Goal: Task Accomplishment & Management: Complete application form

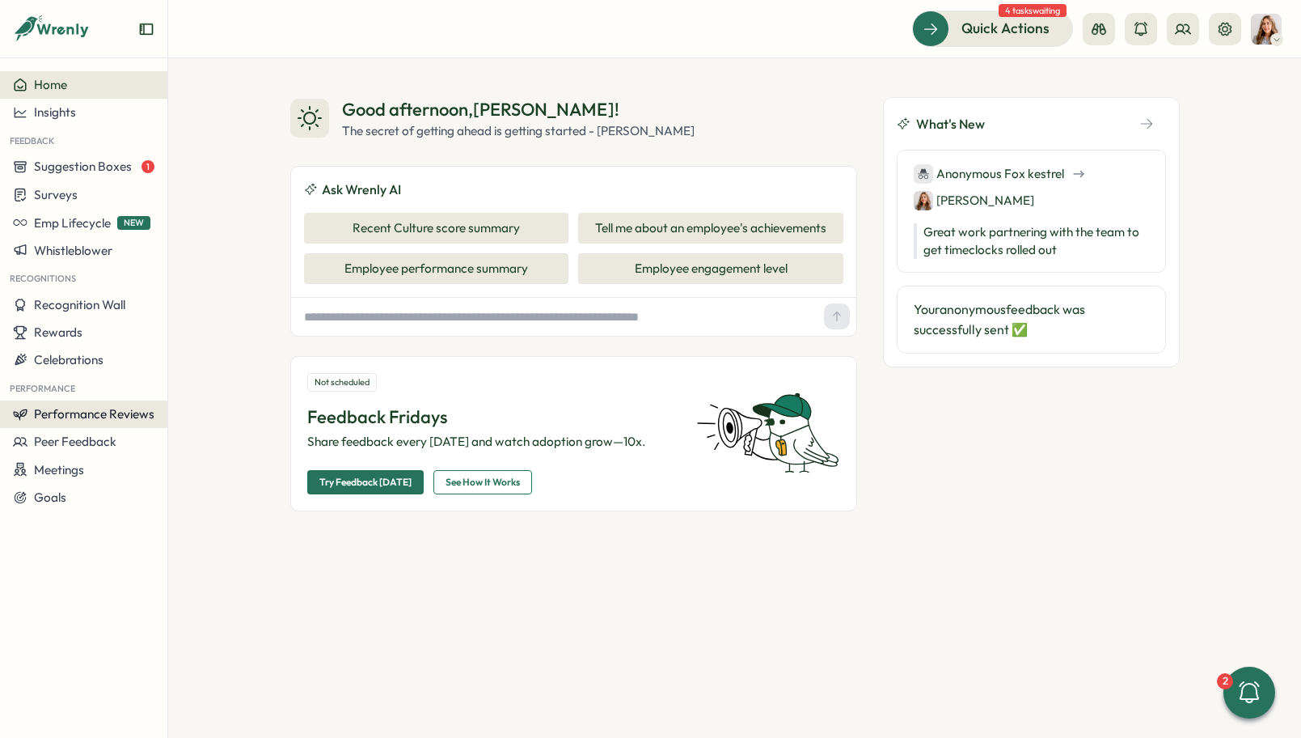
click at [112, 413] on span "Performance Reviews" at bounding box center [94, 413] width 121 height 15
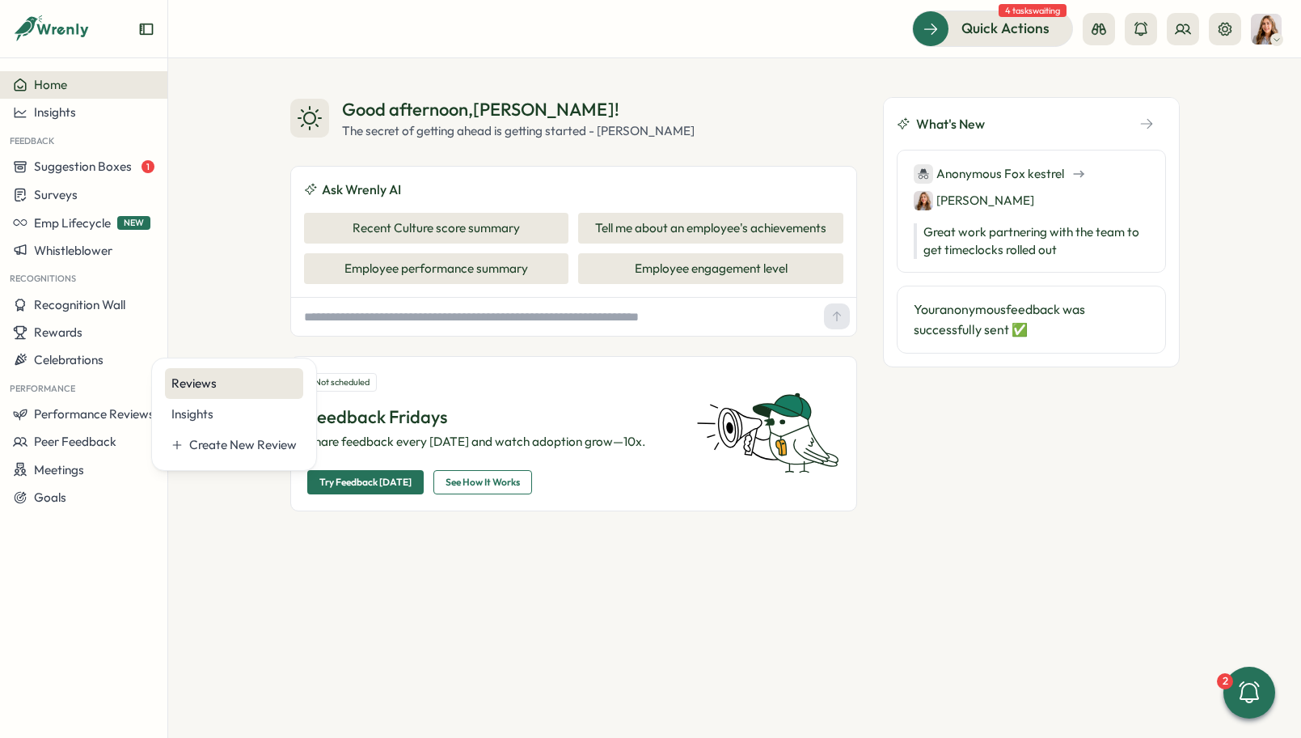
click at [235, 392] on div "Reviews" at bounding box center [234, 383] width 138 height 31
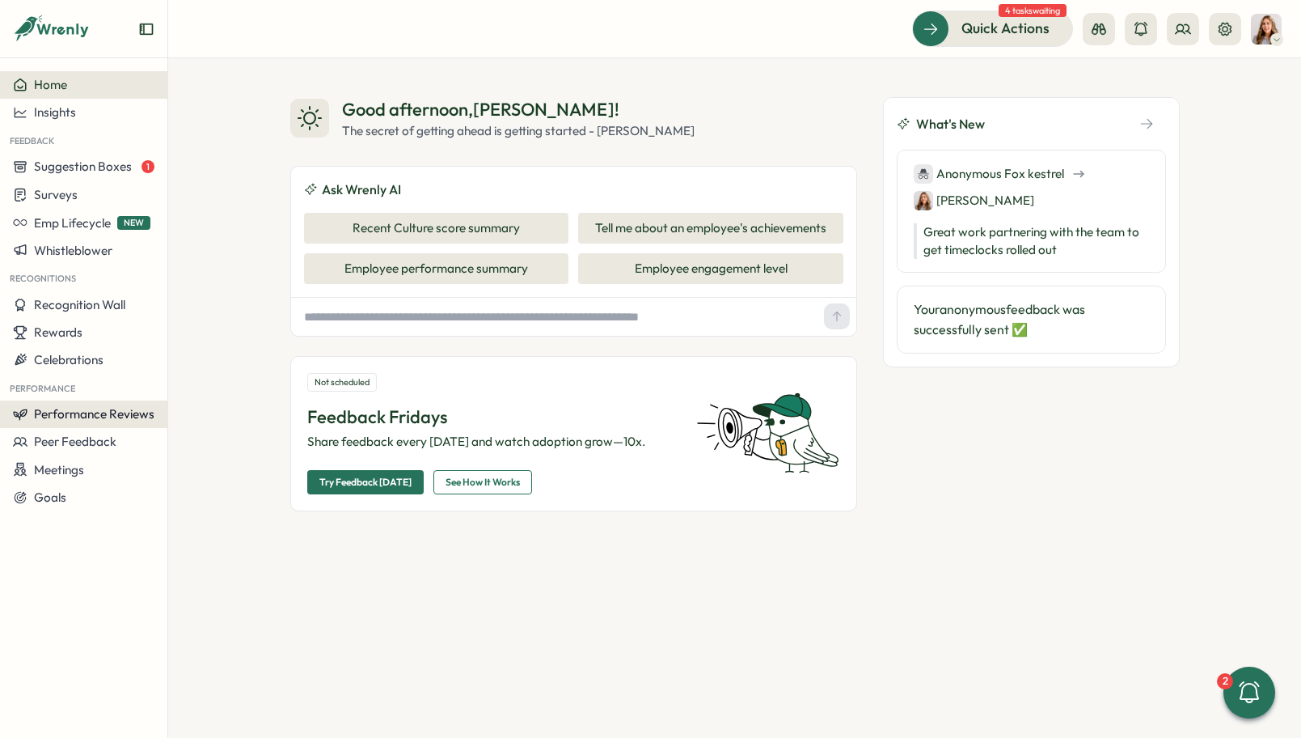
click at [93, 419] on span "Performance Reviews" at bounding box center [94, 413] width 121 height 15
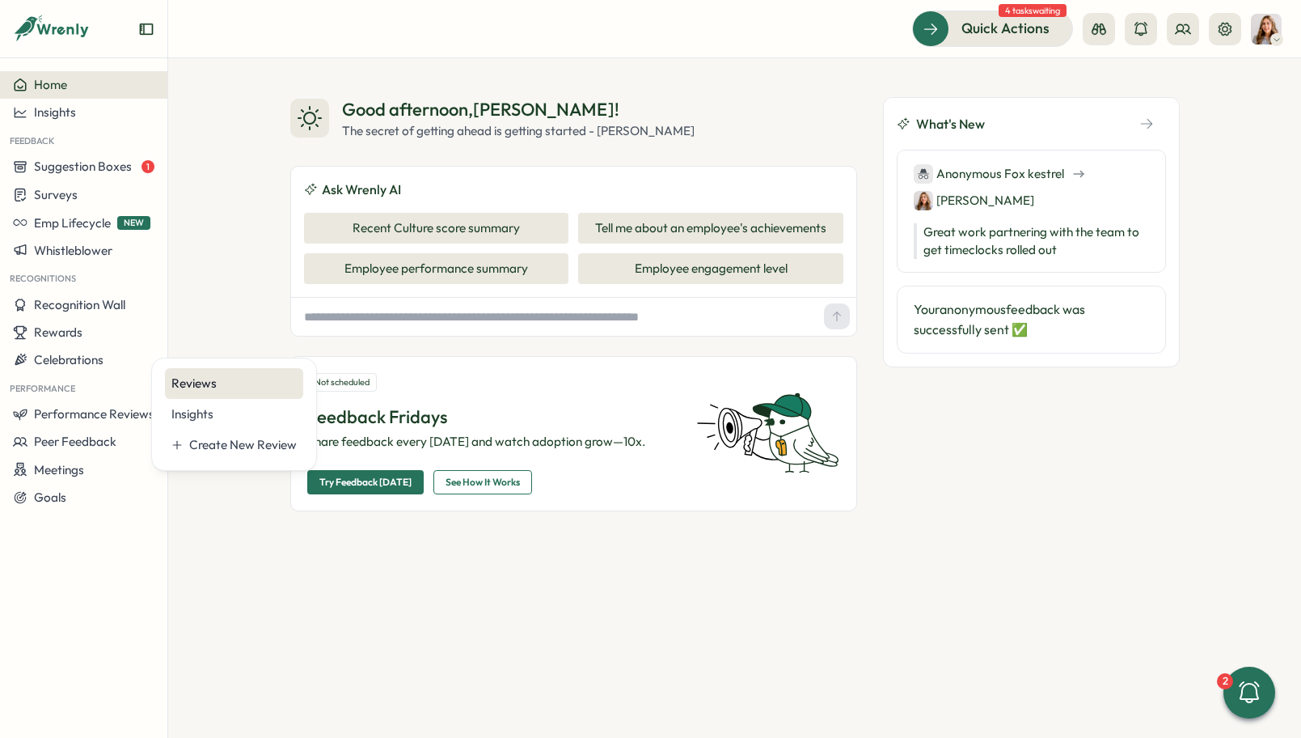
click at [205, 393] on div "Reviews" at bounding box center [234, 383] width 138 height 31
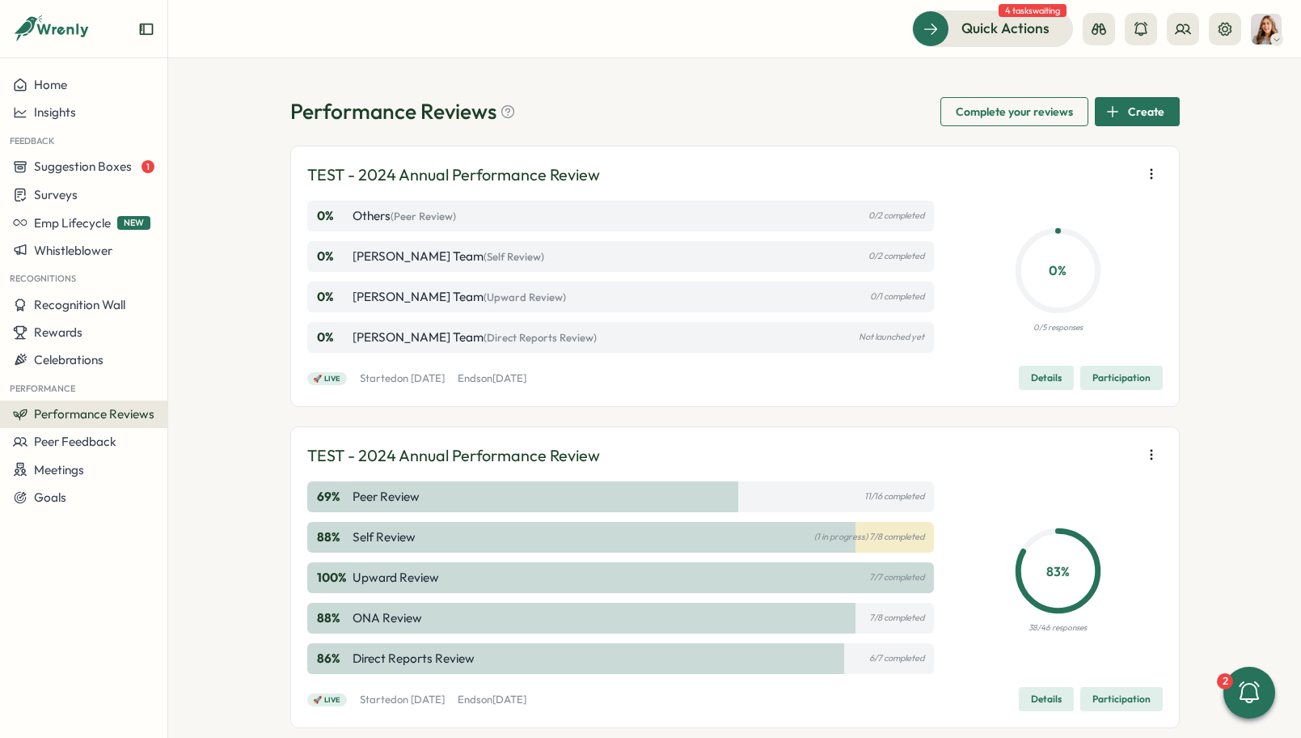
click at [1140, 105] on span "Create" at bounding box center [1146, 112] width 36 height 28
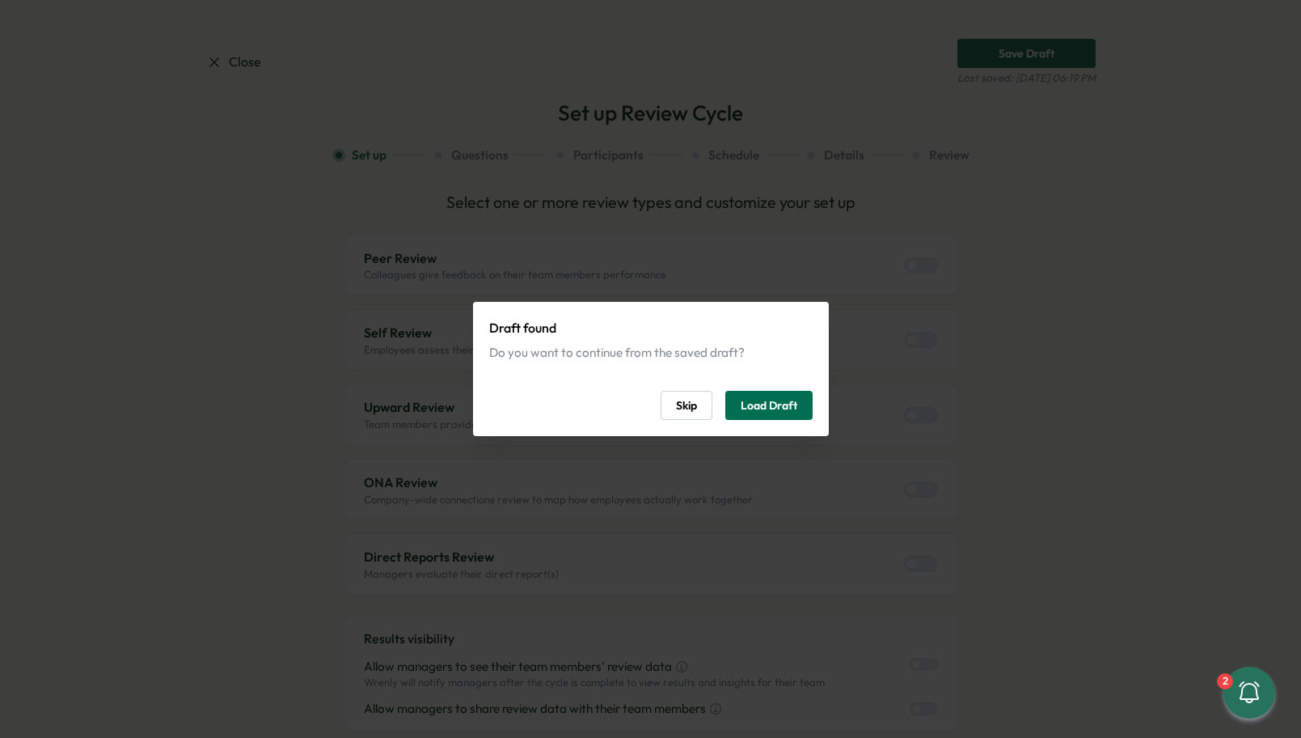
click at [760, 399] on span "Load Draft" at bounding box center [769, 405] width 57 height 28
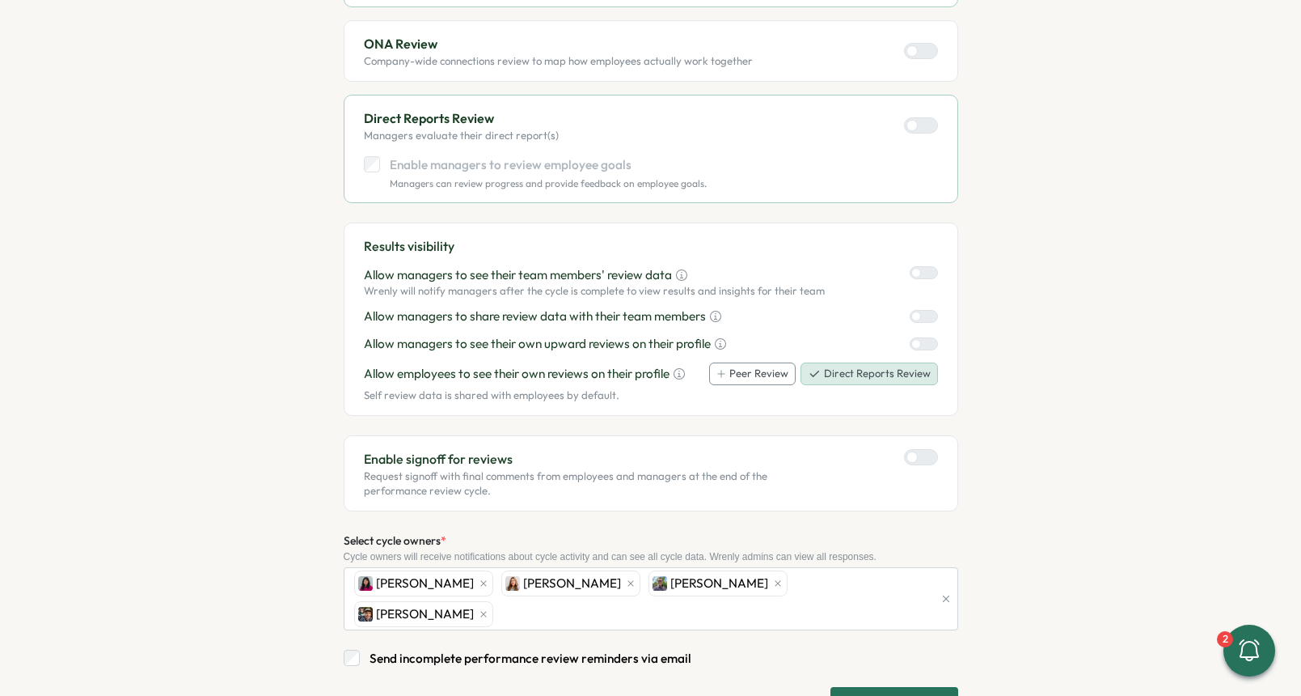
scroll to position [730, 0]
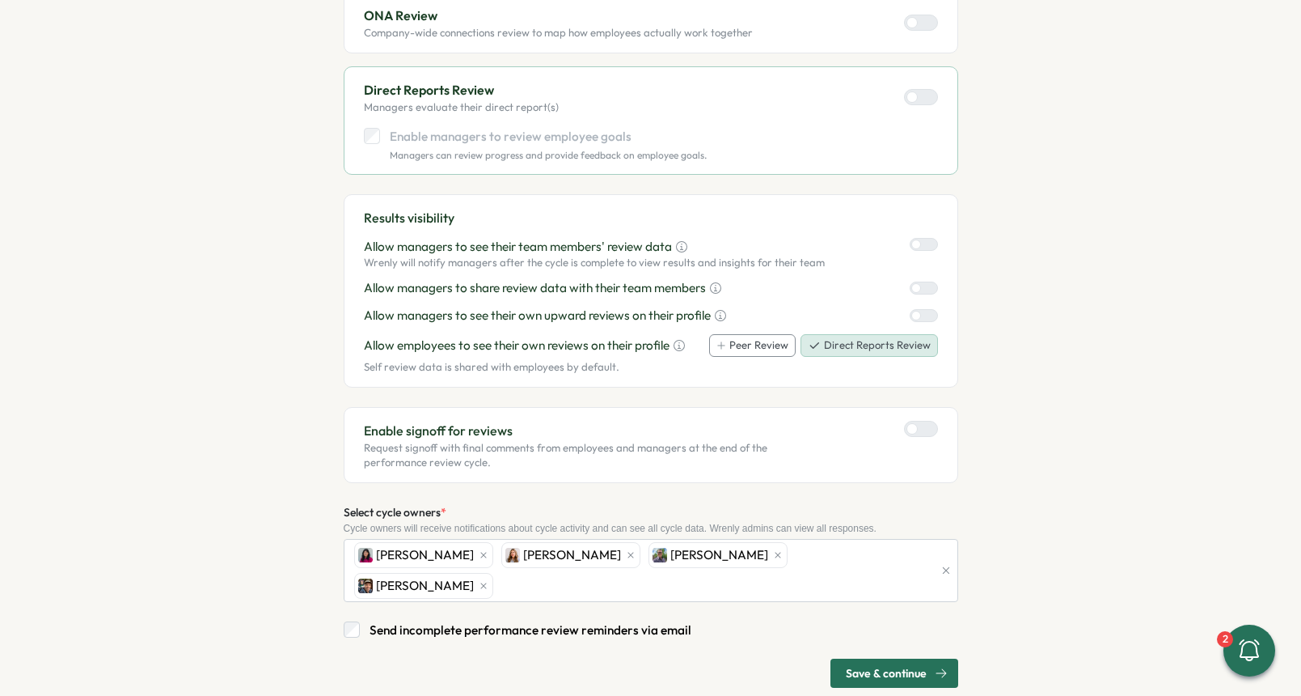
drag, startPoint x: 691, startPoint y: 602, endPoint x: 565, endPoint y: 590, distance: 126.7
click at [567, 588] on div "Select one or more review types and customize your set up Peer Review Colleague…" at bounding box center [651, 74] width 615 height 1227
drag, startPoint x: 882, startPoint y: 645, endPoint x: 732, endPoint y: 641, distance: 149.7
click at [731, 658] on div "Save & continue" at bounding box center [651, 672] width 615 height 29
click at [869, 659] on span "Save & continue" at bounding box center [886, 673] width 81 height 28
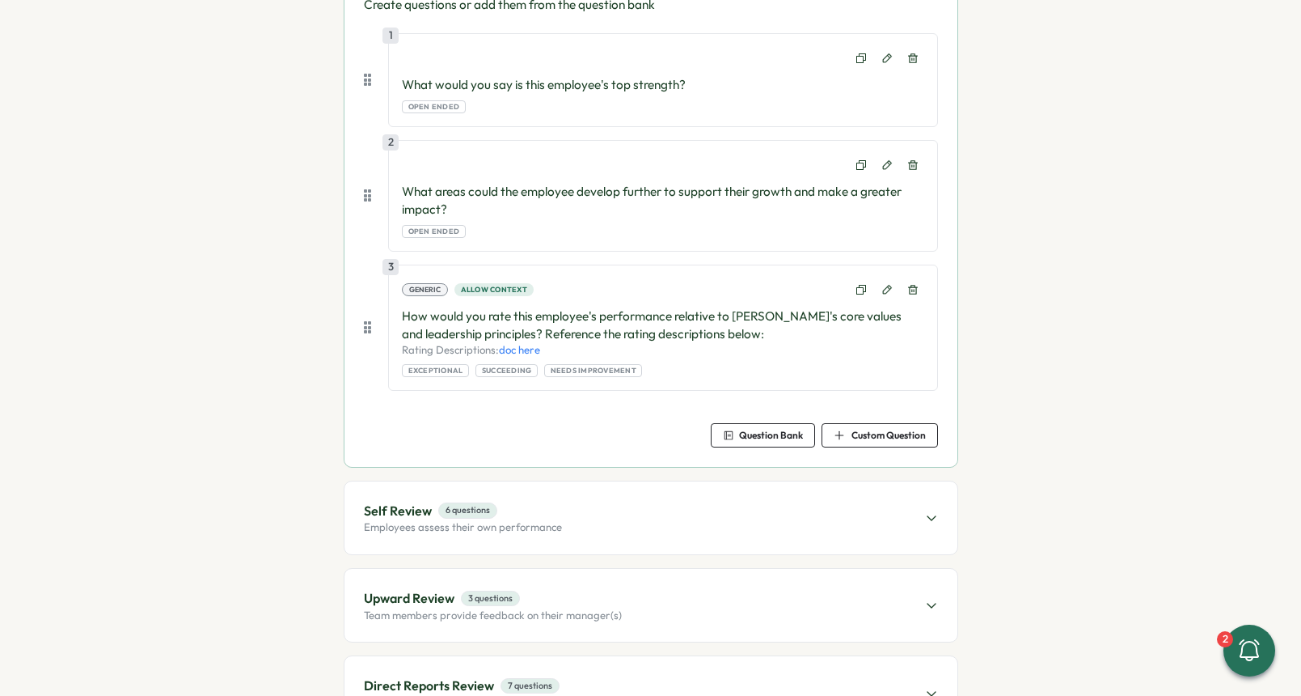
scroll to position [454, 0]
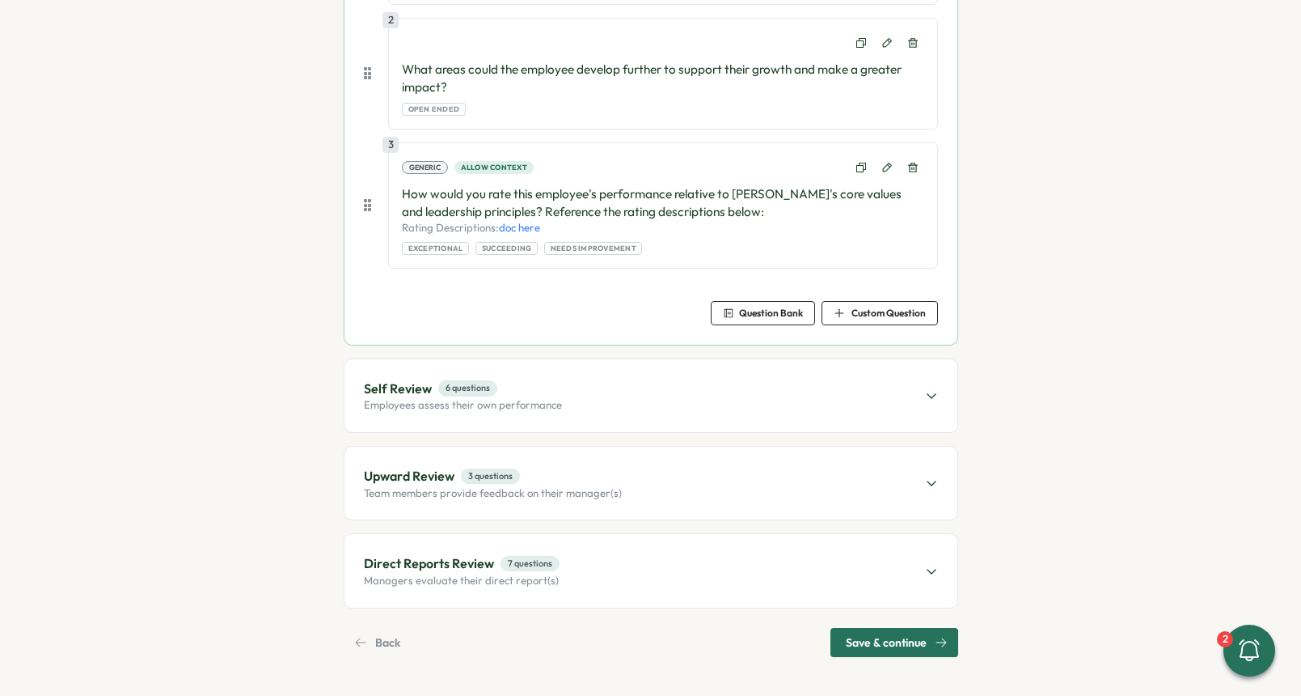
click at [872, 640] on span "Save & continue" at bounding box center [886, 642] width 81 height 28
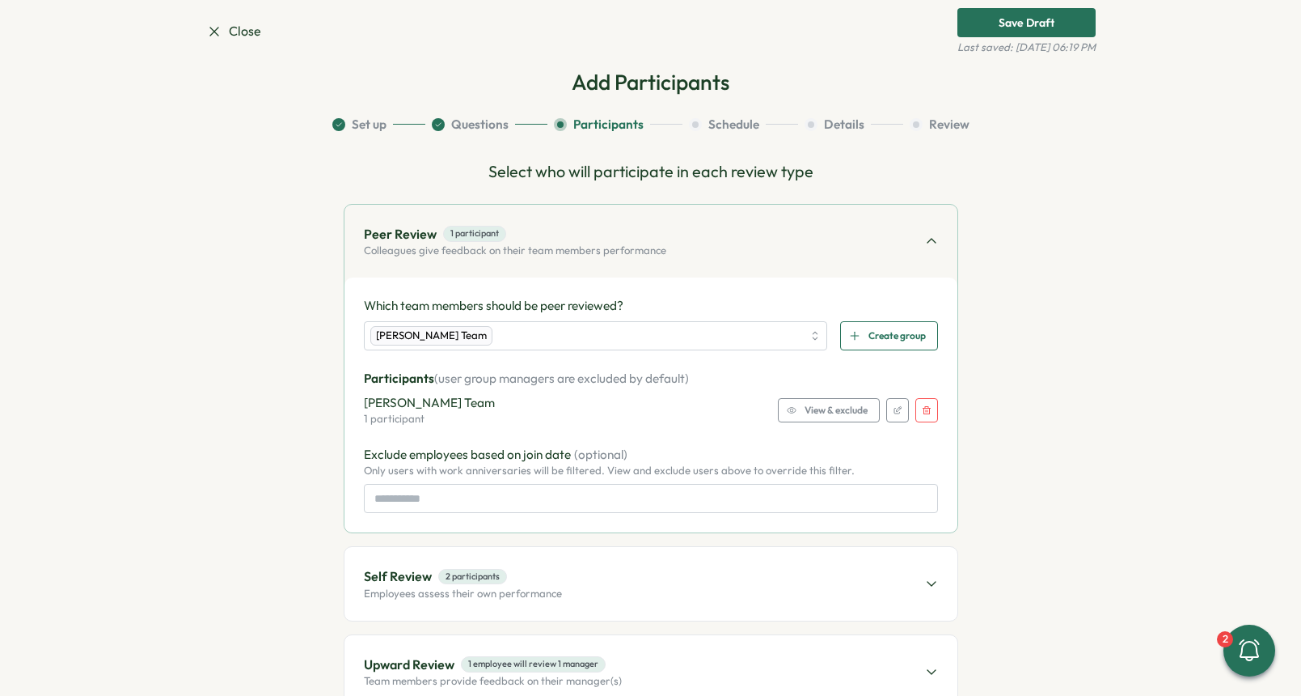
scroll to position [38, 0]
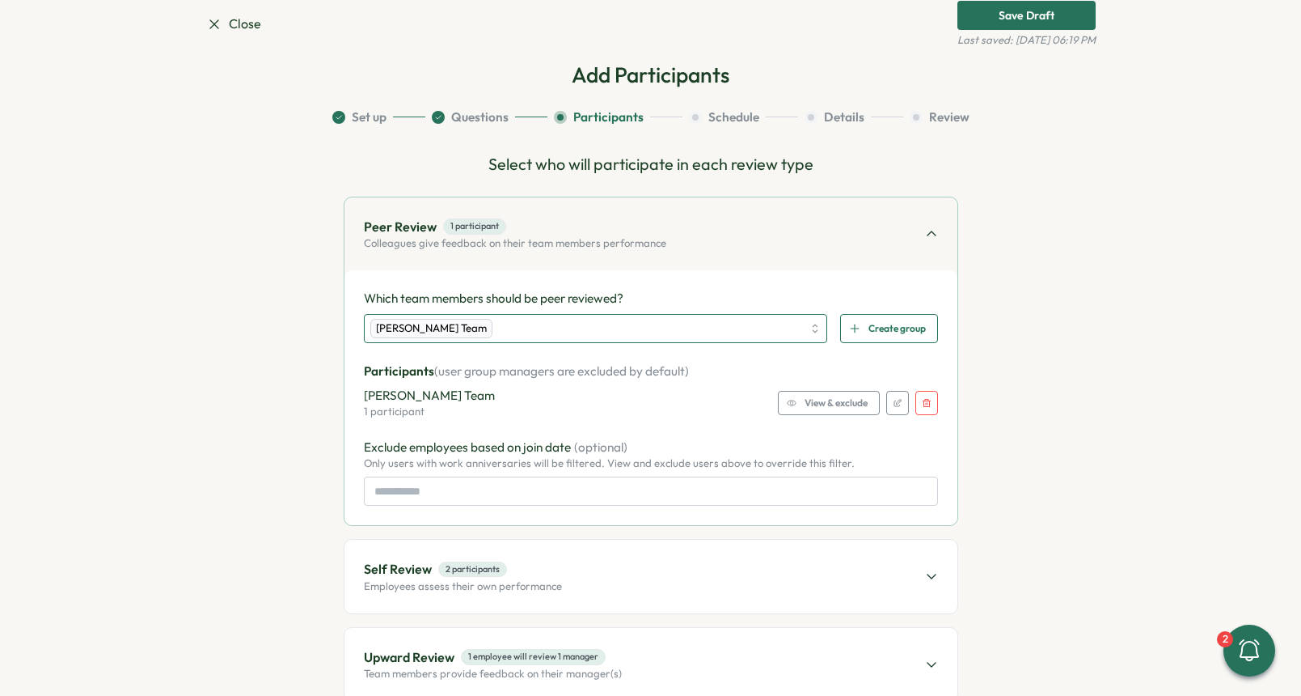
click at [698, 334] on div "[PERSON_NAME] Team" at bounding box center [586, 329] width 433 height 28
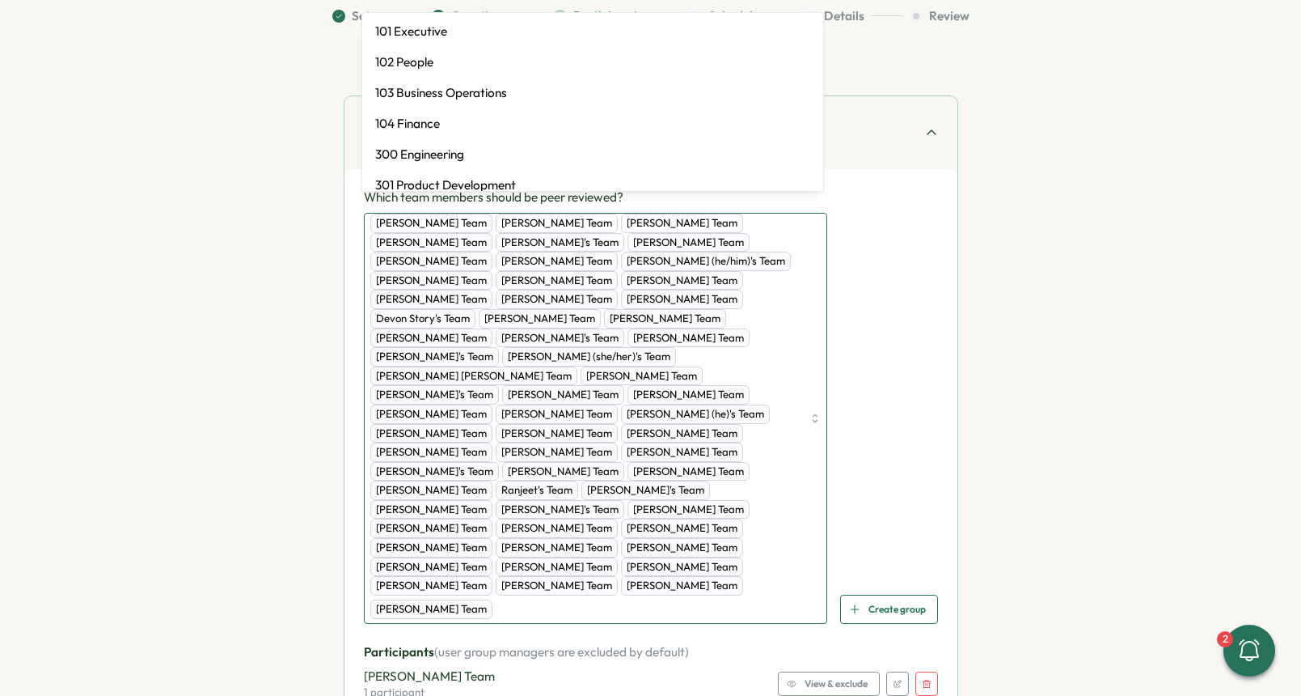
scroll to position [156, 0]
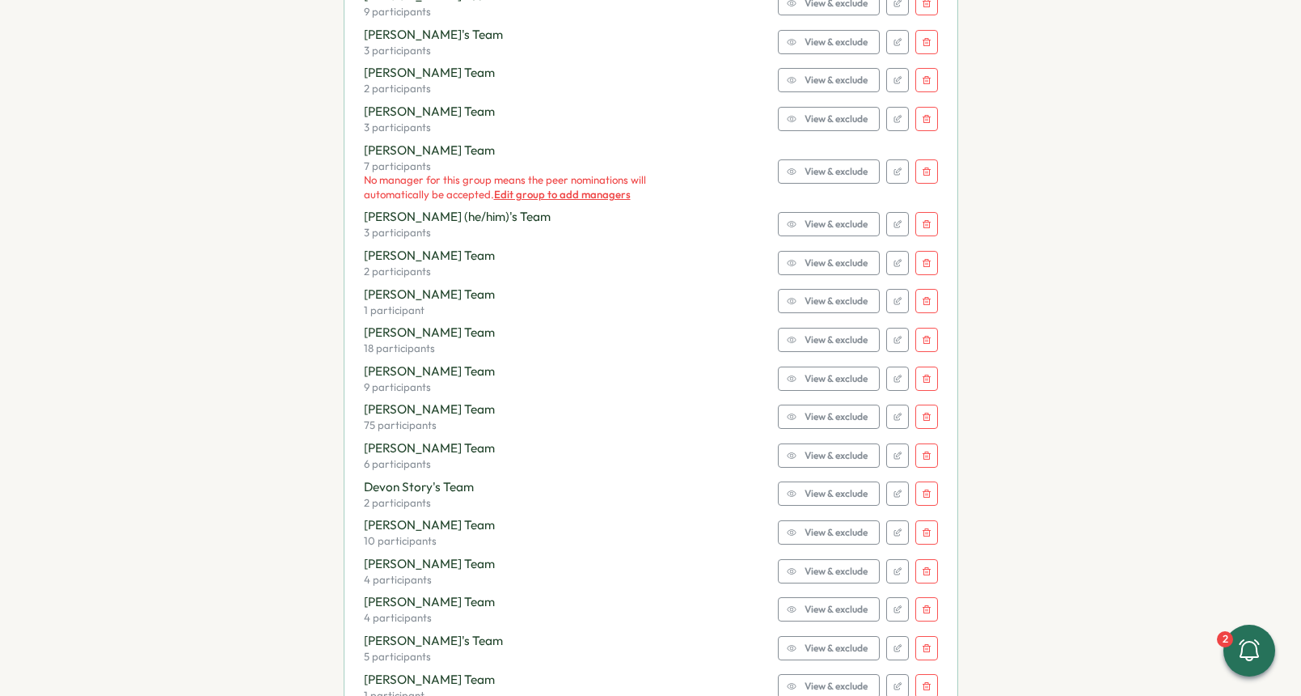
scroll to position [916, 0]
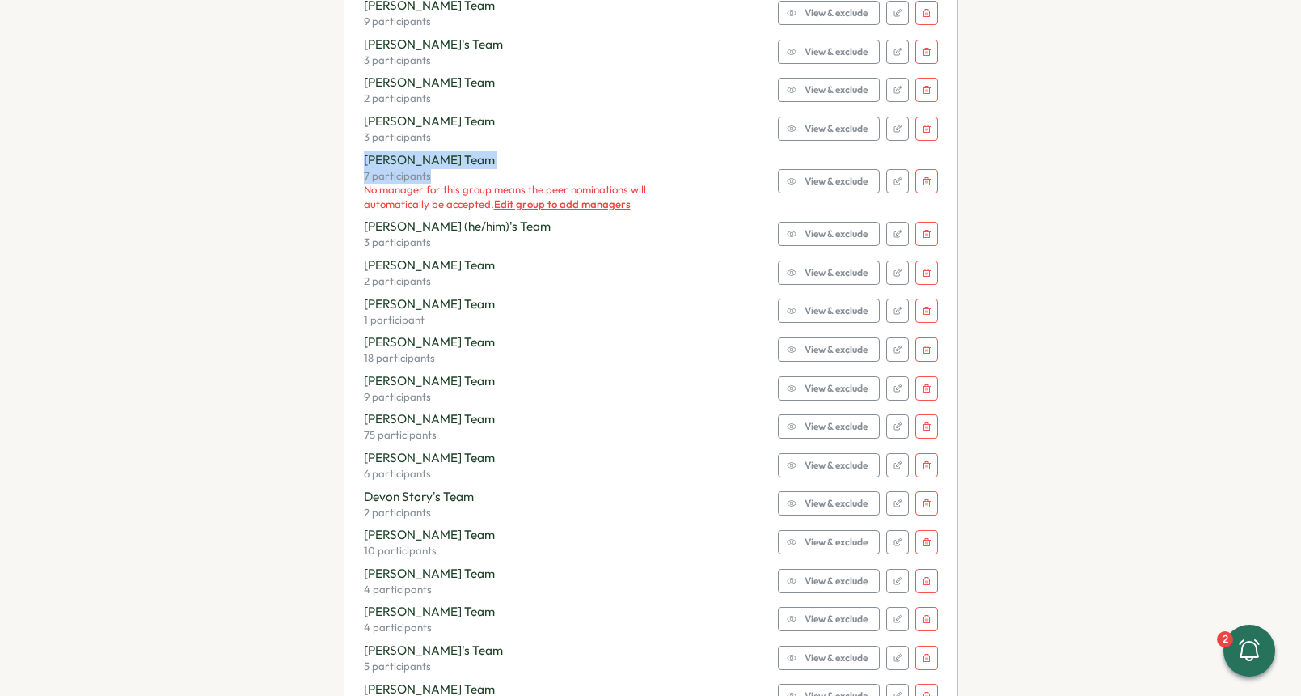
drag, startPoint x: 461, startPoint y: 136, endPoint x: 358, endPoint y: 124, distance: 104.2
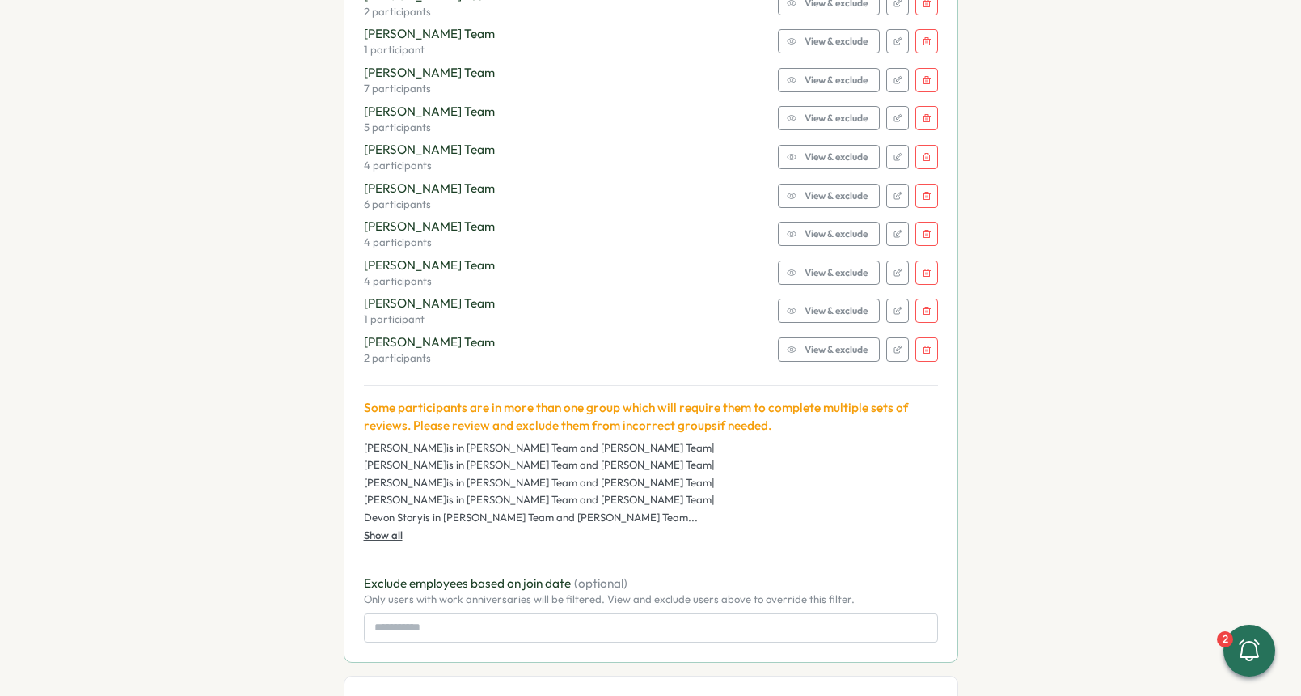
scroll to position [2727, 0]
click at [466, 611] on input at bounding box center [651, 625] width 574 height 29
click at [737, 507] on div "Some participants are in more than one group which will require them to complet…" at bounding box center [651, 468] width 574 height 171
click at [456, 611] on input at bounding box center [651, 625] width 574 height 29
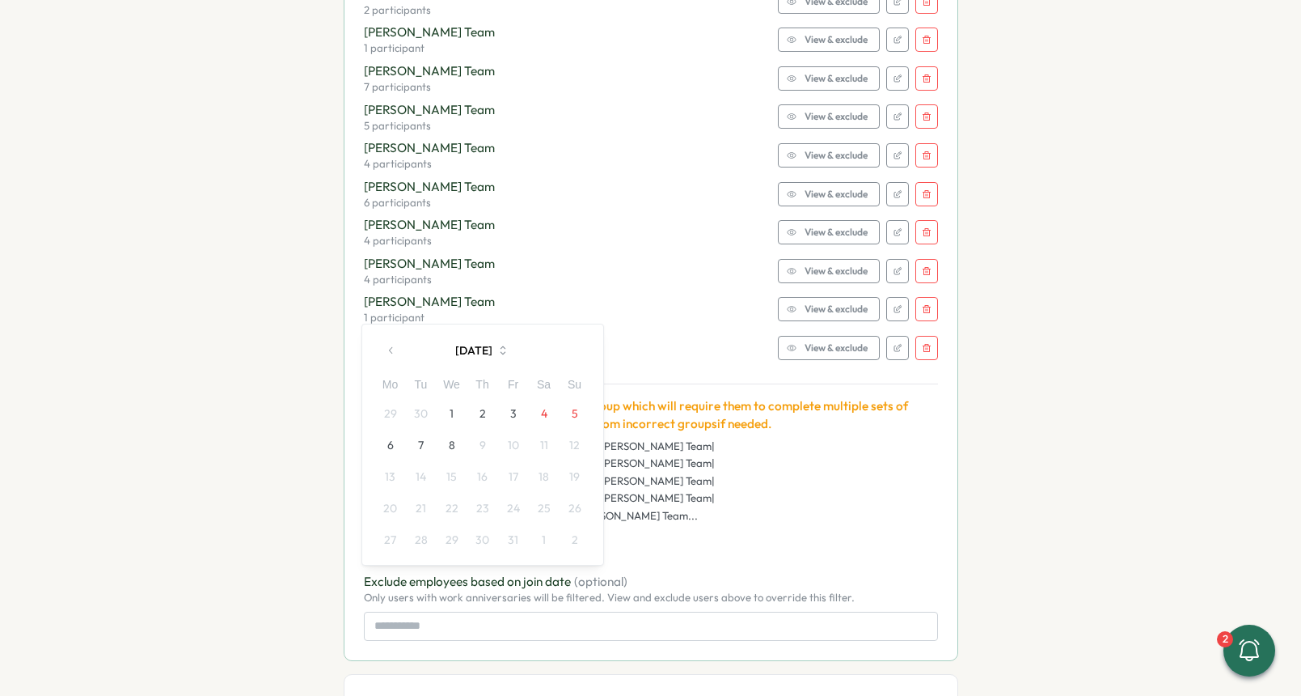
click at [716, 471] on div "[PERSON_NAME] is in [PERSON_NAME] Team and [PERSON_NAME] Team | [PERSON_NAME] i…" at bounding box center [651, 481] width 574 height 84
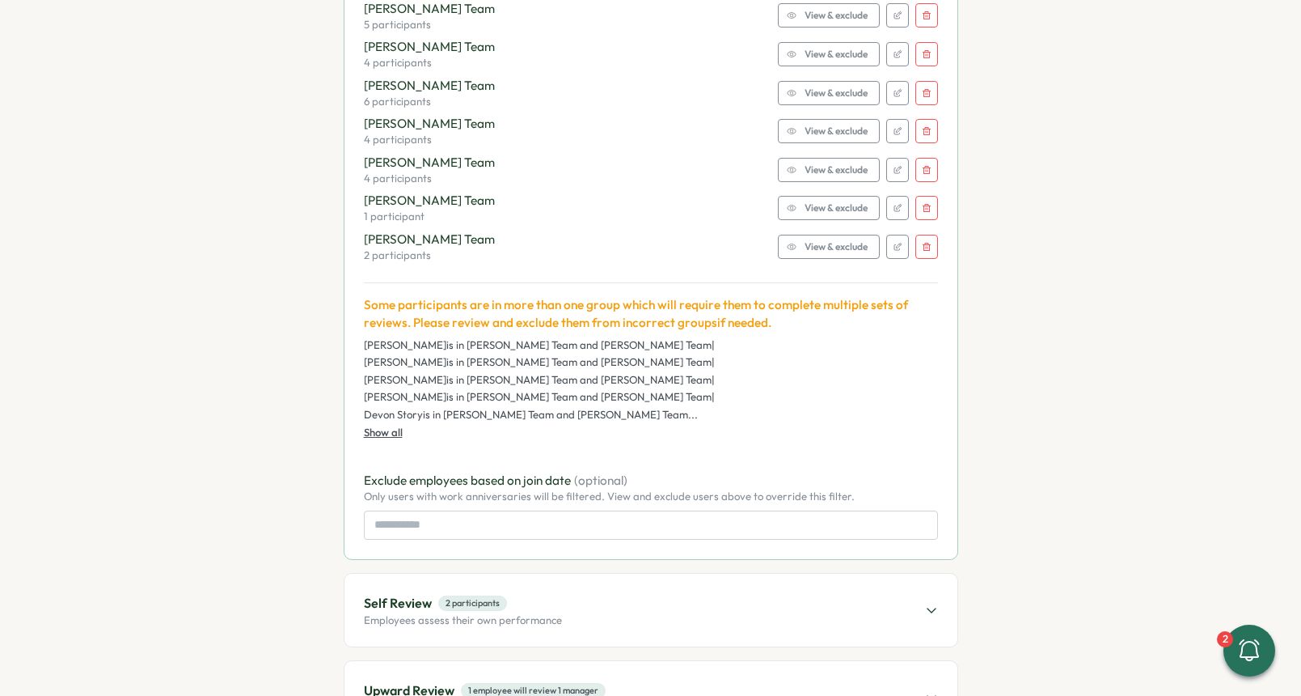
scroll to position [2850, 0]
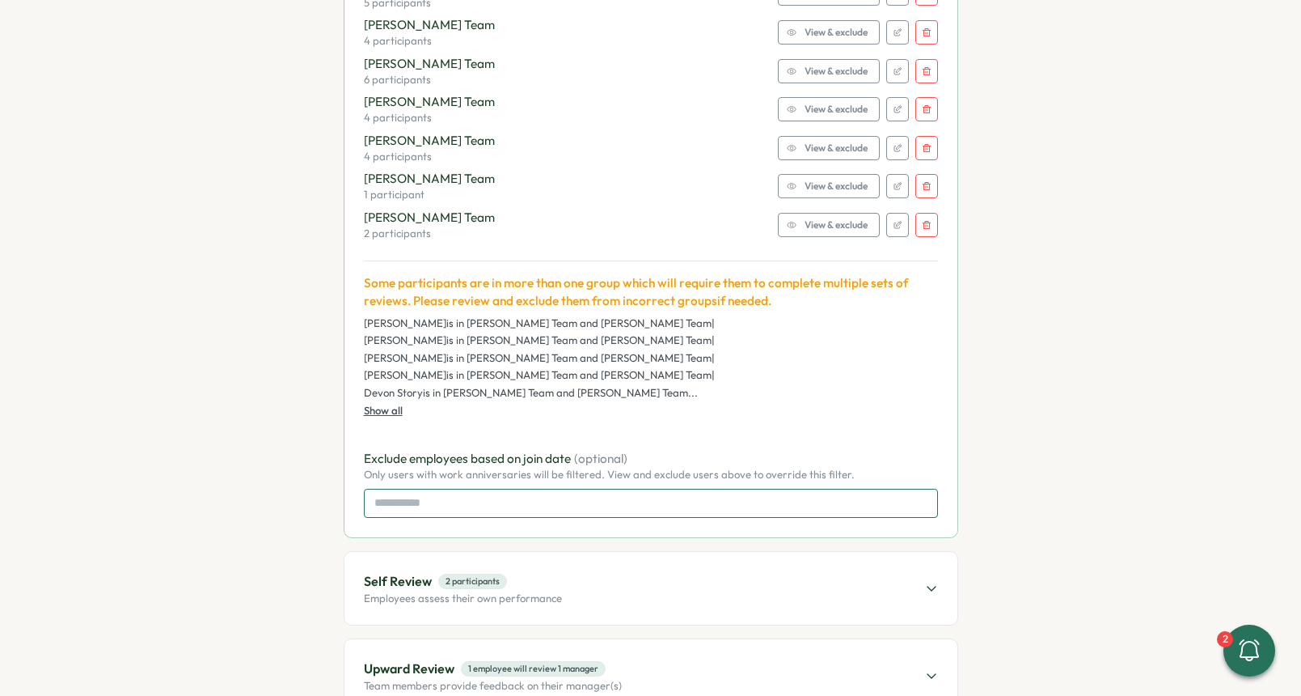
click at [641, 489] on input at bounding box center [651, 503] width 574 height 29
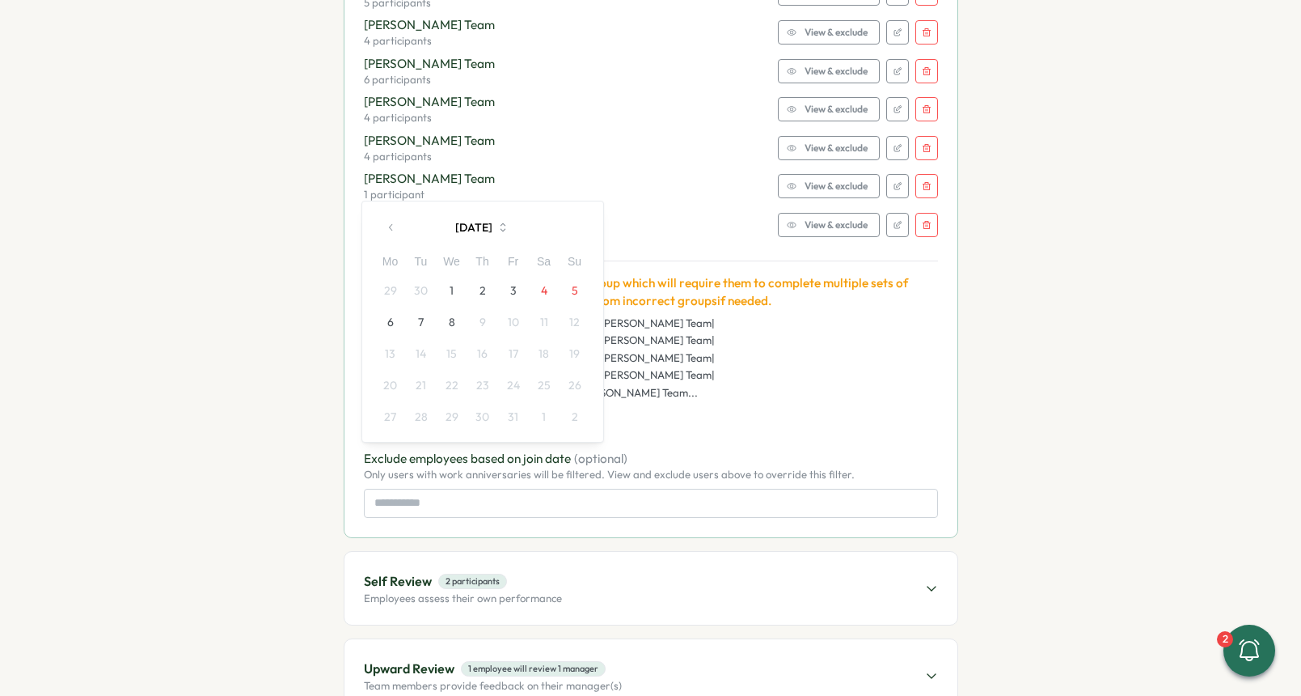
click at [388, 234] on button "button" at bounding box center [391, 227] width 32 height 32
click at [423, 290] on button "1" at bounding box center [421, 290] width 31 height 31
type input "**********"
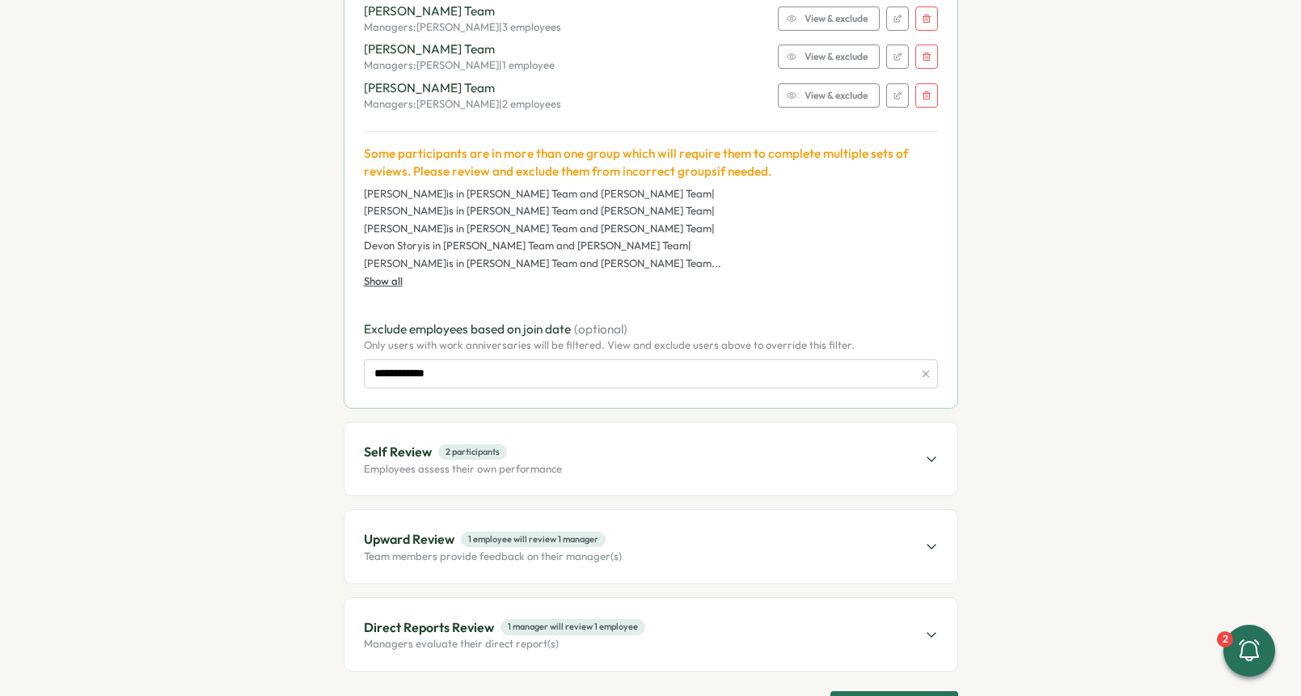
scroll to position [3005, 0]
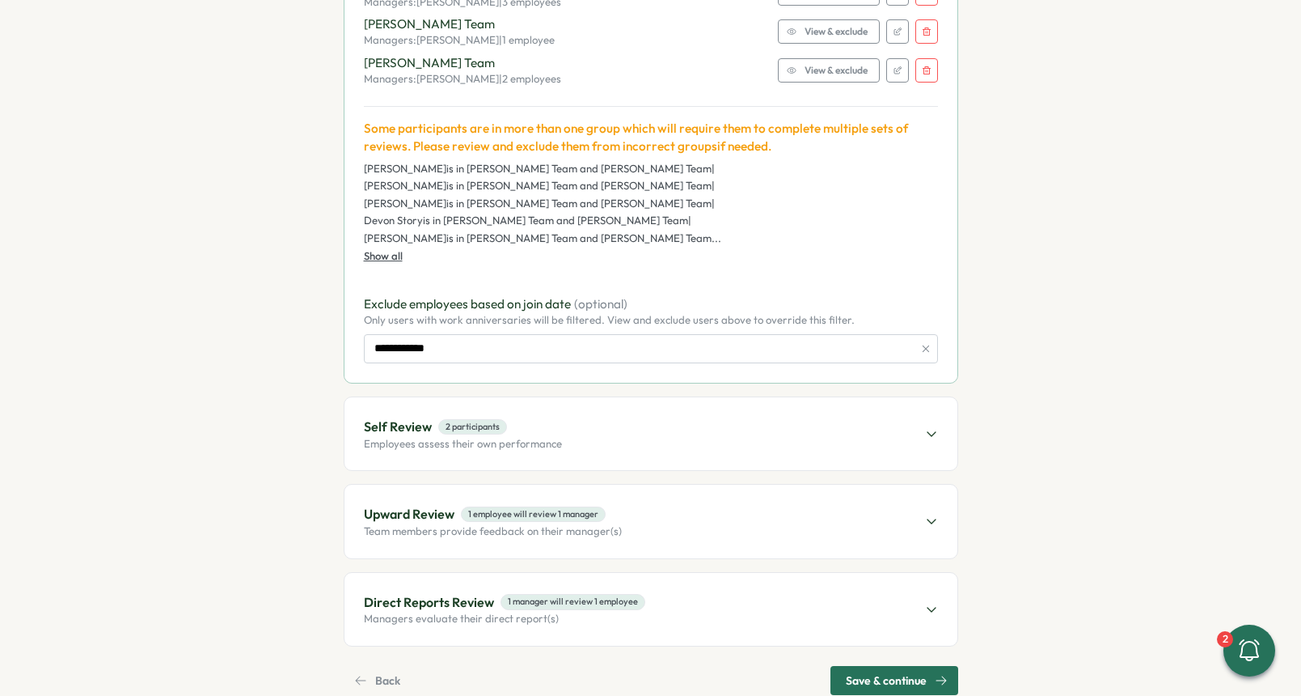
click at [579, 397] on div "Self Review 2 participants Employees assess their own performance" at bounding box center [651, 433] width 613 height 73
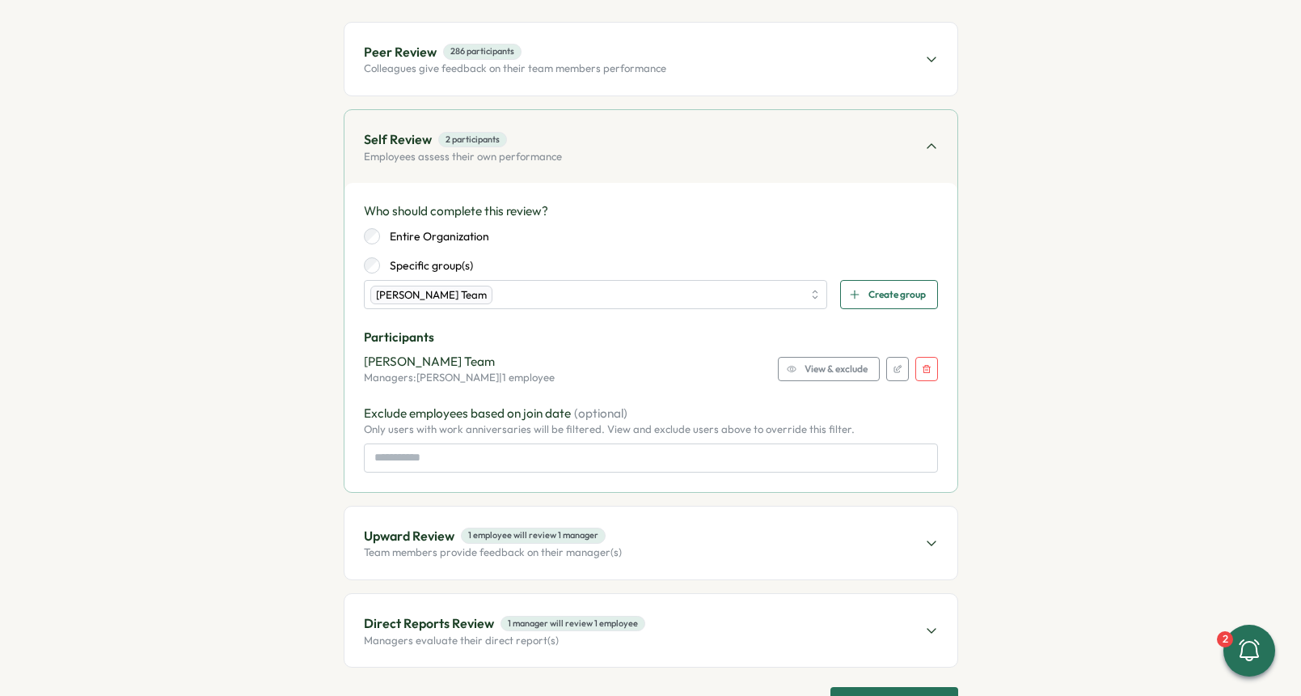
scroll to position [191, 0]
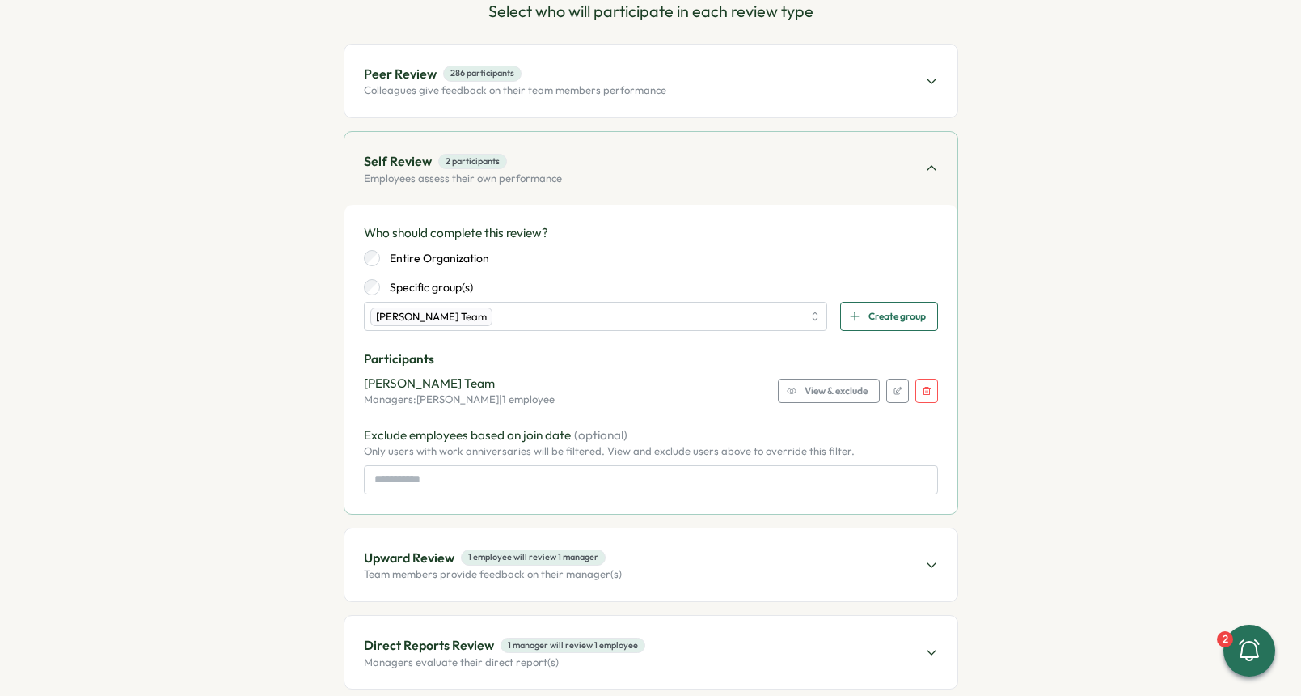
click at [298, 298] on section "Set up Questions Participants Schedule Details Review Select who will participa…" at bounding box center [651, 347] width 890 height 783
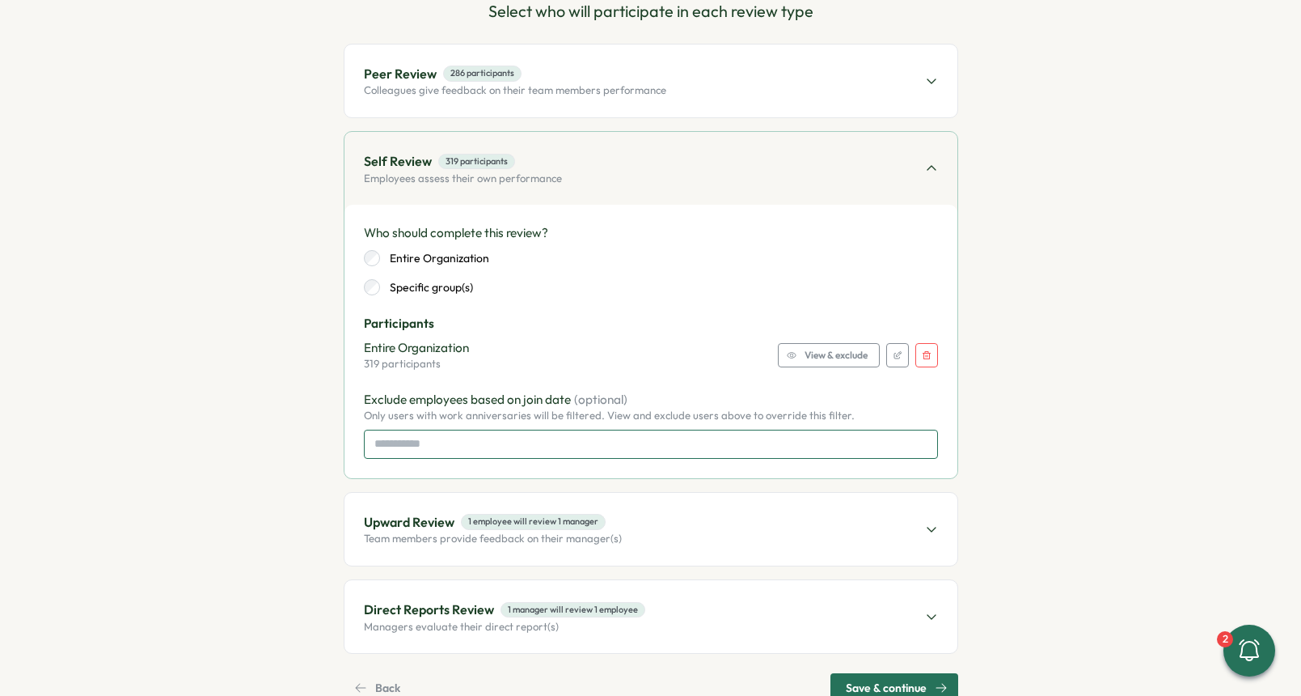
click at [400, 453] on input at bounding box center [651, 443] width 574 height 29
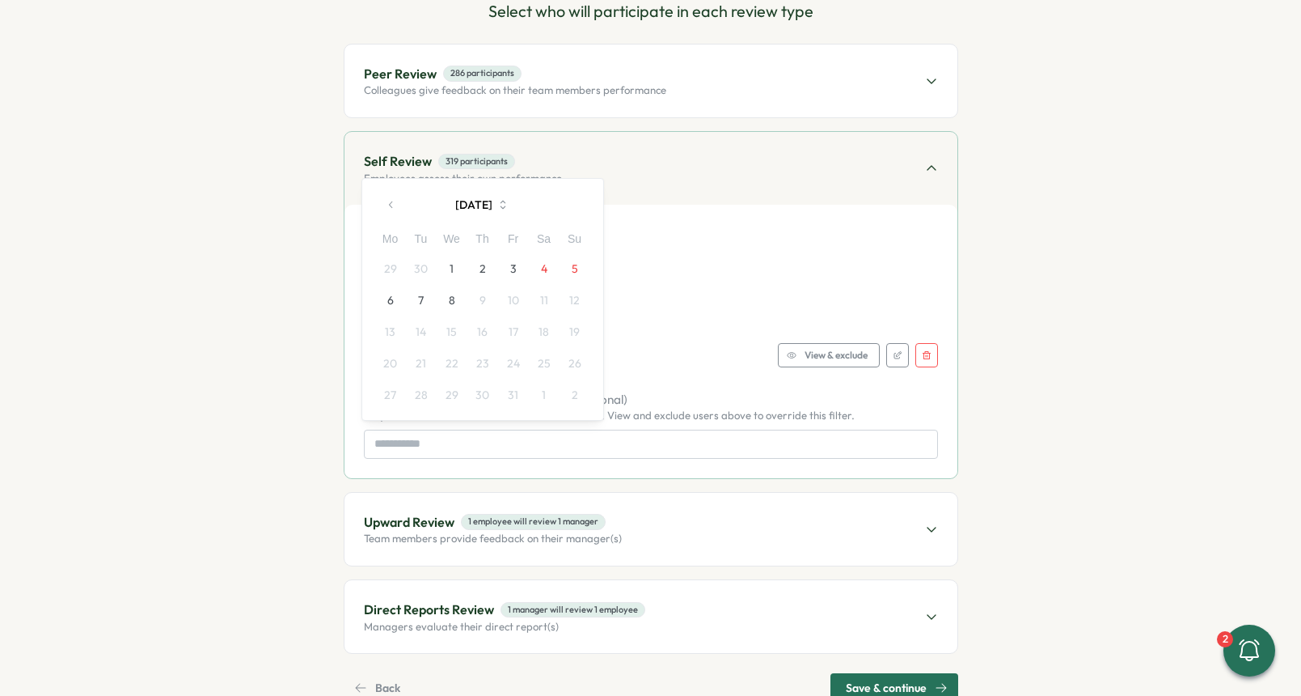
click at [387, 209] on icon "button" at bounding box center [391, 204] width 11 height 11
click at [422, 269] on button "1" at bounding box center [421, 268] width 31 height 31
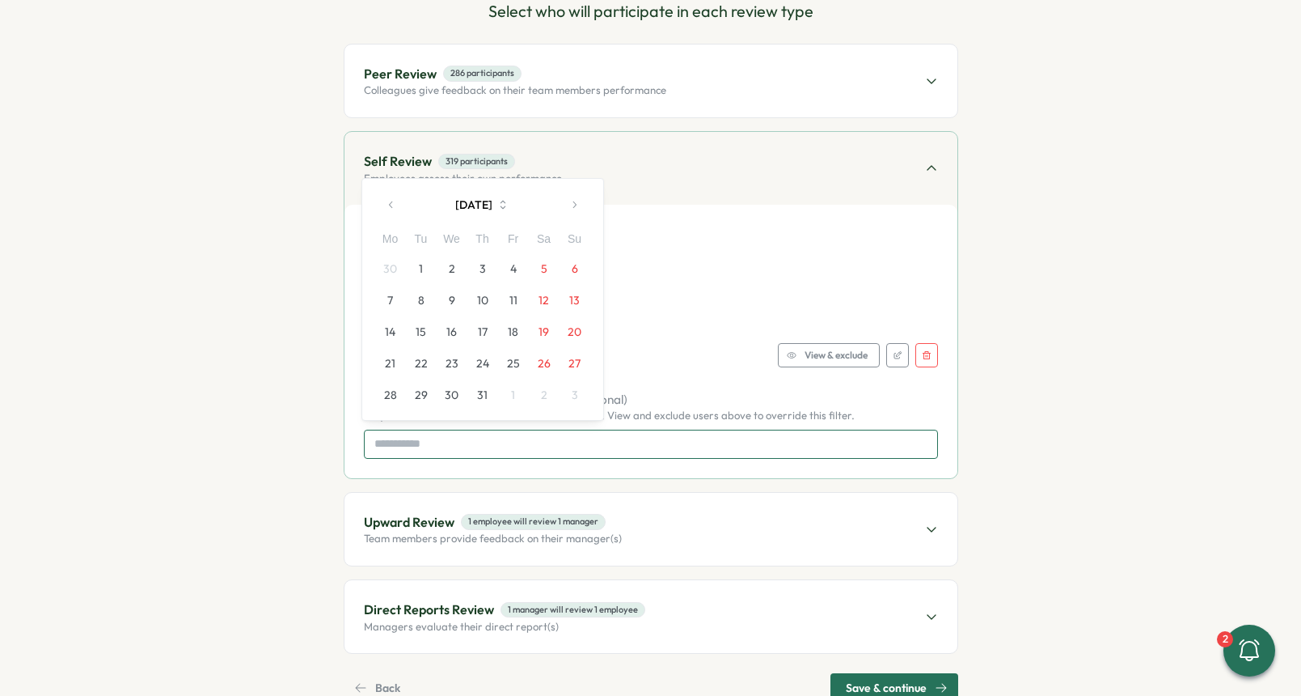
type input "**********"
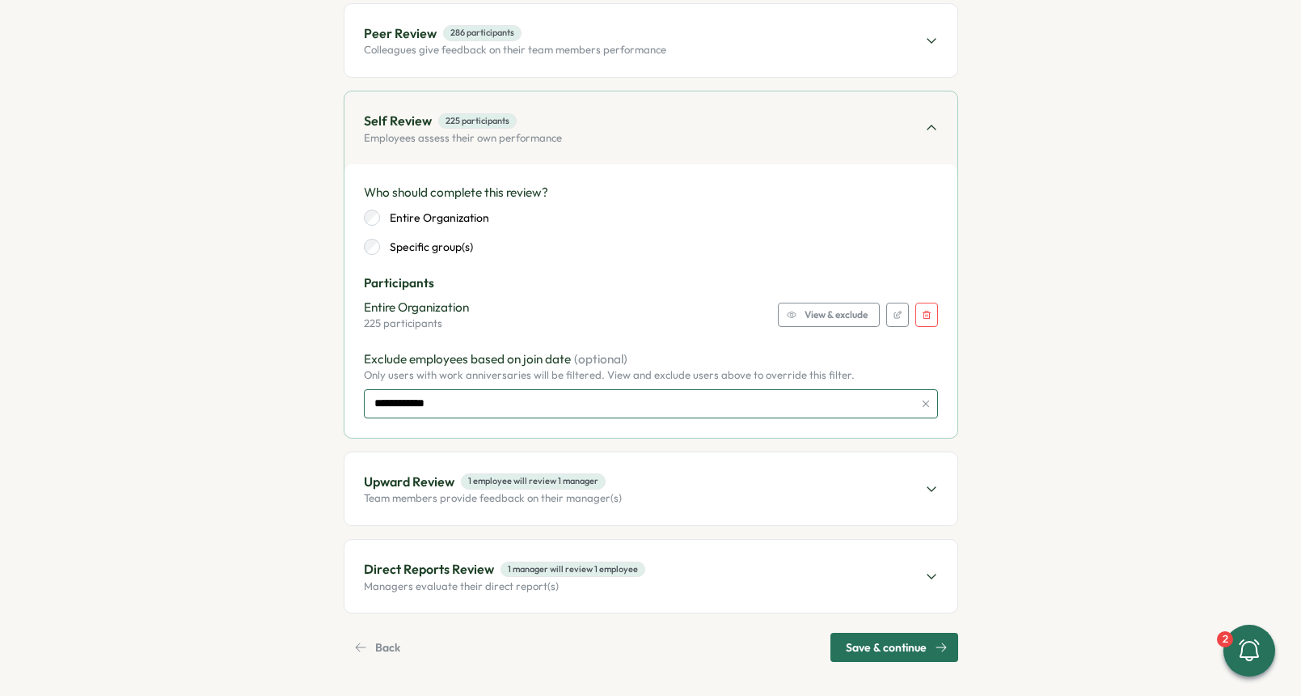
scroll to position [236, 0]
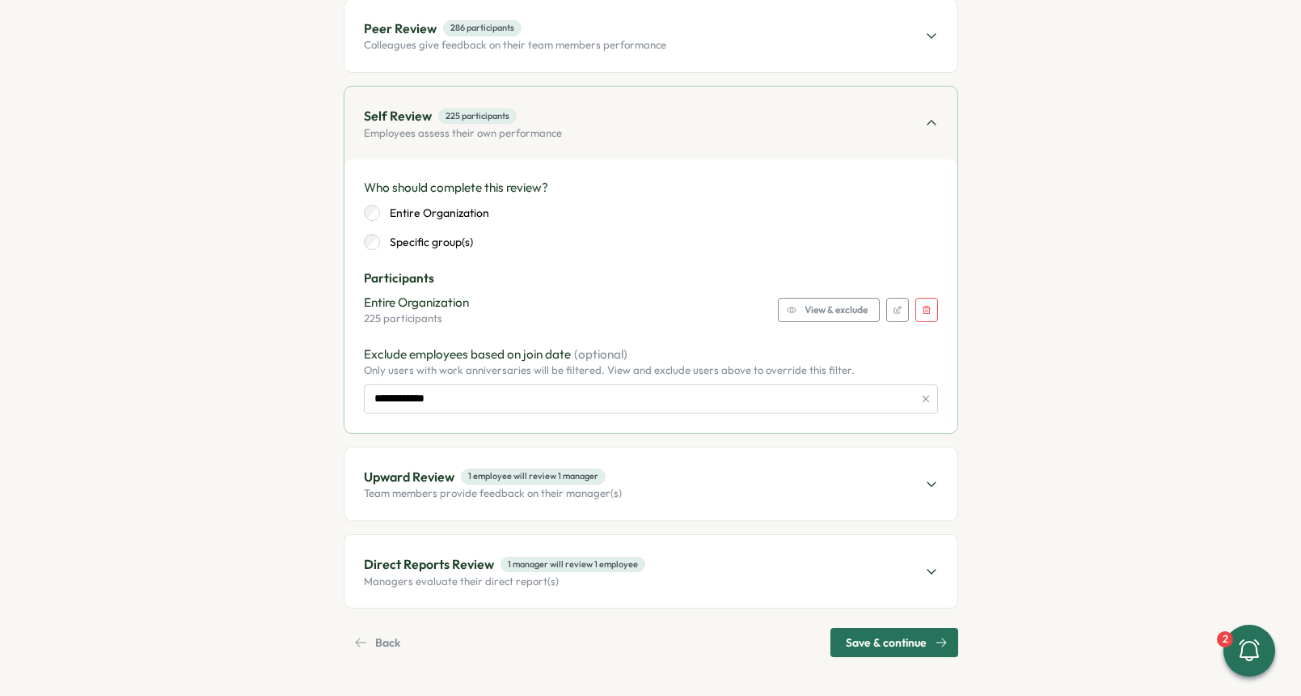
click at [421, 470] on p "Upward Review" at bounding box center [409, 477] width 91 height 20
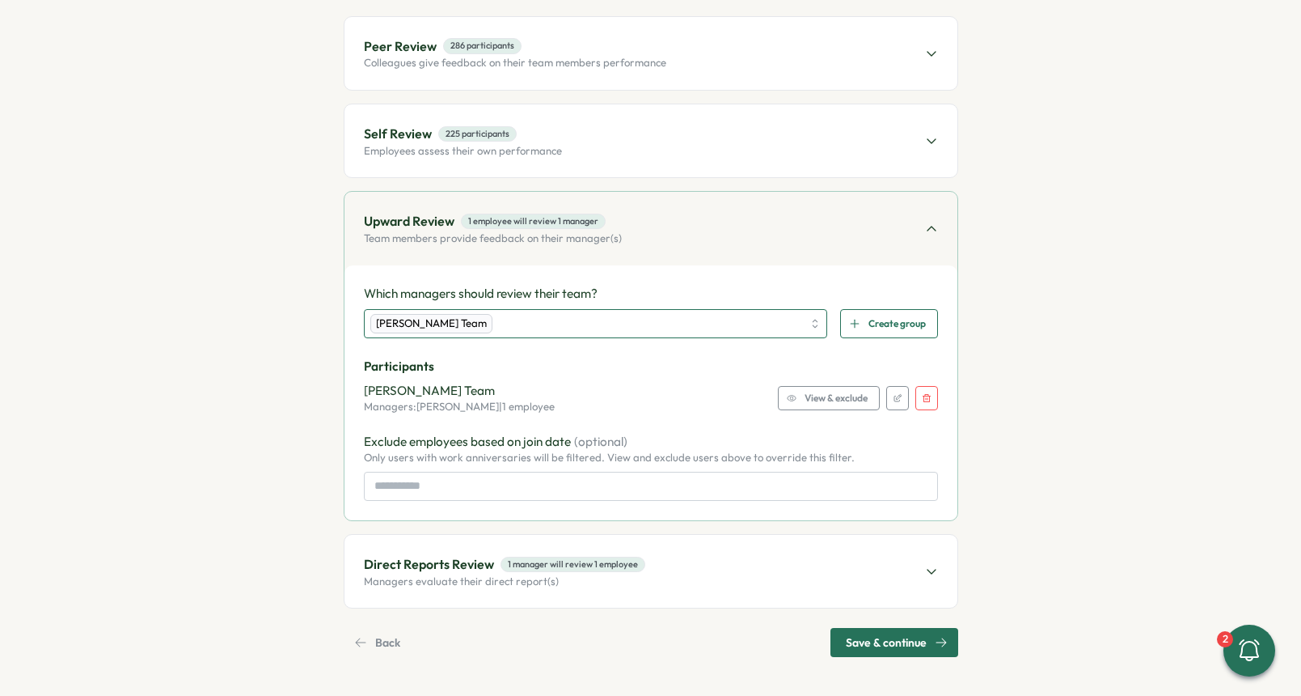
click at [728, 324] on div "[PERSON_NAME] Team" at bounding box center [586, 324] width 433 height 28
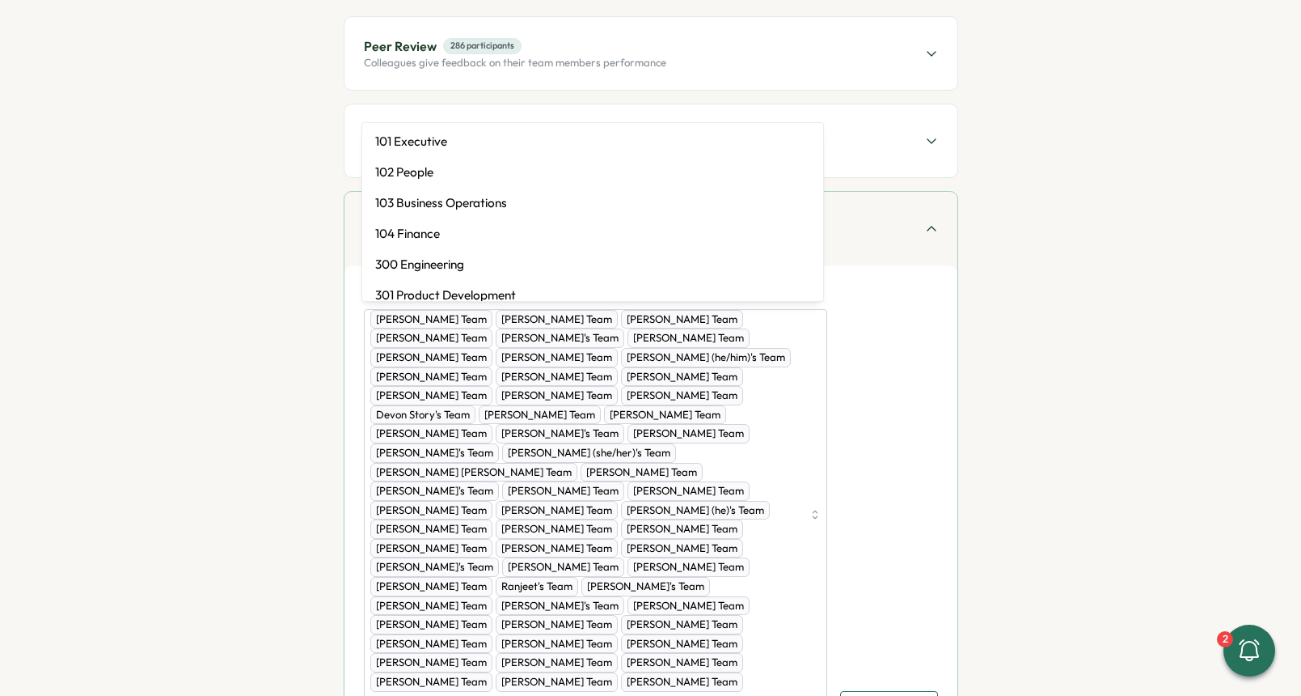
click at [893, 425] on div "[PERSON_NAME] Team [PERSON_NAME] Team [PERSON_NAME] Team [PERSON_NAME] Team [PE…" at bounding box center [651, 514] width 574 height 411
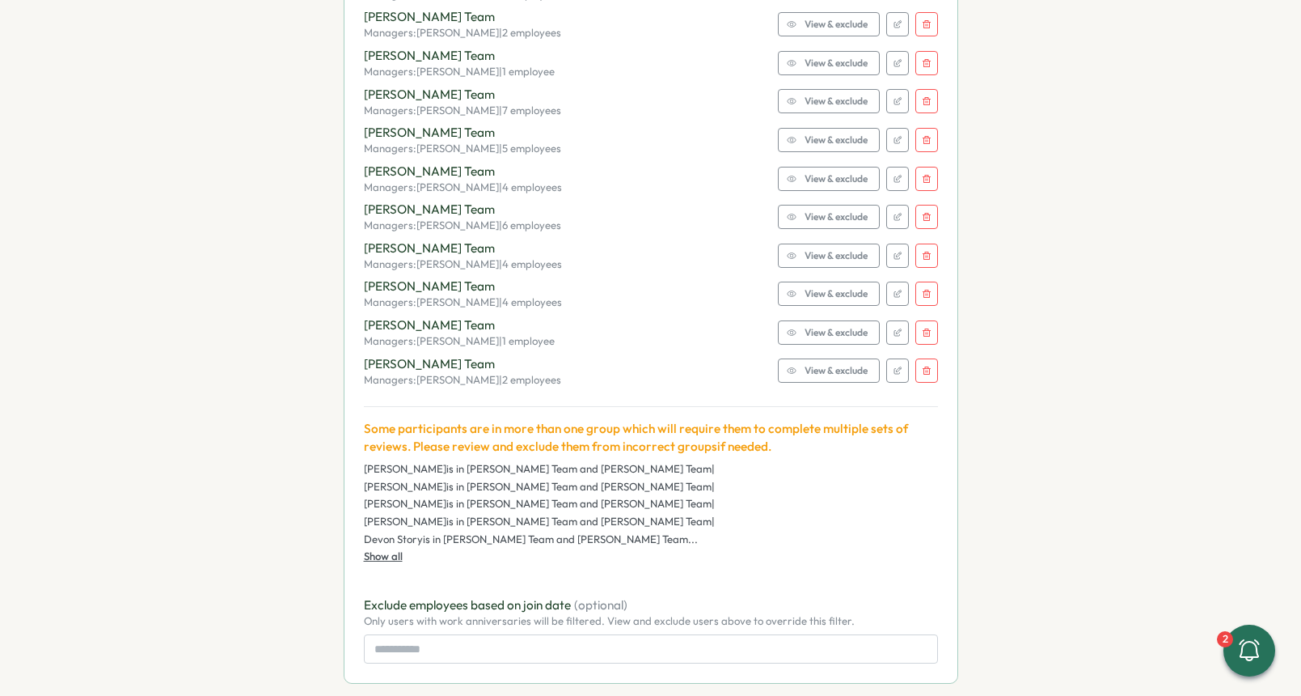
scroll to position [2860, 0]
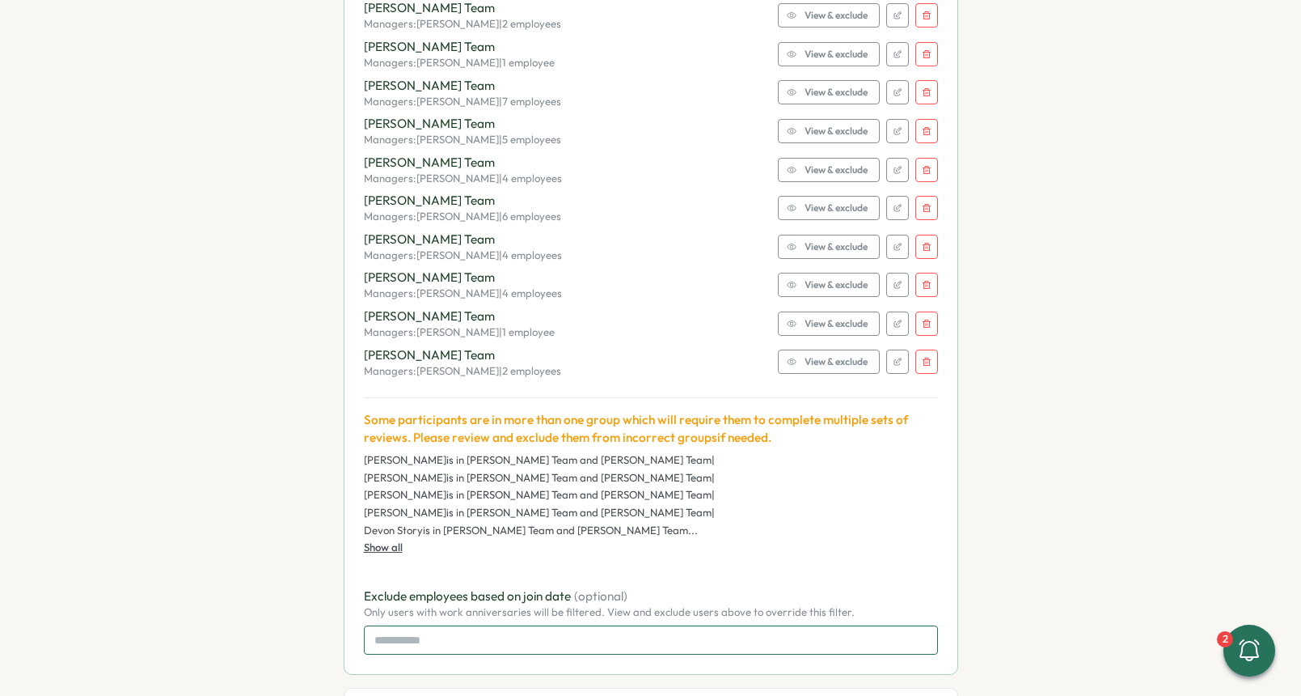
click at [530, 625] on input at bounding box center [651, 639] width 574 height 29
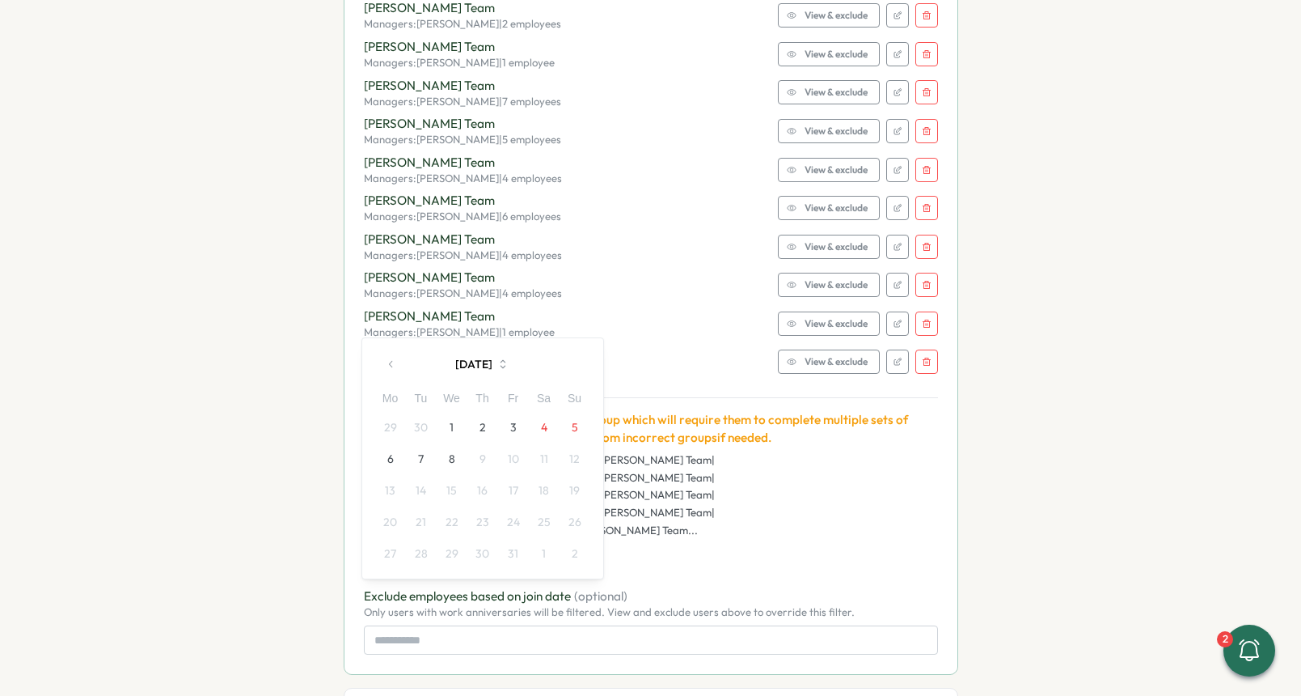
click at [400, 372] on button "button" at bounding box center [391, 364] width 32 height 32
click at [420, 422] on button "1" at bounding box center [421, 427] width 31 height 31
type input "**********"
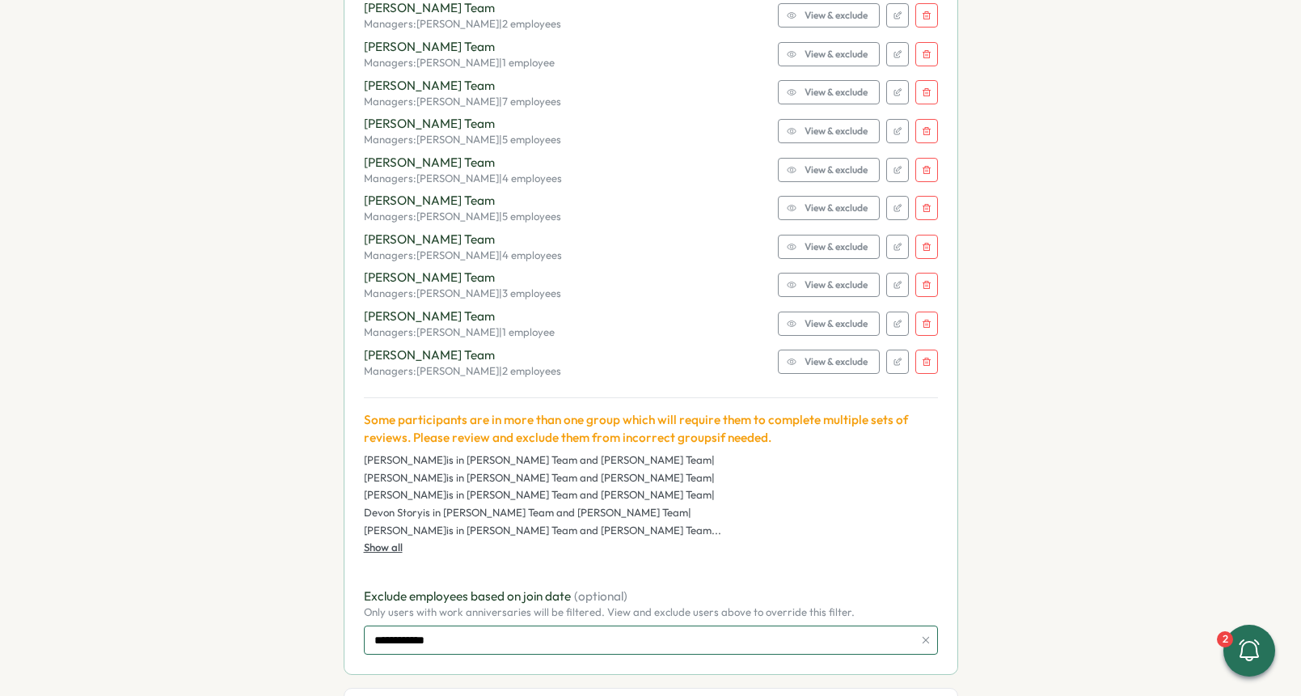
scroll to position [2977, 0]
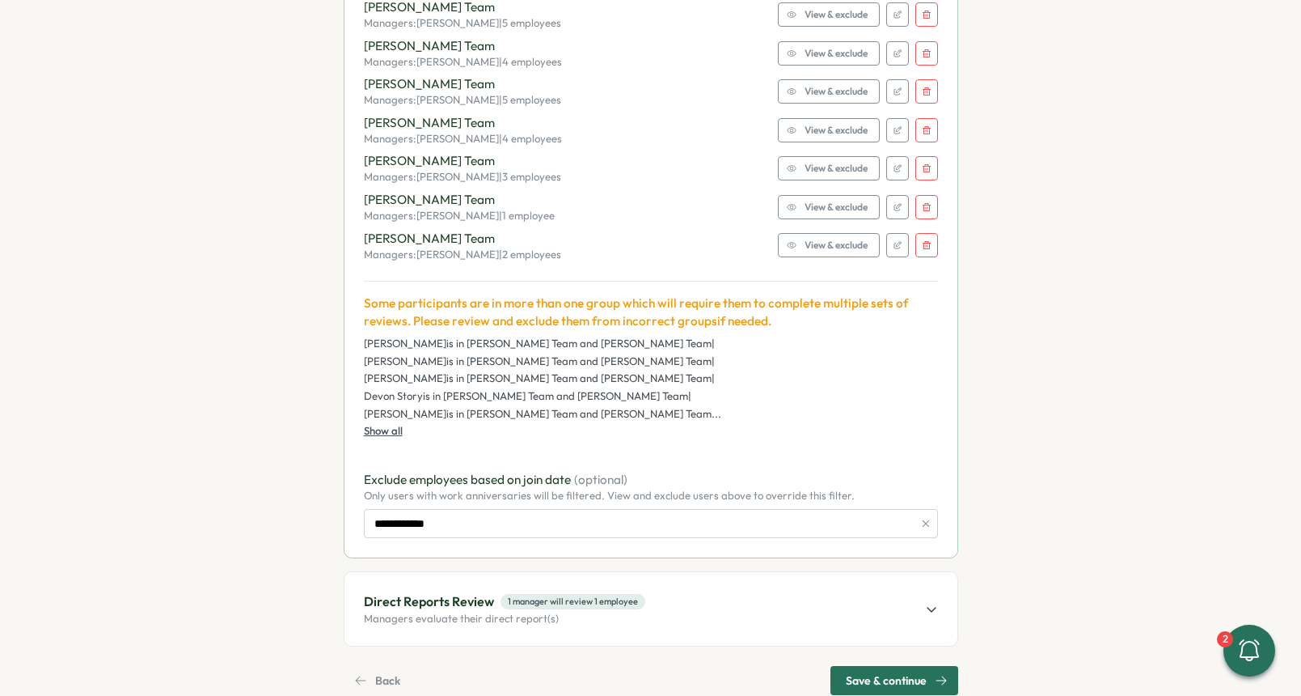
click at [578, 611] on p "Managers evaluate their direct report(s)" at bounding box center [504, 618] width 281 height 15
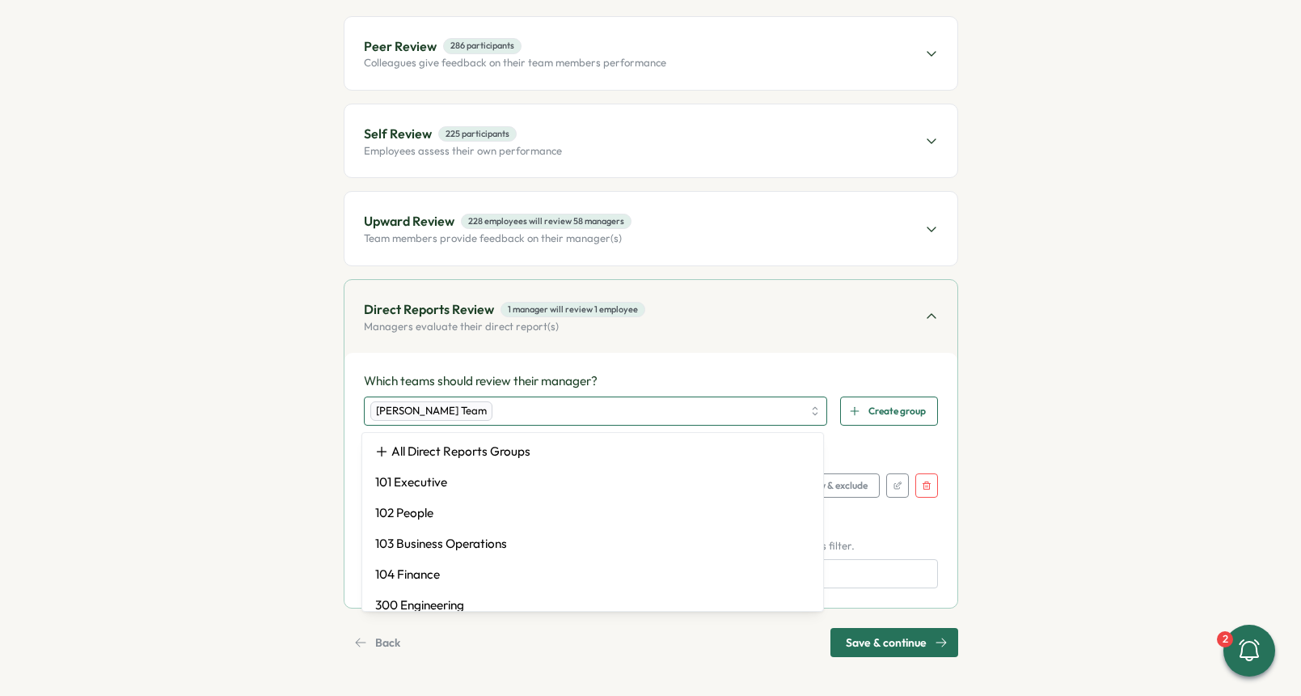
click at [680, 411] on div "[PERSON_NAME] Team" at bounding box center [586, 411] width 433 height 28
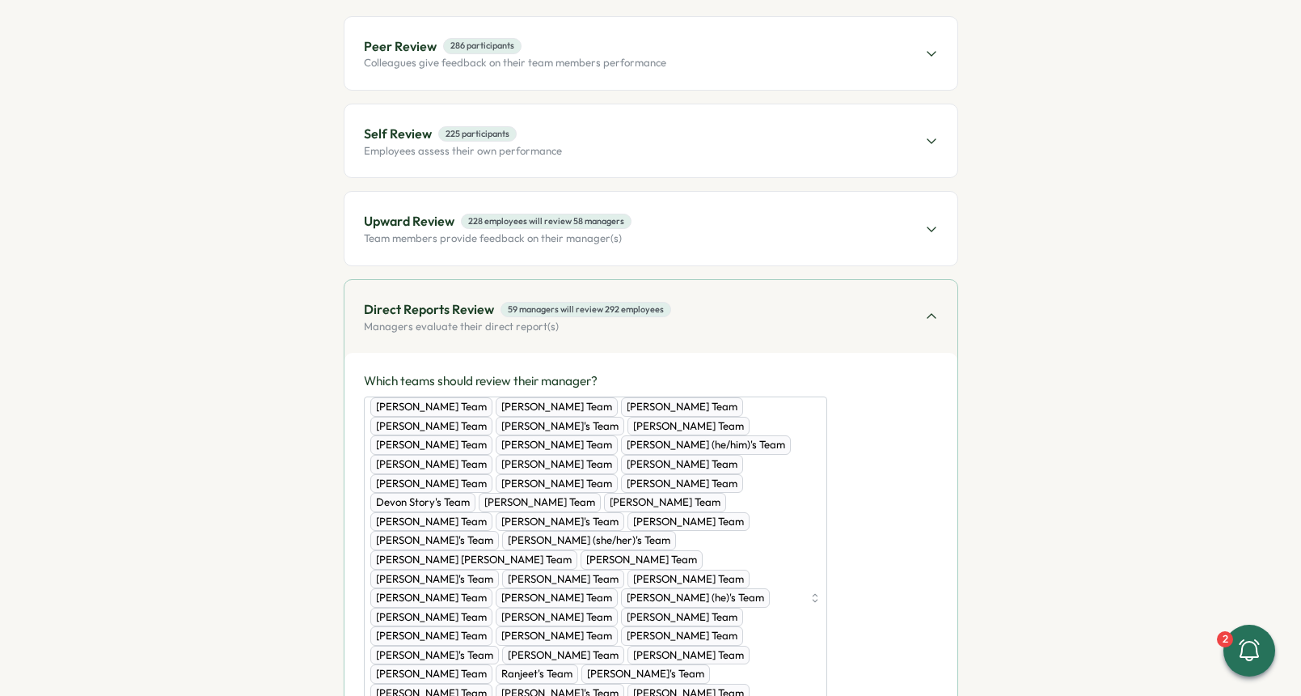
click at [881, 510] on div "[PERSON_NAME] Team [PERSON_NAME] Team [PERSON_NAME] Team [PERSON_NAME] Team [PE…" at bounding box center [651, 597] width 574 height 402
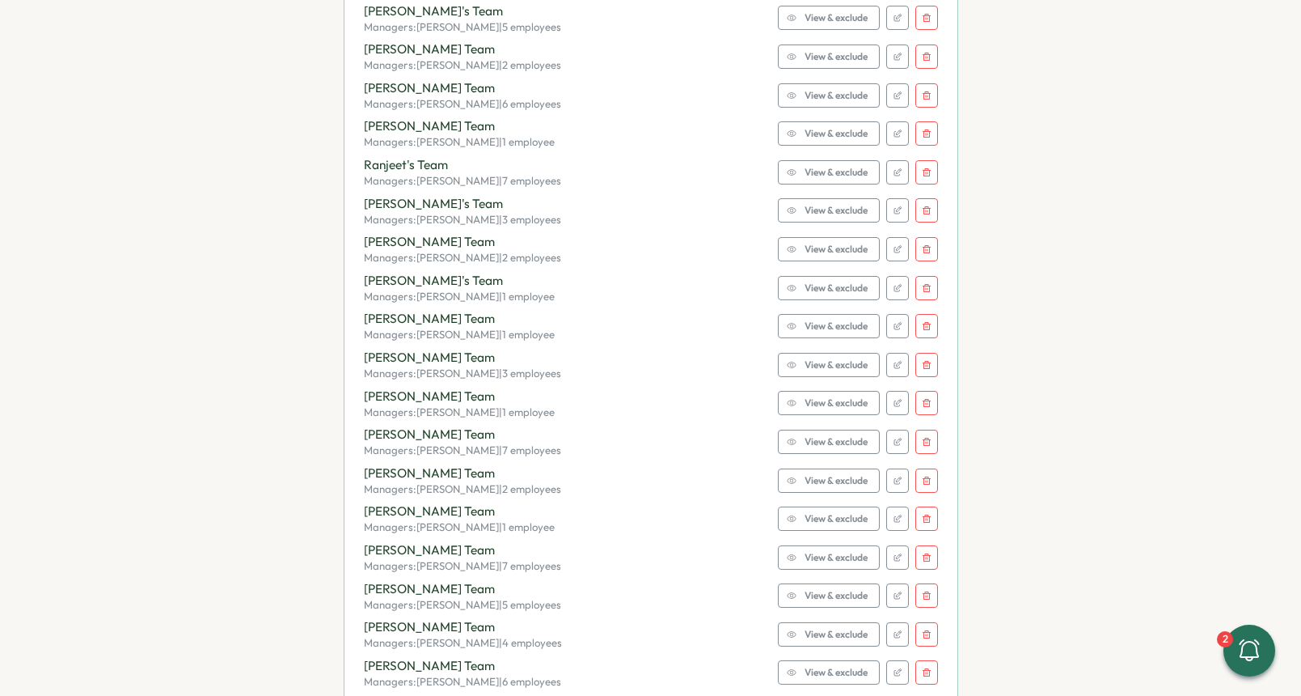
scroll to position [2786, 0]
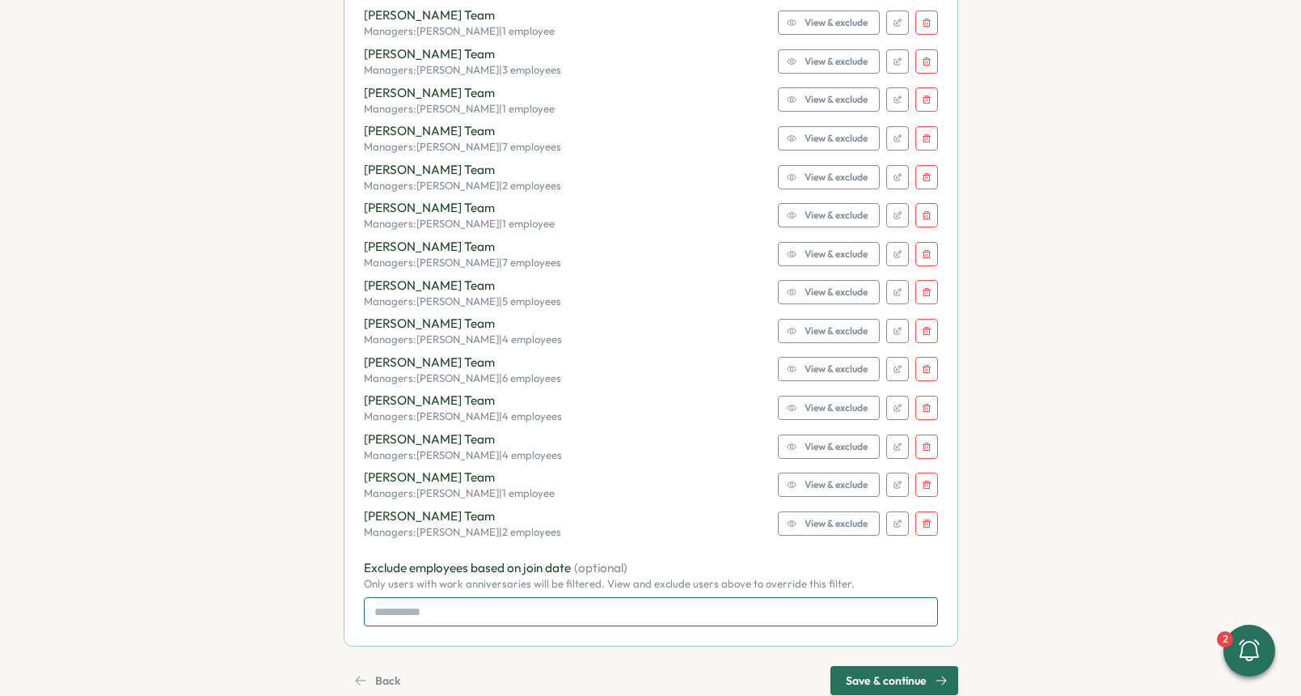
click at [516, 597] on input at bounding box center [651, 611] width 574 height 29
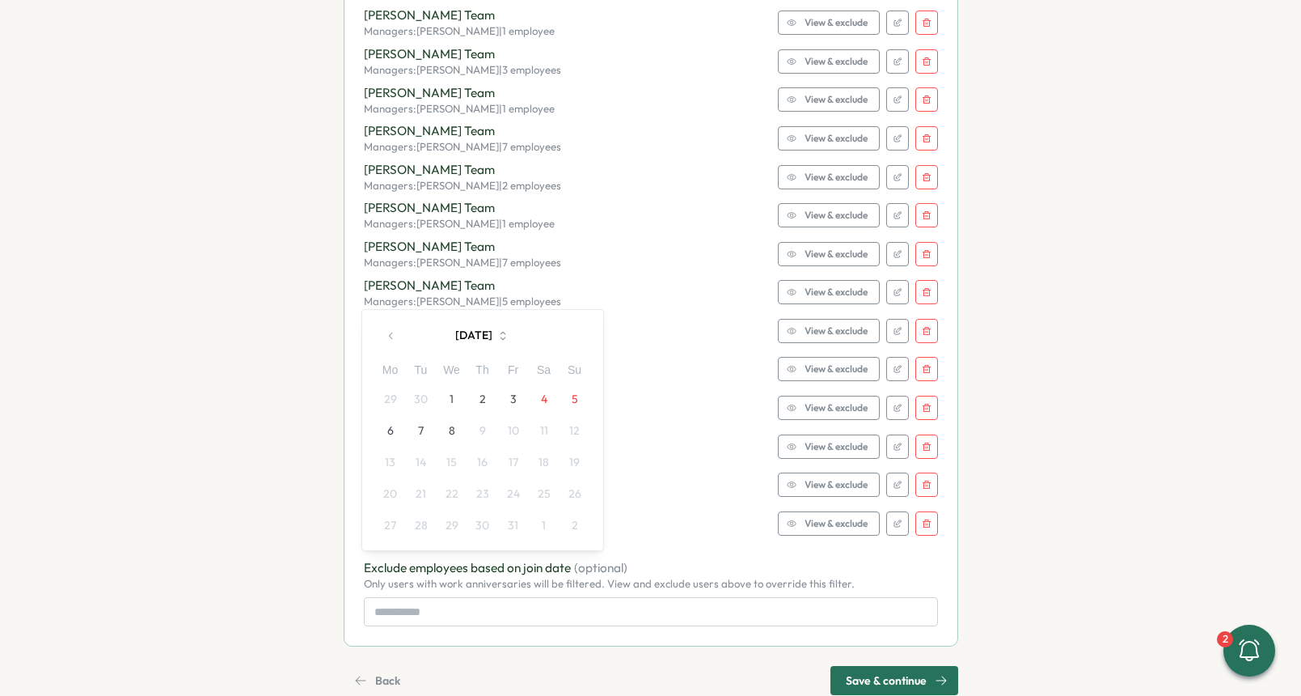
click at [400, 326] on button "button" at bounding box center [391, 335] width 32 height 32
click at [418, 408] on button "1" at bounding box center [421, 398] width 31 height 31
type input "**********"
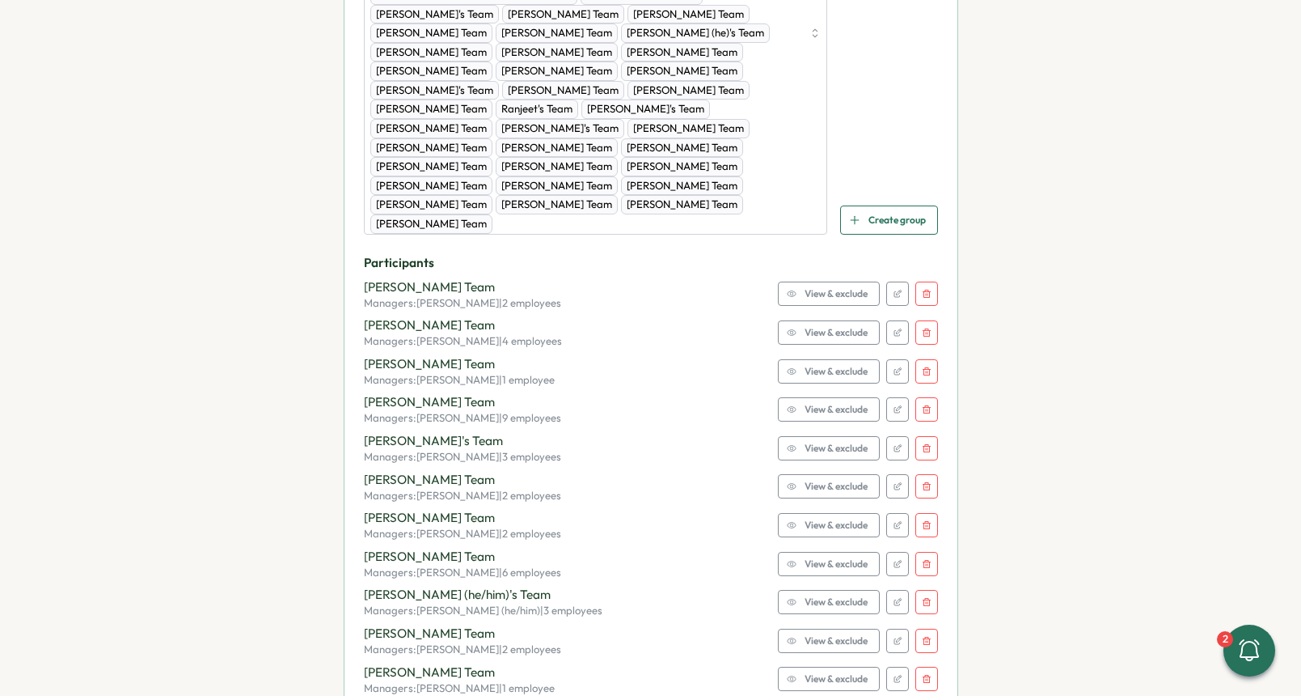
scroll to position [791, 0]
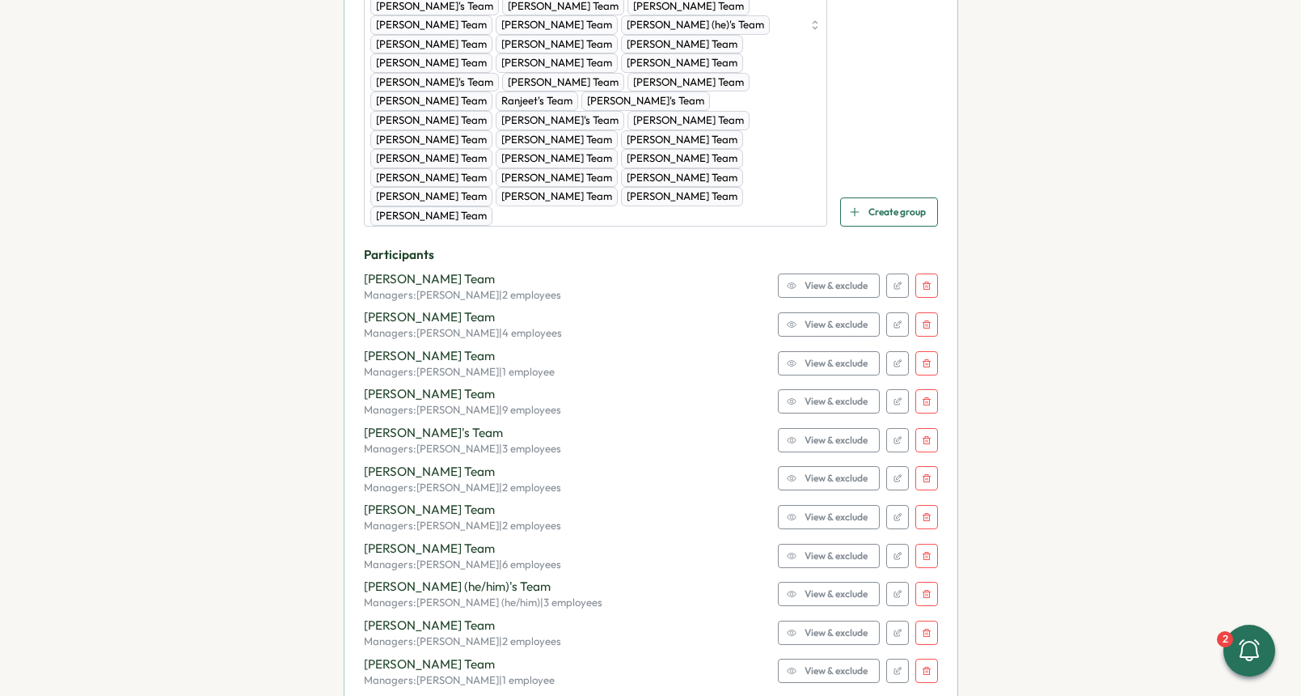
click at [834, 352] on span "View & exclude" at bounding box center [836, 363] width 63 height 23
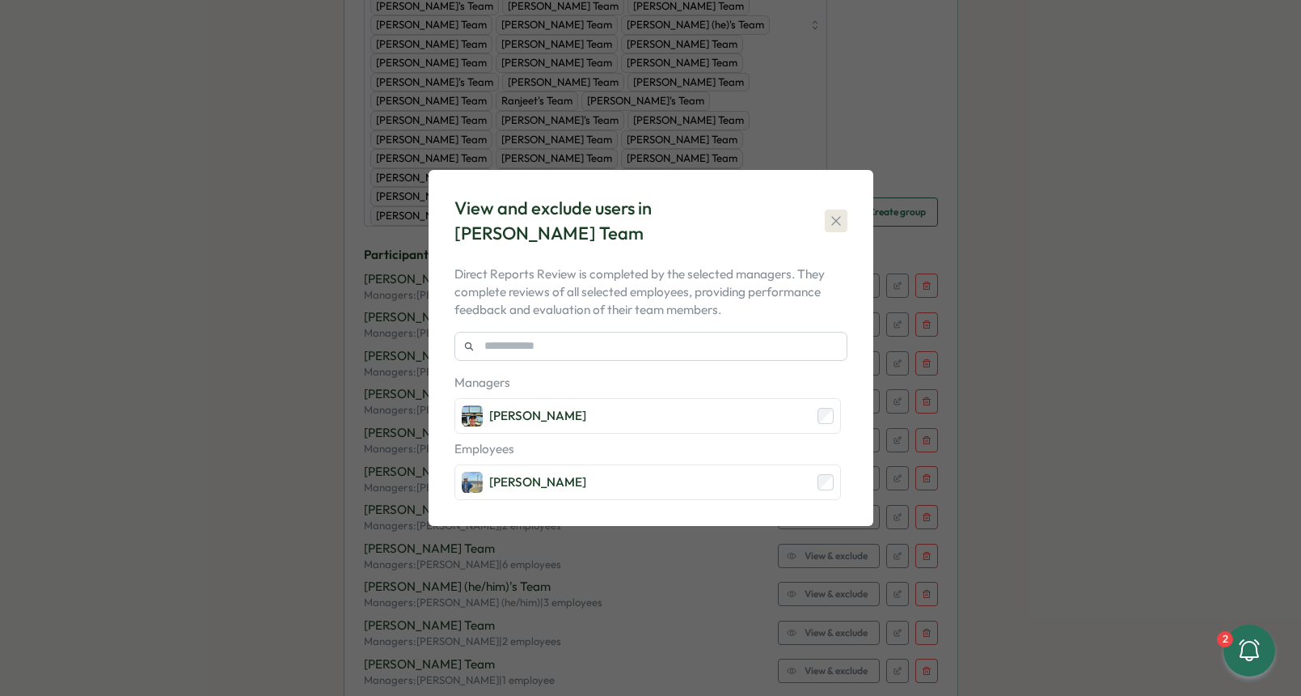
click at [831, 220] on icon "button" at bounding box center [836, 221] width 16 height 16
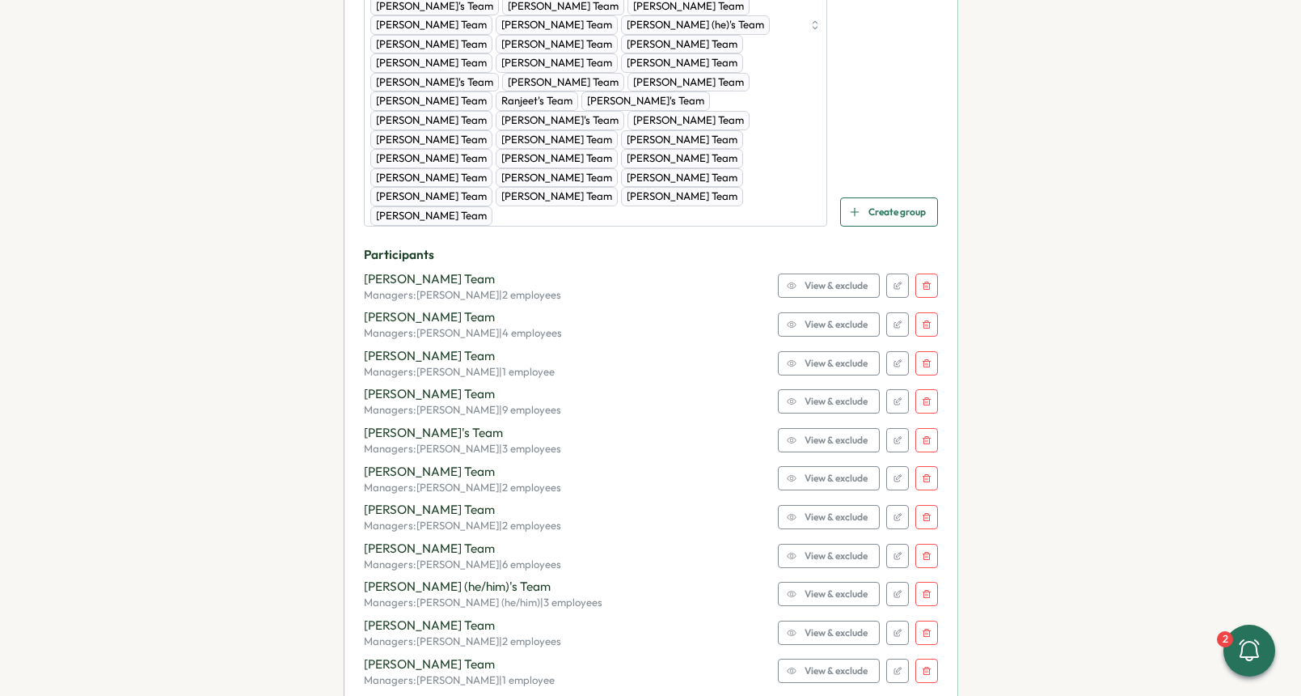
click at [815, 352] on span "View & exclude" at bounding box center [836, 363] width 63 height 23
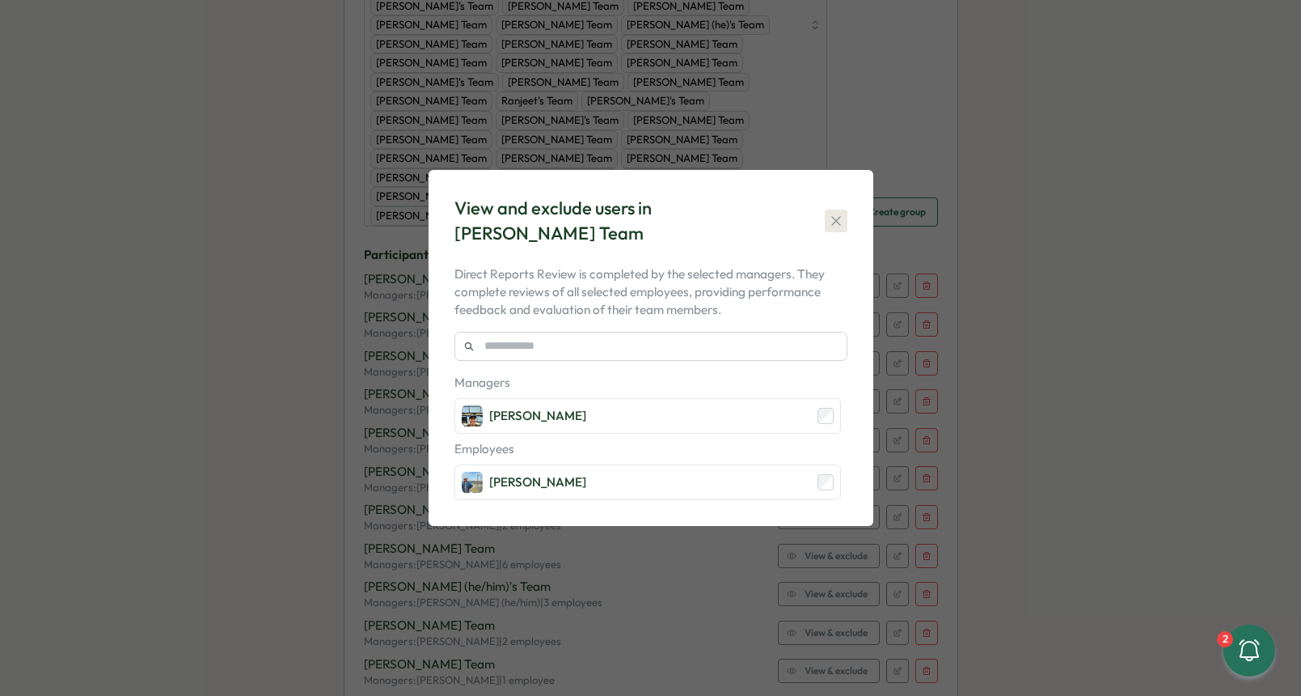
click at [828, 218] on icon "button" at bounding box center [836, 221] width 16 height 16
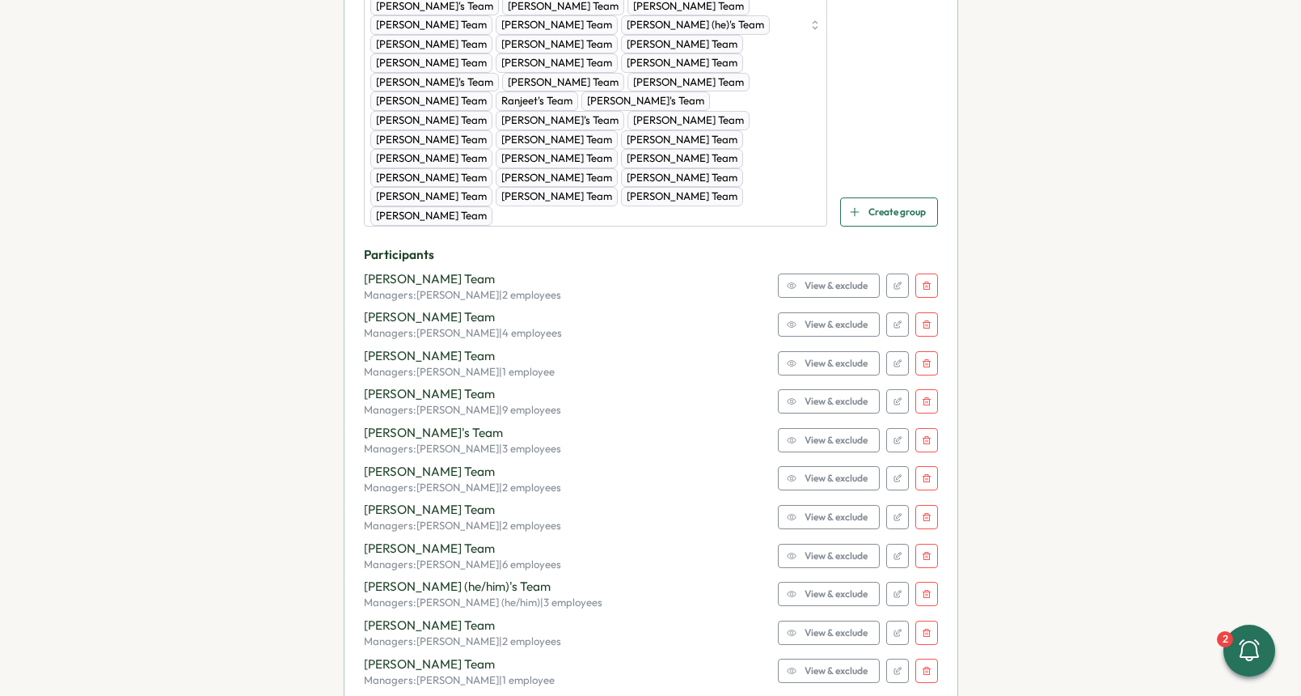
click at [894, 358] on icon "button" at bounding box center [898, 363] width 10 height 10
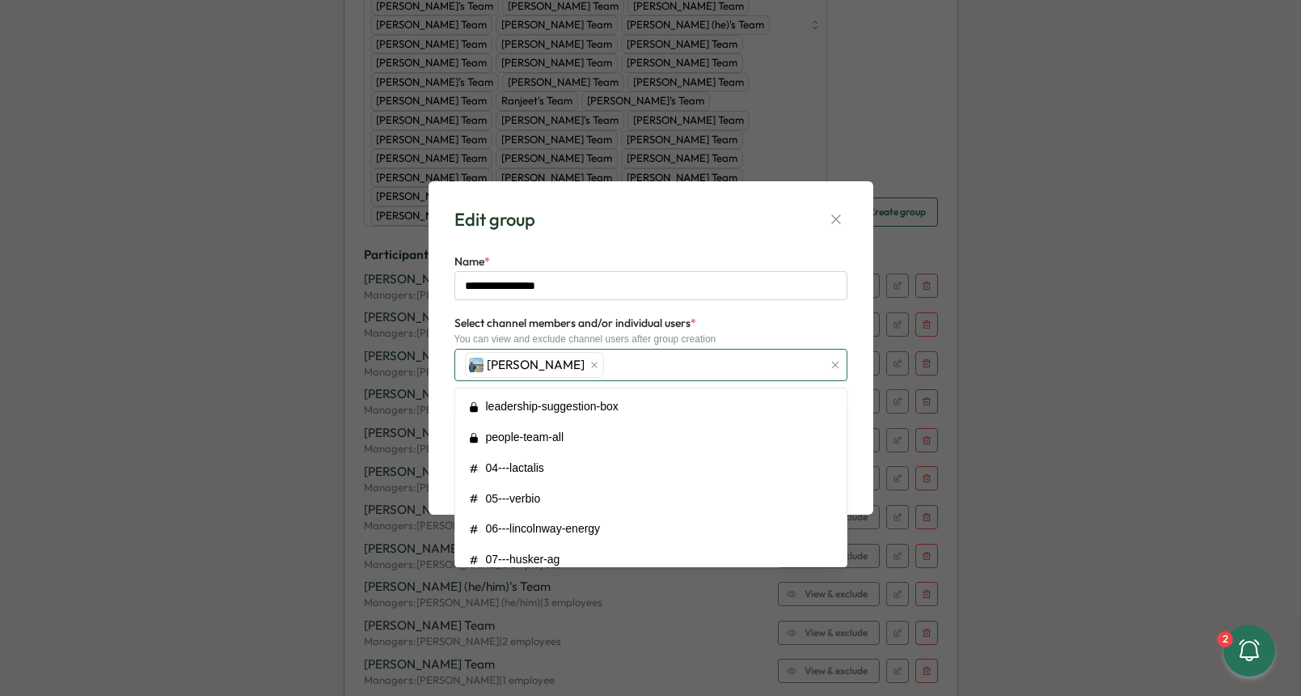
click at [622, 365] on div "[PERSON_NAME]" at bounding box center [642, 364] width 362 height 31
click at [438, 328] on div "**********" at bounding box center [651, 348] width 445 height 334
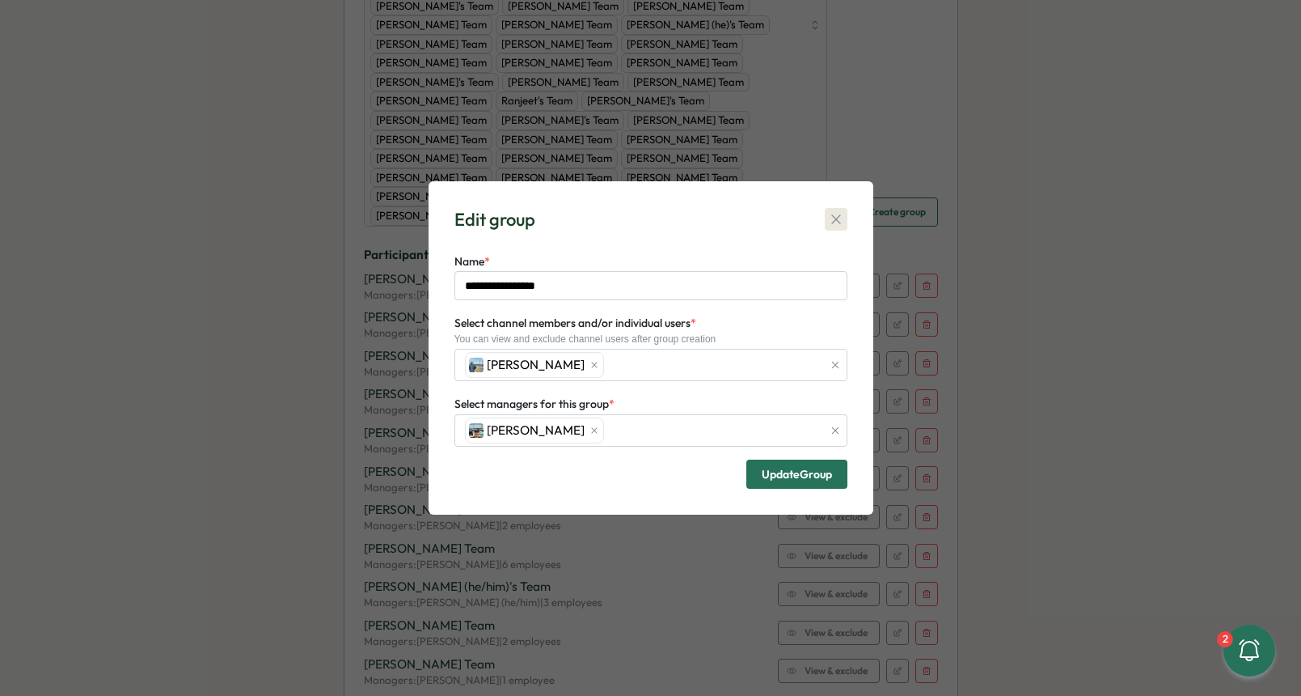
click at [834, 220] on icon "button" at bounding box center [835, 218] width 9 height 9
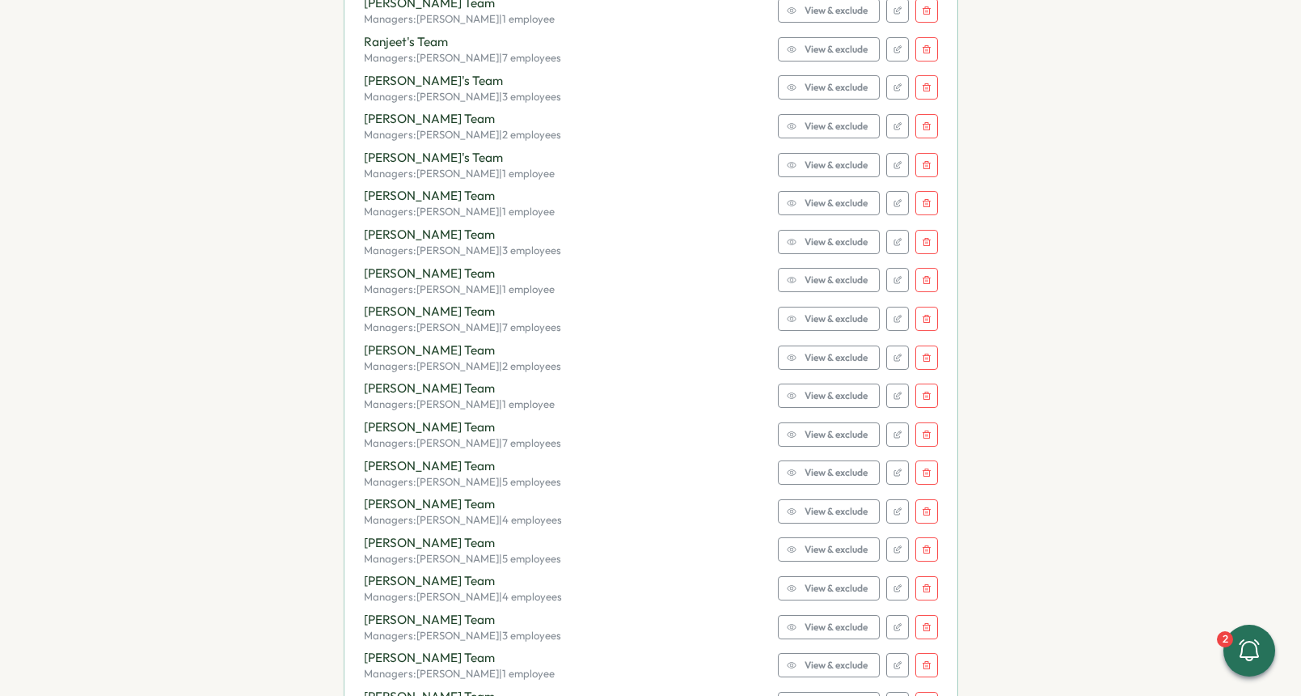
scroll to position [2786, 0]
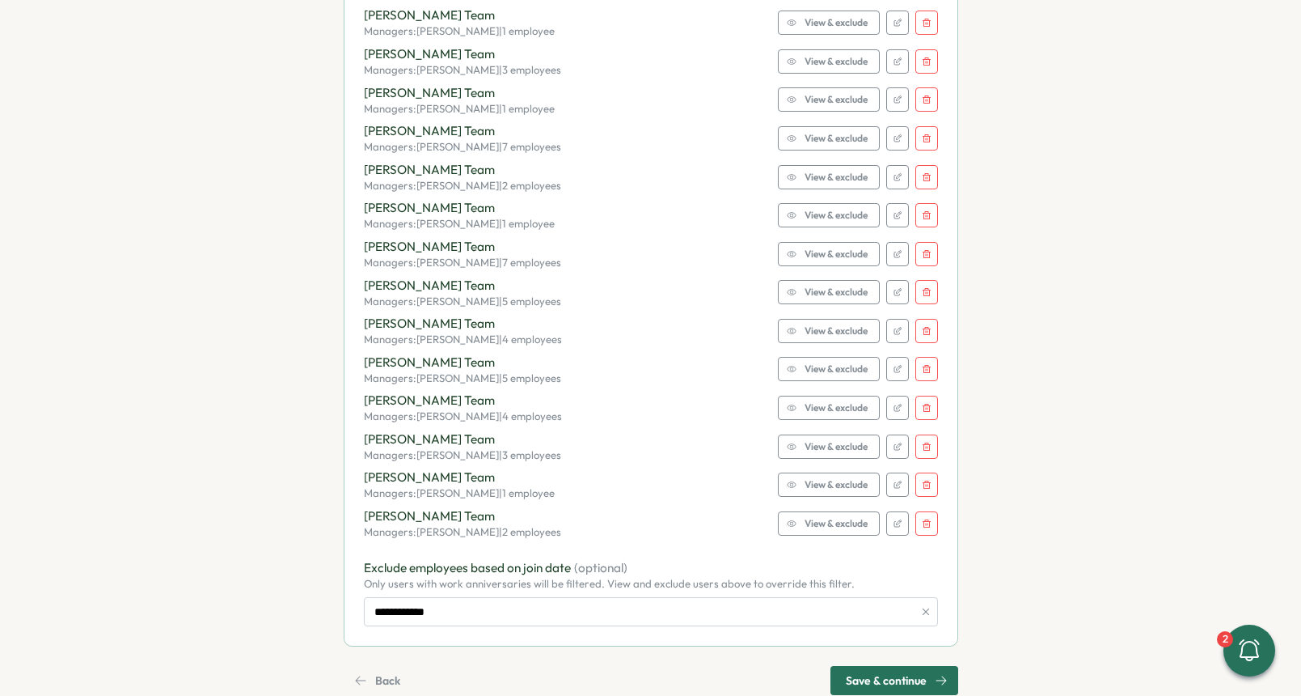
click at [887, 666] on span "Save & continue" at bounding box center [886, 680] width 81 height 28
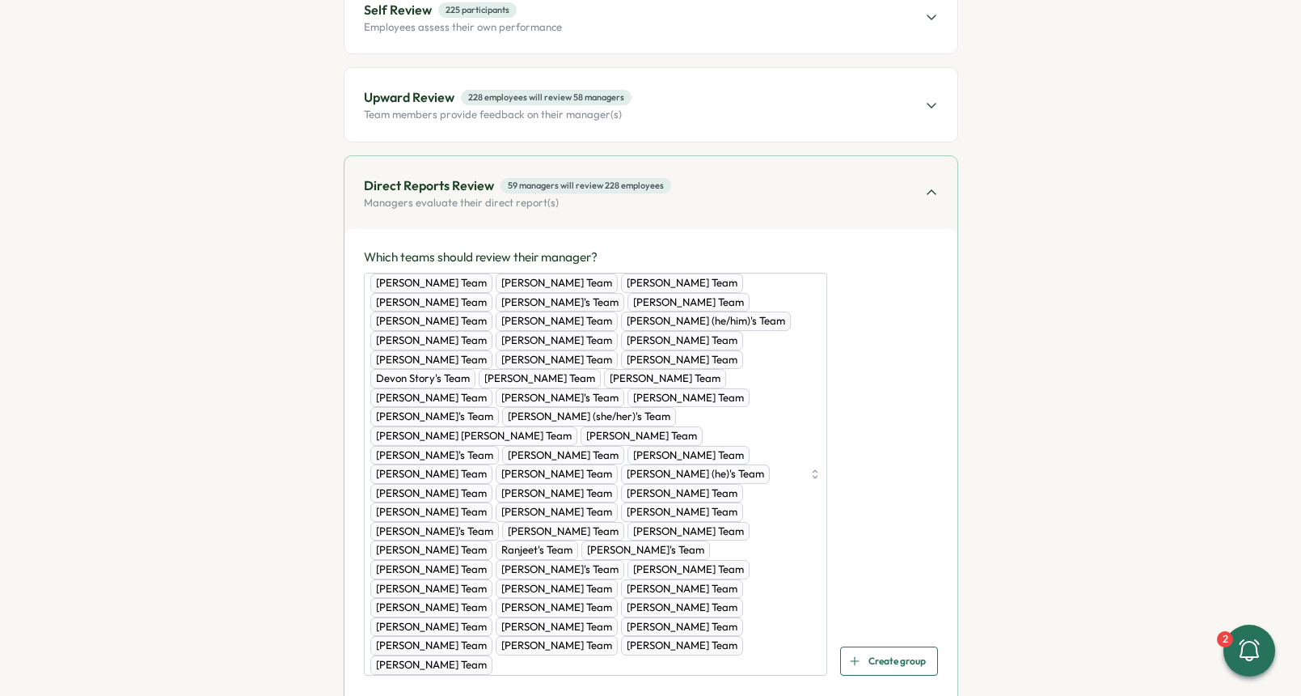
scroll to position [0, 0]
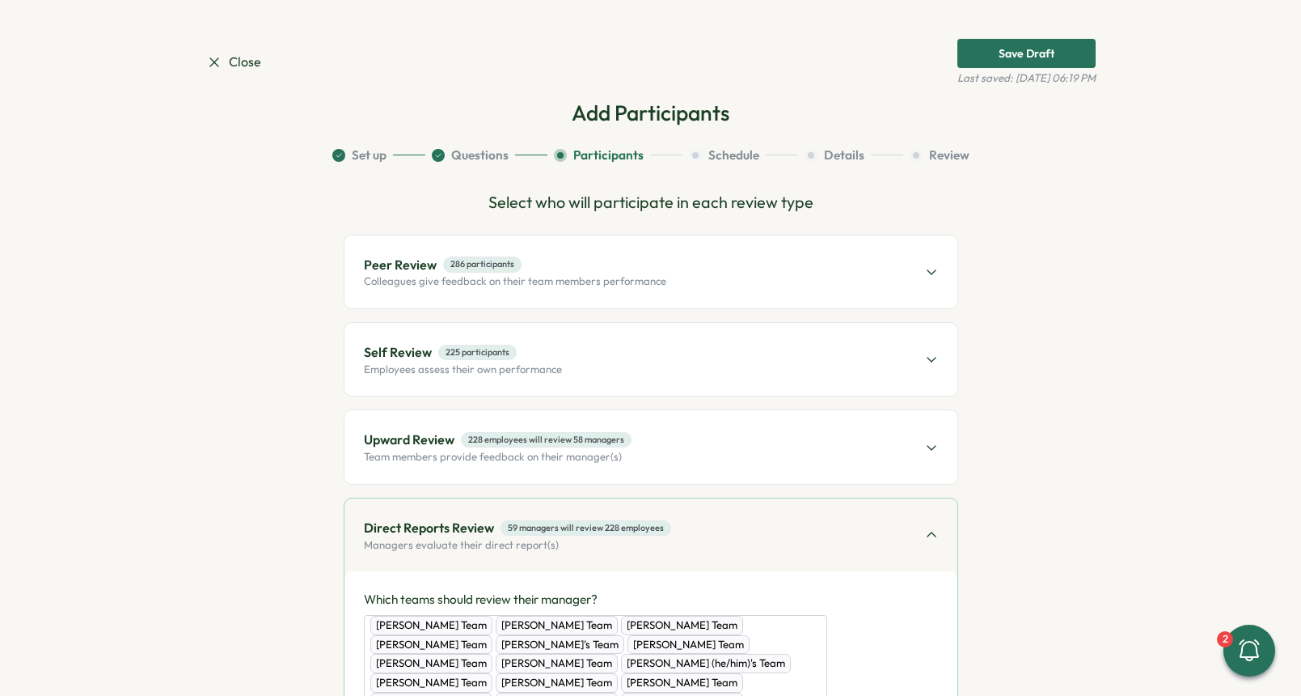
click at [586, 438] on span "228 employees will review 58 managers" at bounding box center [546, 439] width 171 height 15
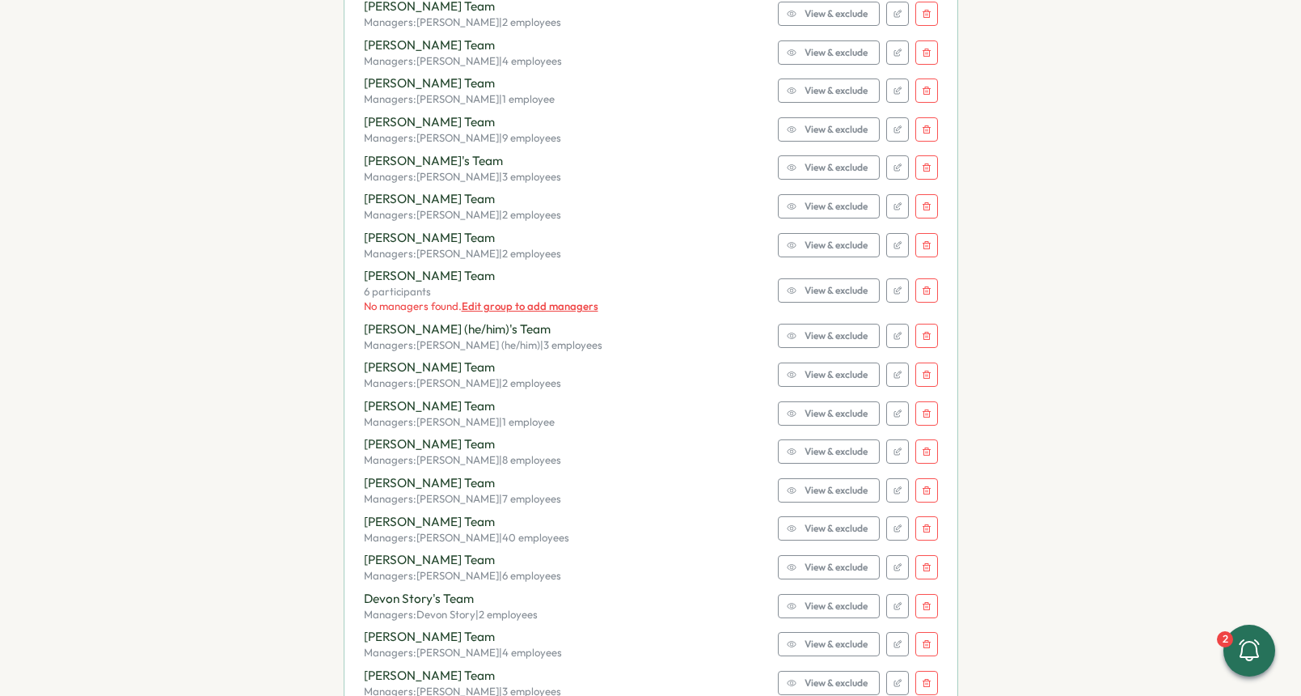
scroll to position [973, 0]
click at [925, 288] on icon "button" at bounding box center [927, 293] width 10 height 10
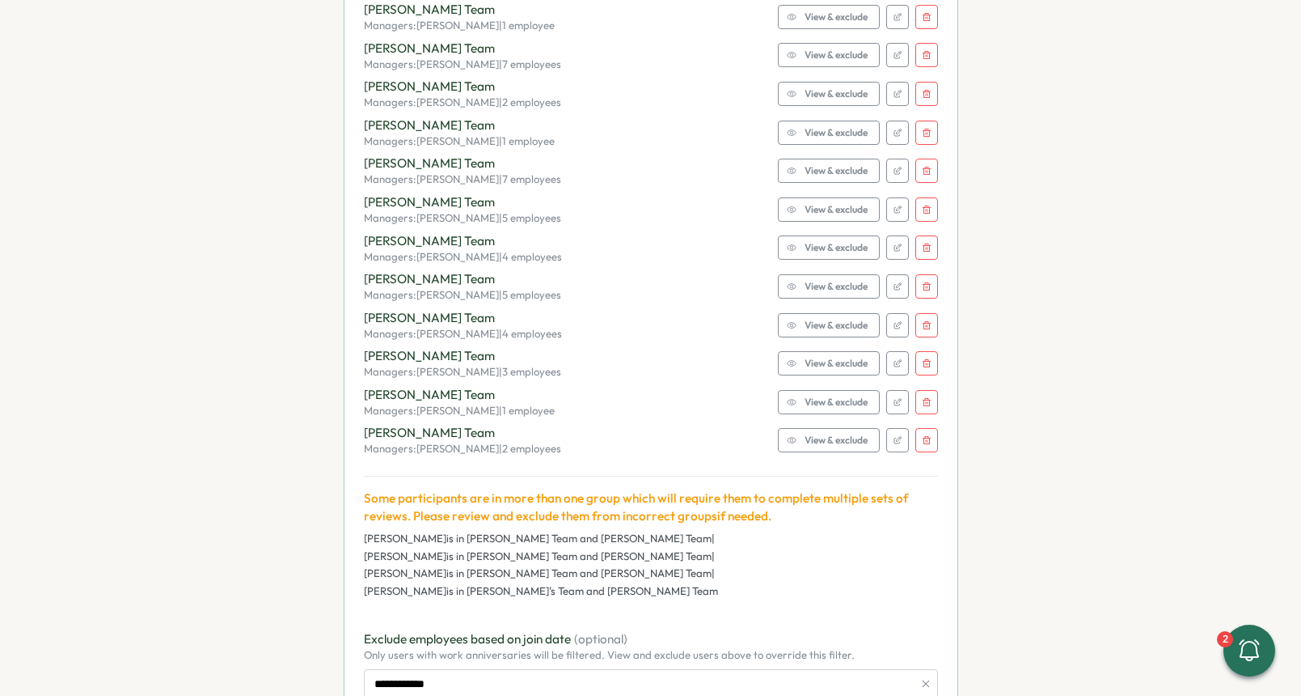
scroll to position [2884, 0]
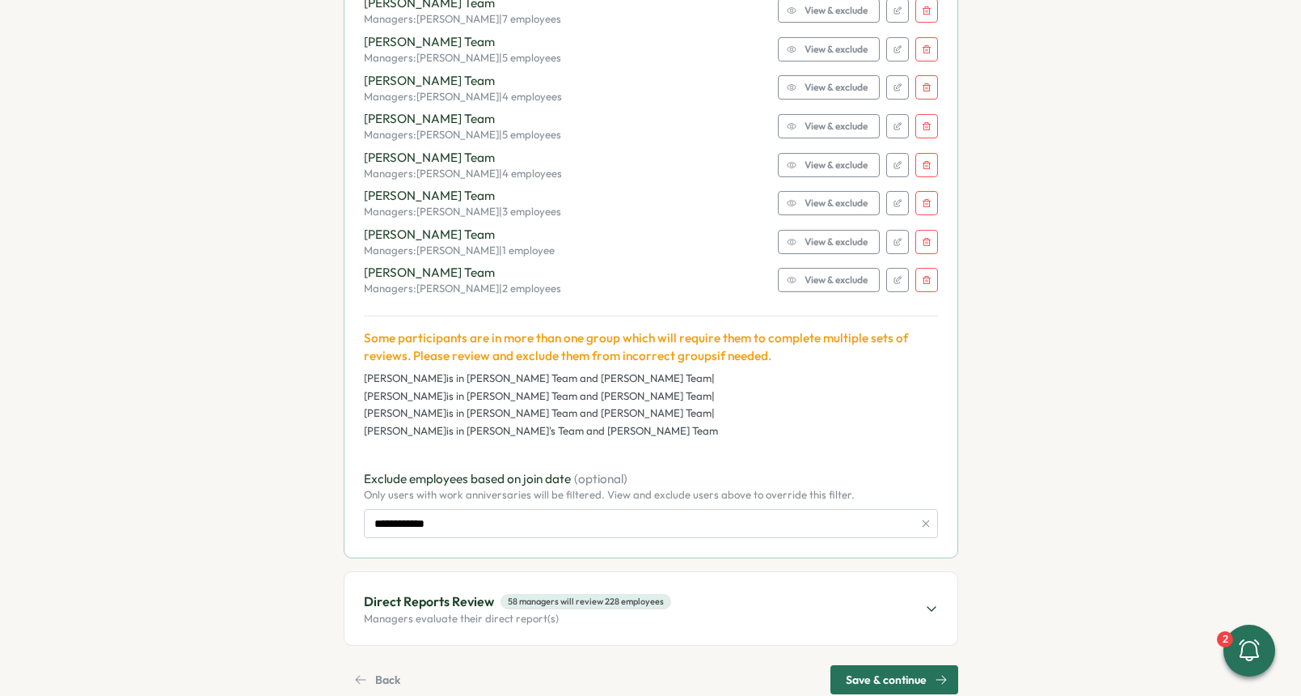
click at [877, 666] on span "Save & continue" at bounding box center [886, 680] width 81 height 28
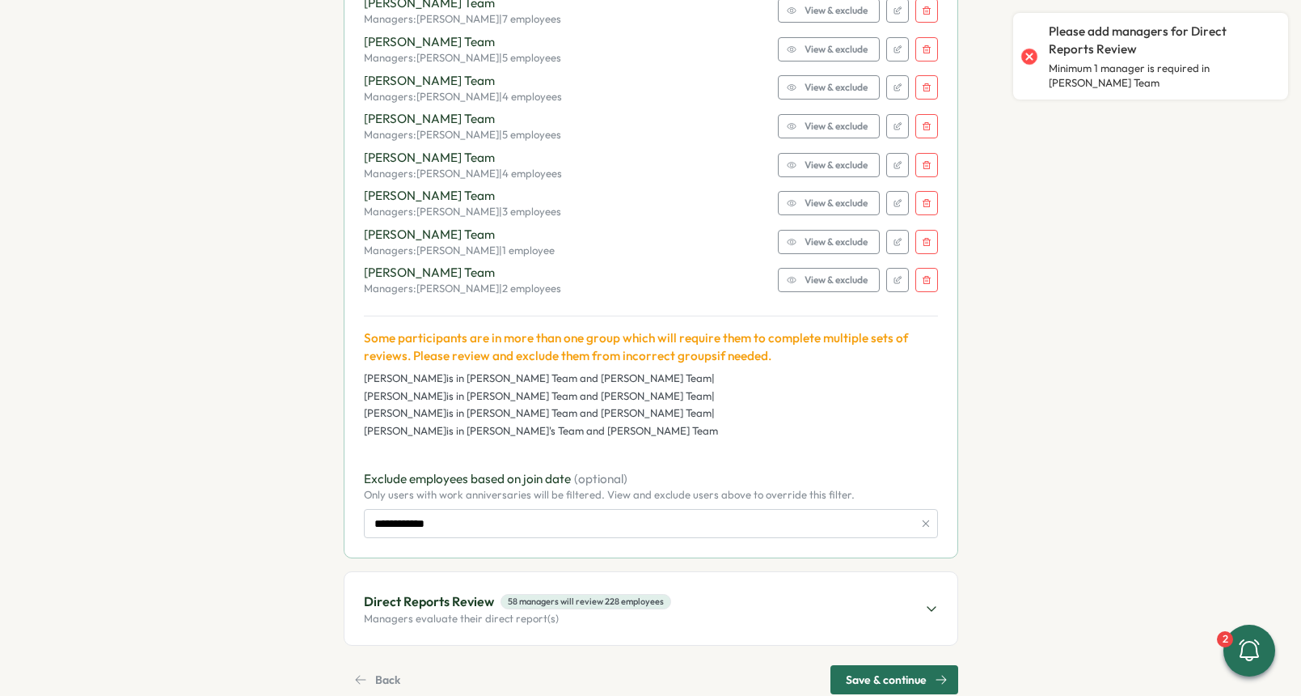
scroll to position [2879, 0]
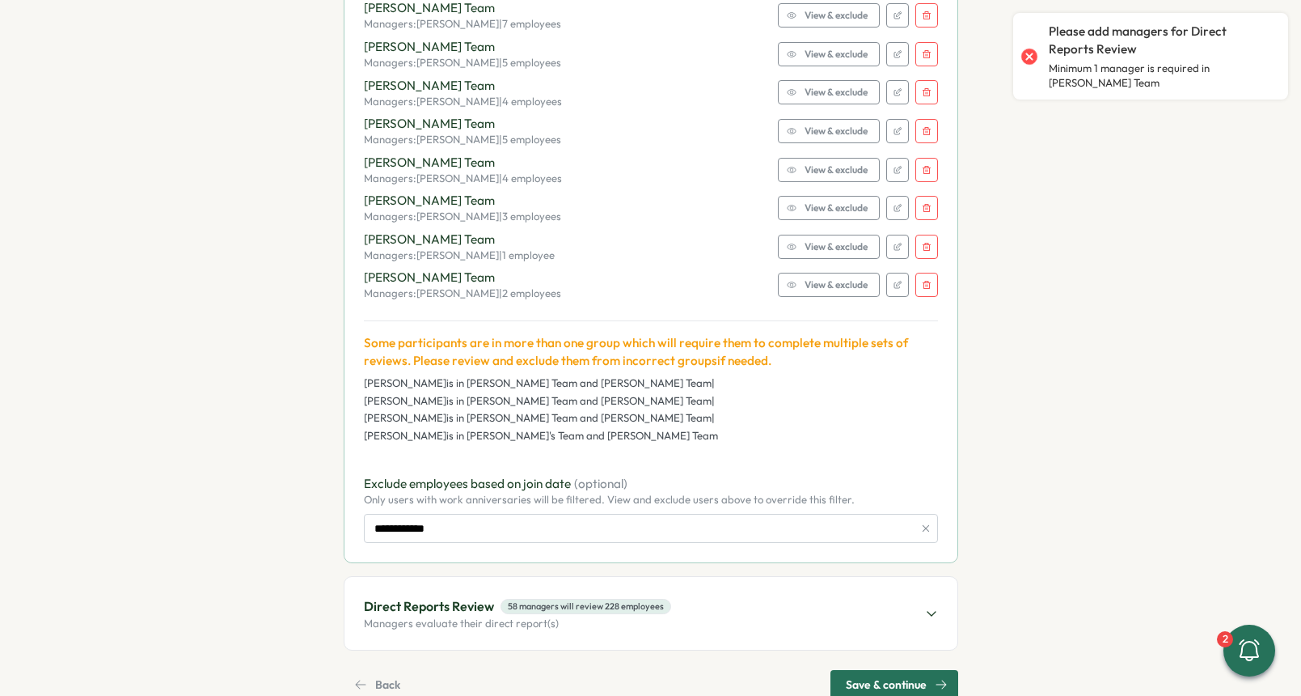
click at [501, 599] on span "58 managers will review 228 employees" at bounding box center [586, 606] width 171 height 15
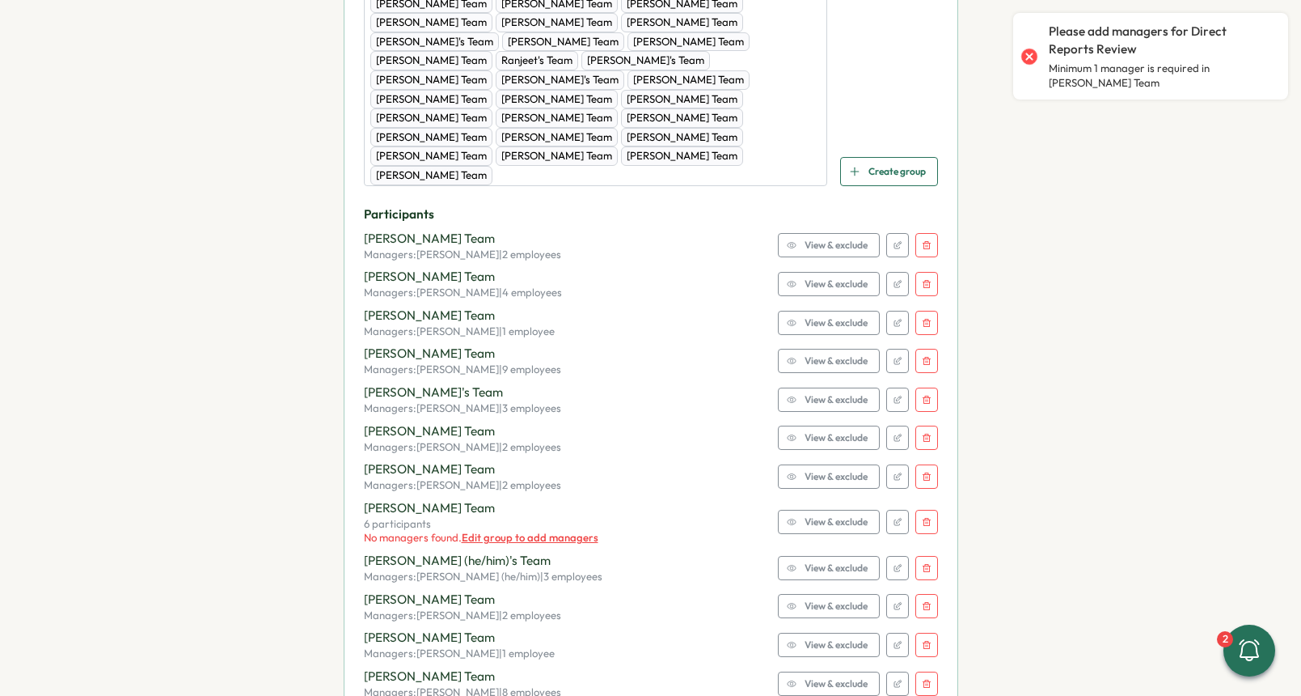
scroll to position [836, 0]
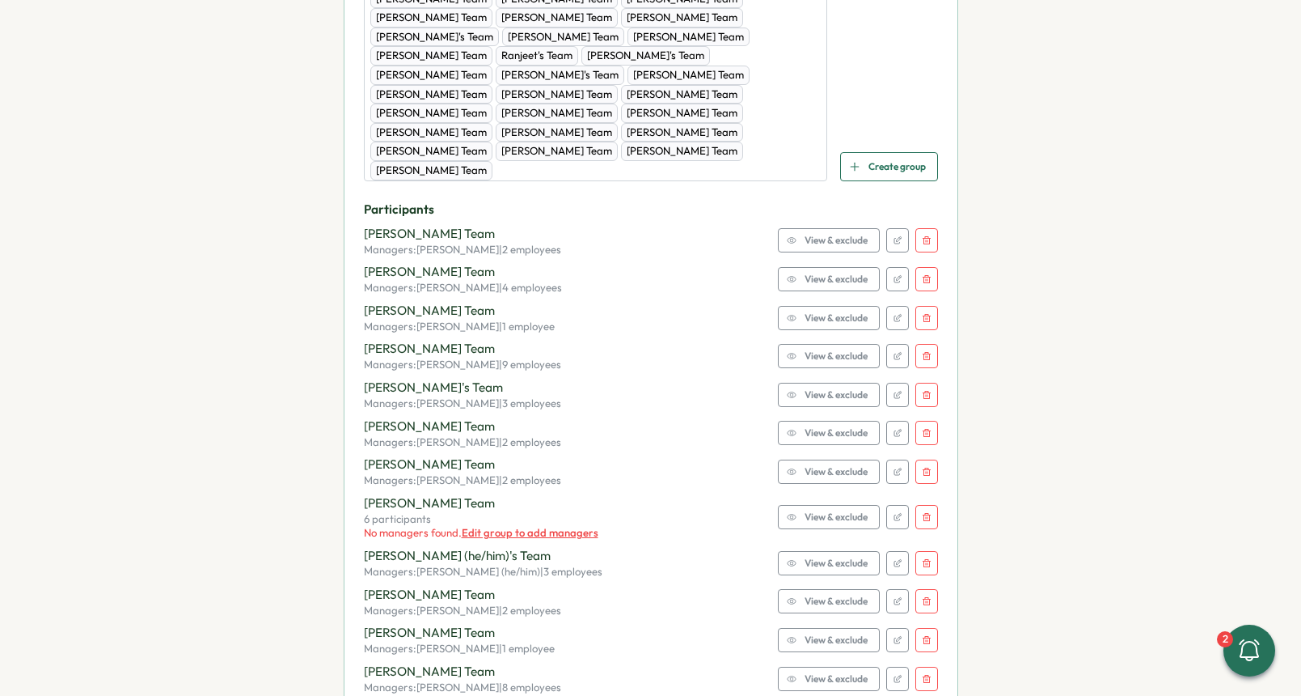
click at [925, 512] on icon "button" at bounding box center [927, 517] width 10 height 10
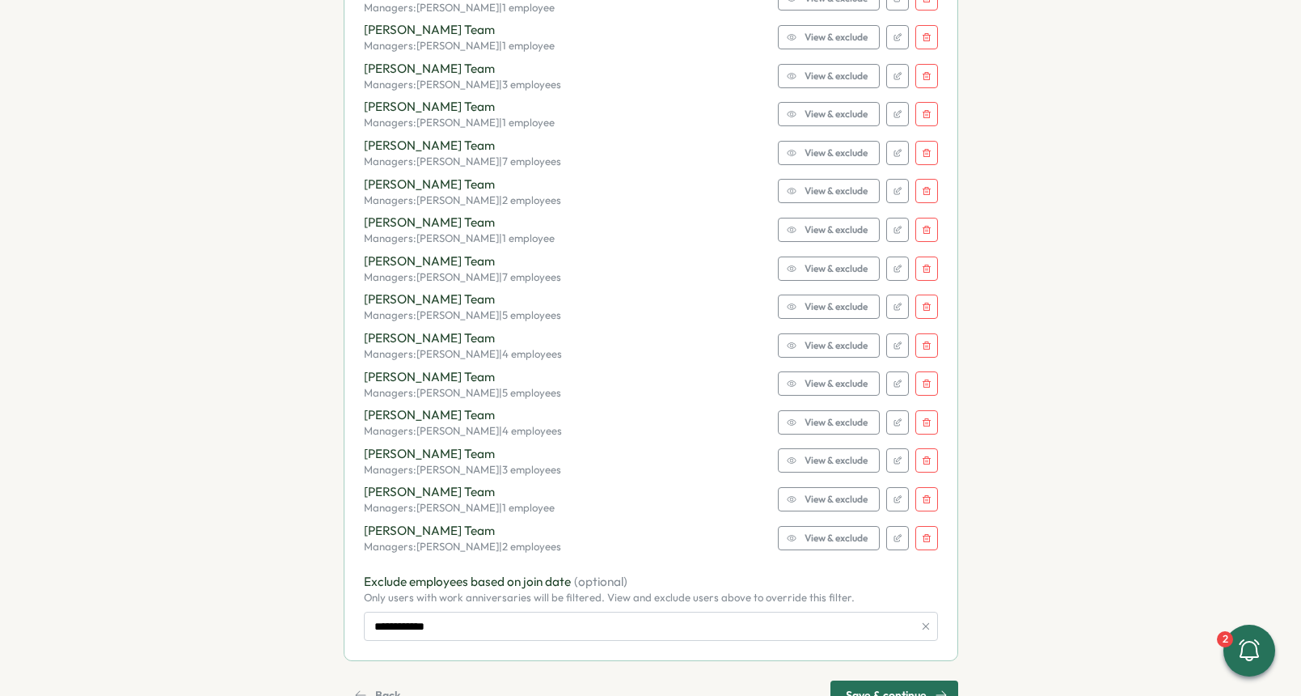
scroll to position [2729, 0]
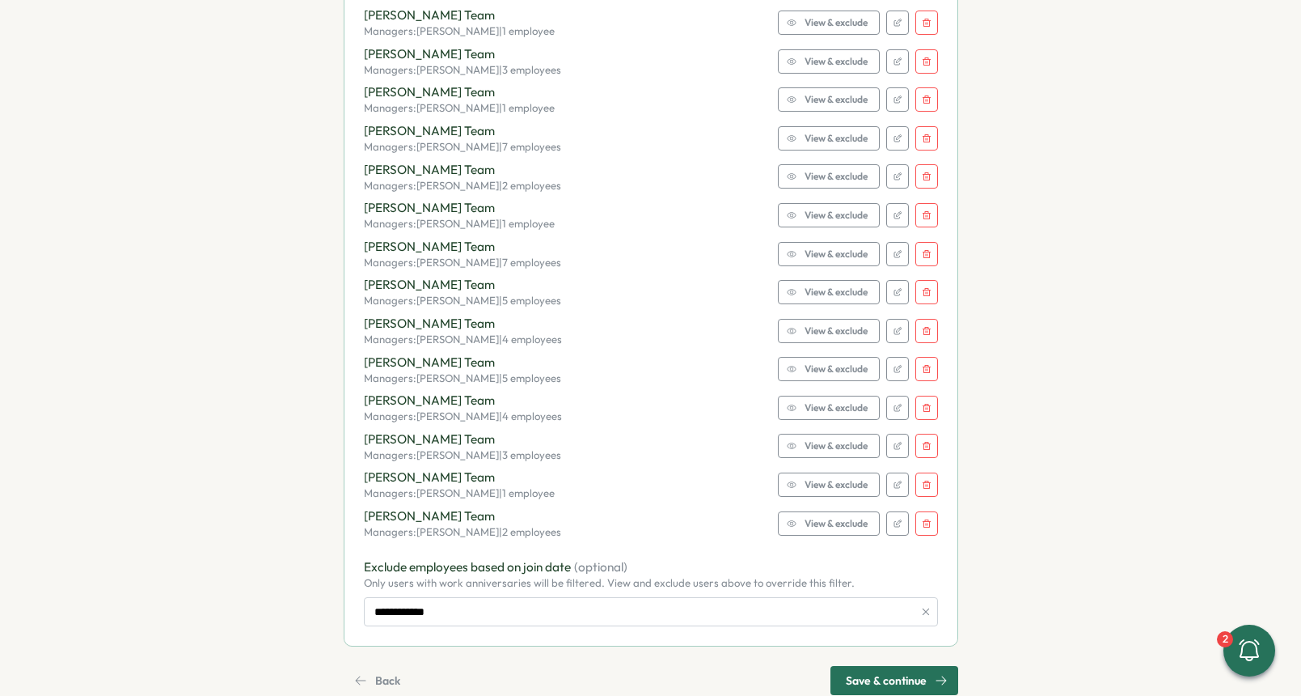
click at [886, 666] on span "Save & continue" at bounding box center [886, 680] width 81 height 28
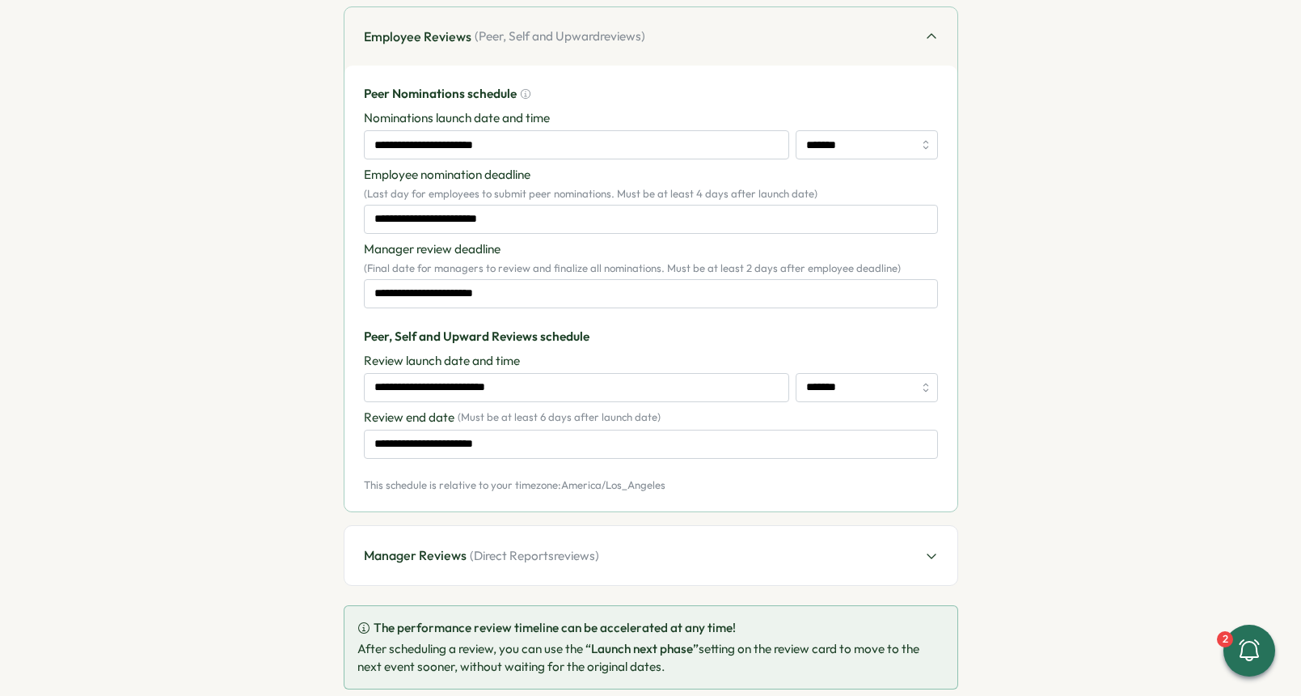
scroll to position [309, 0]
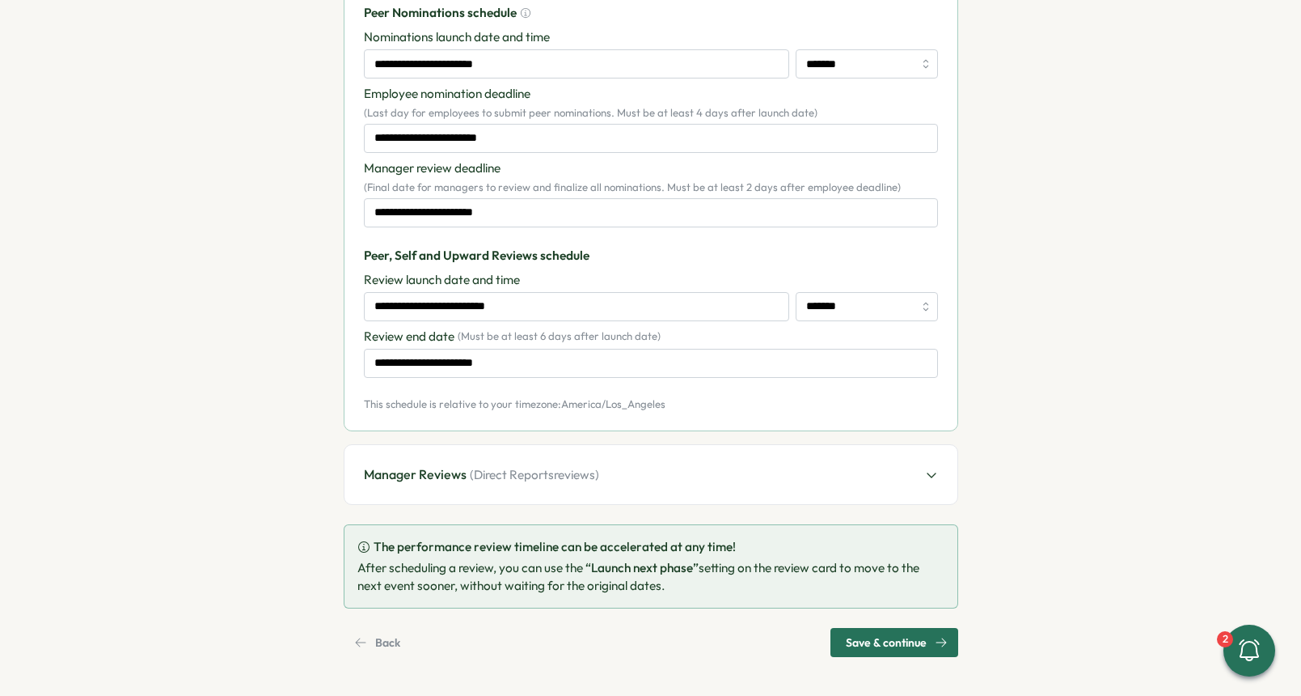
click at [878, 639] on span "Save & continue" at bounding box center [886, 642] width 81 height 28
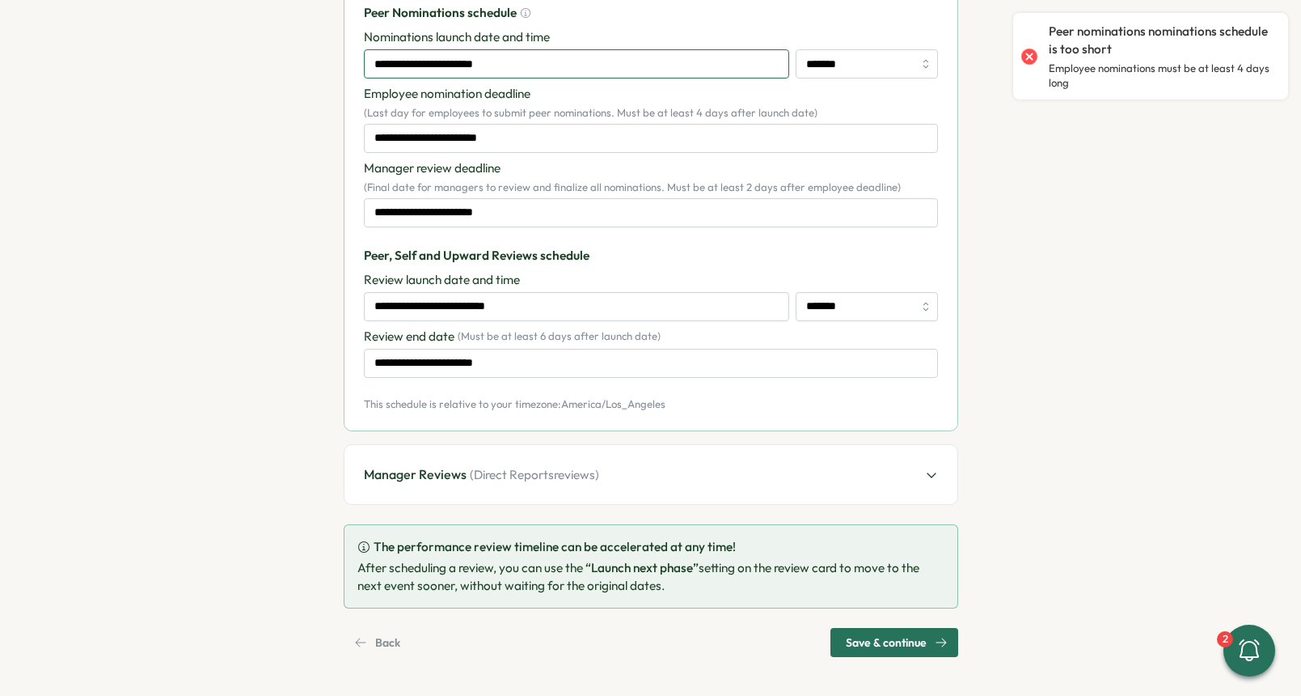
click at [495, 65] on input "**********" at bounding box center [576, 63] width 425 height 29
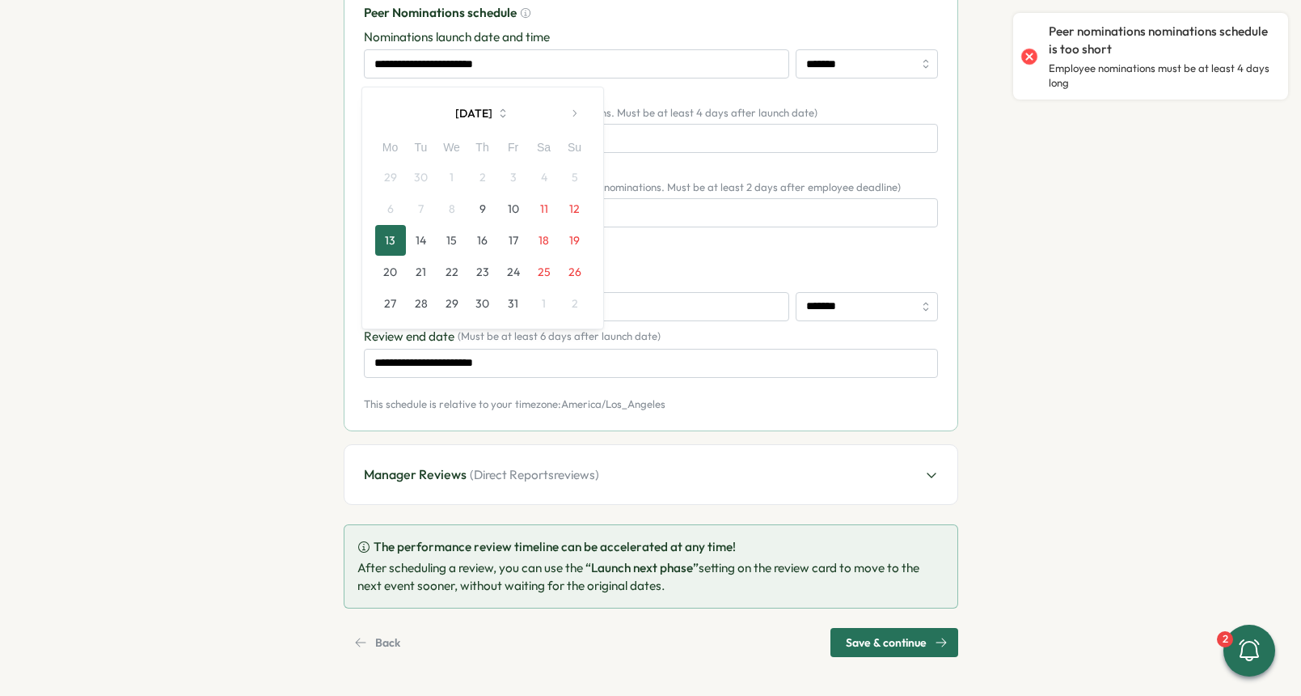
click at [853, 85] on div "**********" at bounding box center [651, 115] width 574 height 222
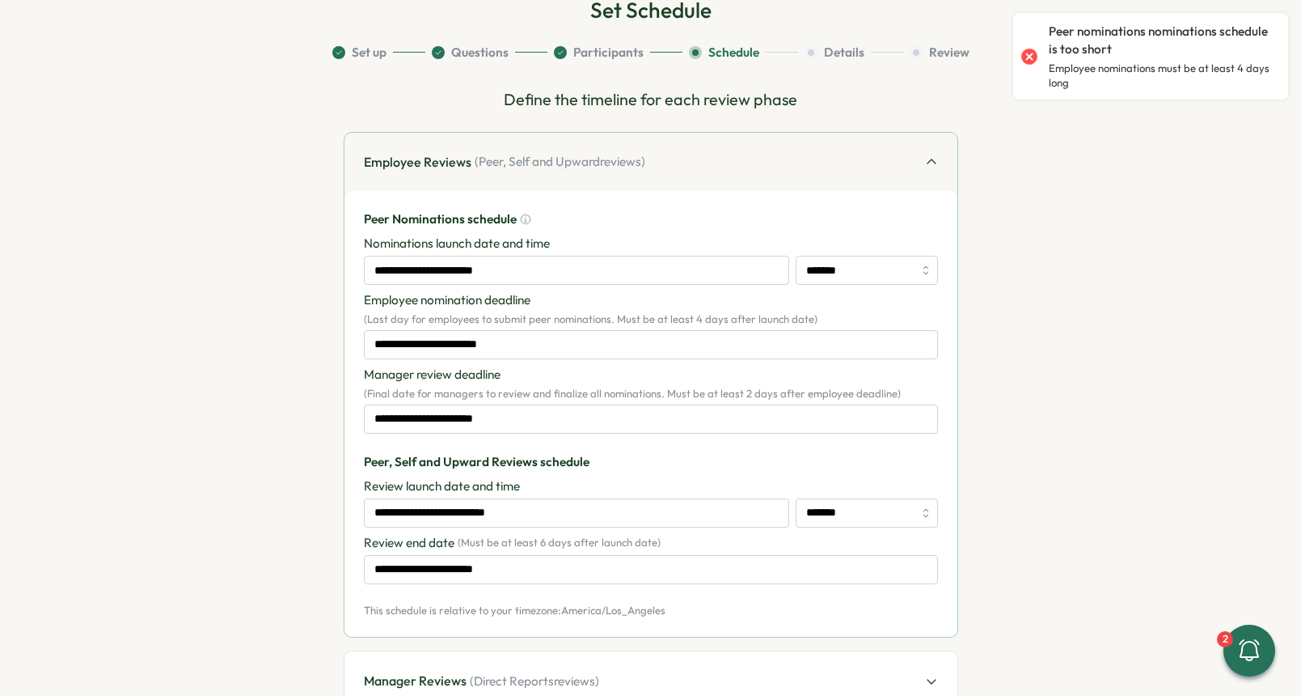
scroll to position [203, 0]
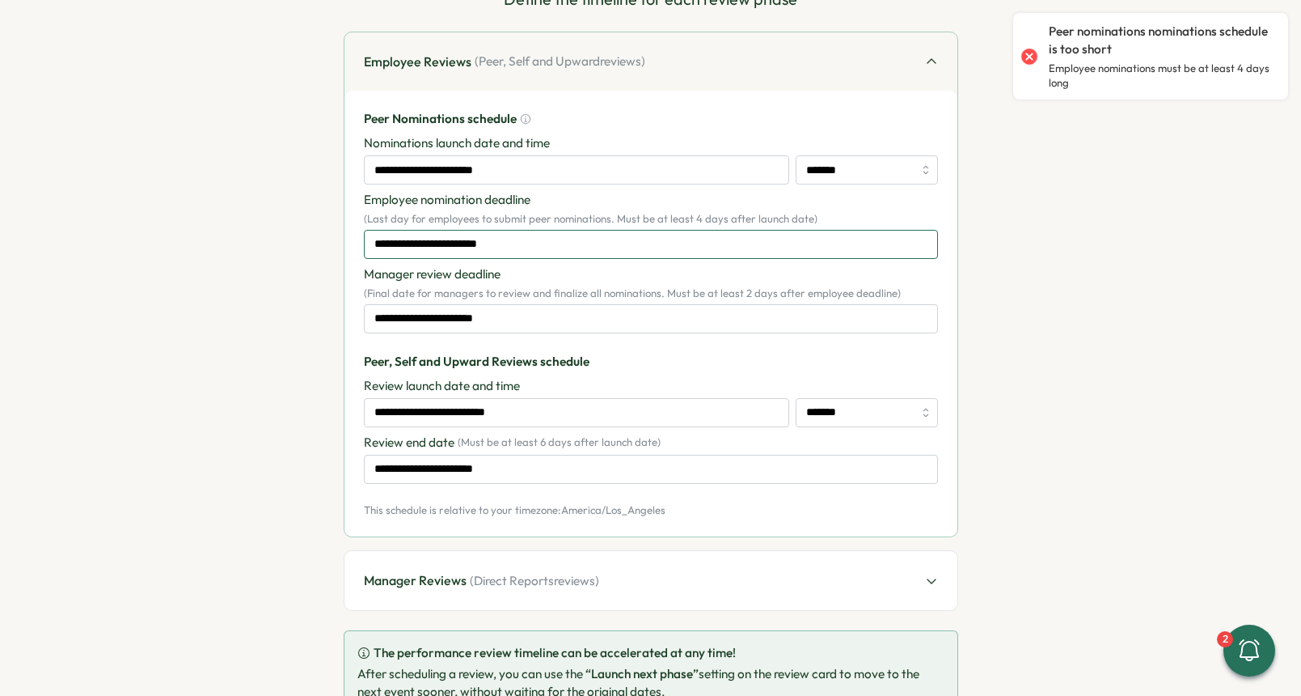
click at [477, 240] on input "**********" at bounding box center [651, 244] width 574 height 29
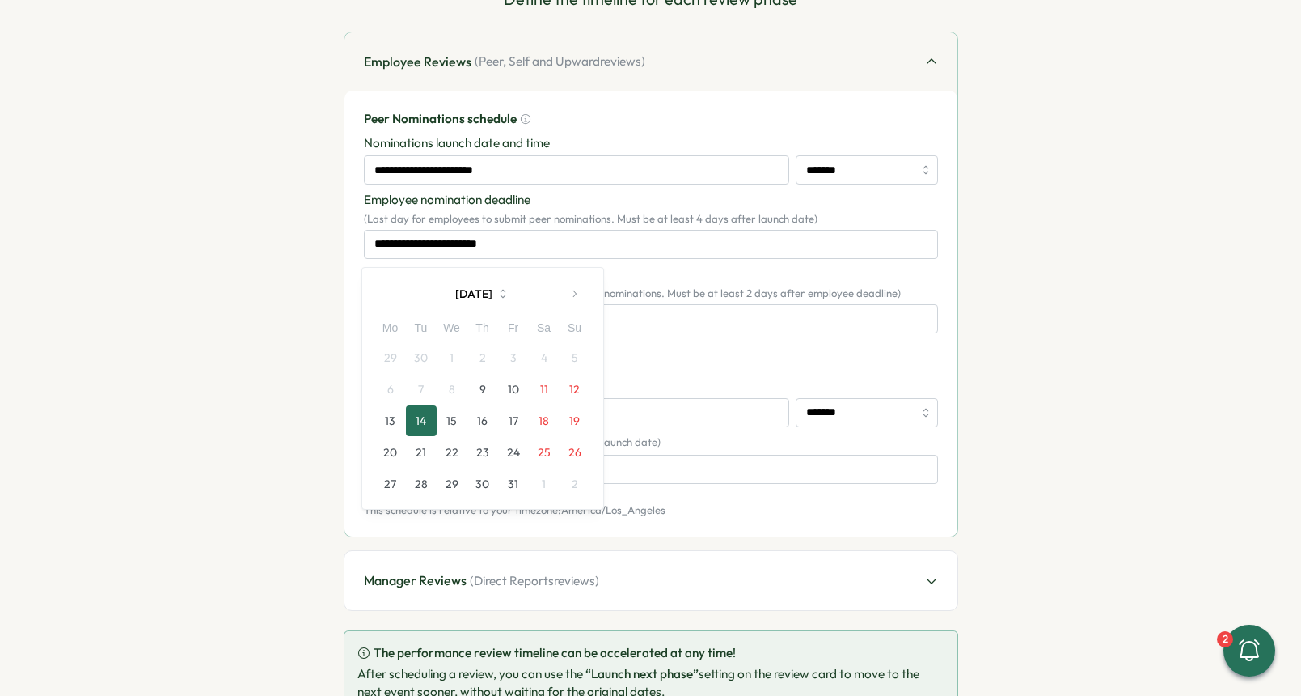
click at [489, 421] on button "16" at bounding box center [483, 420] width 31 height 31
type input "**********"
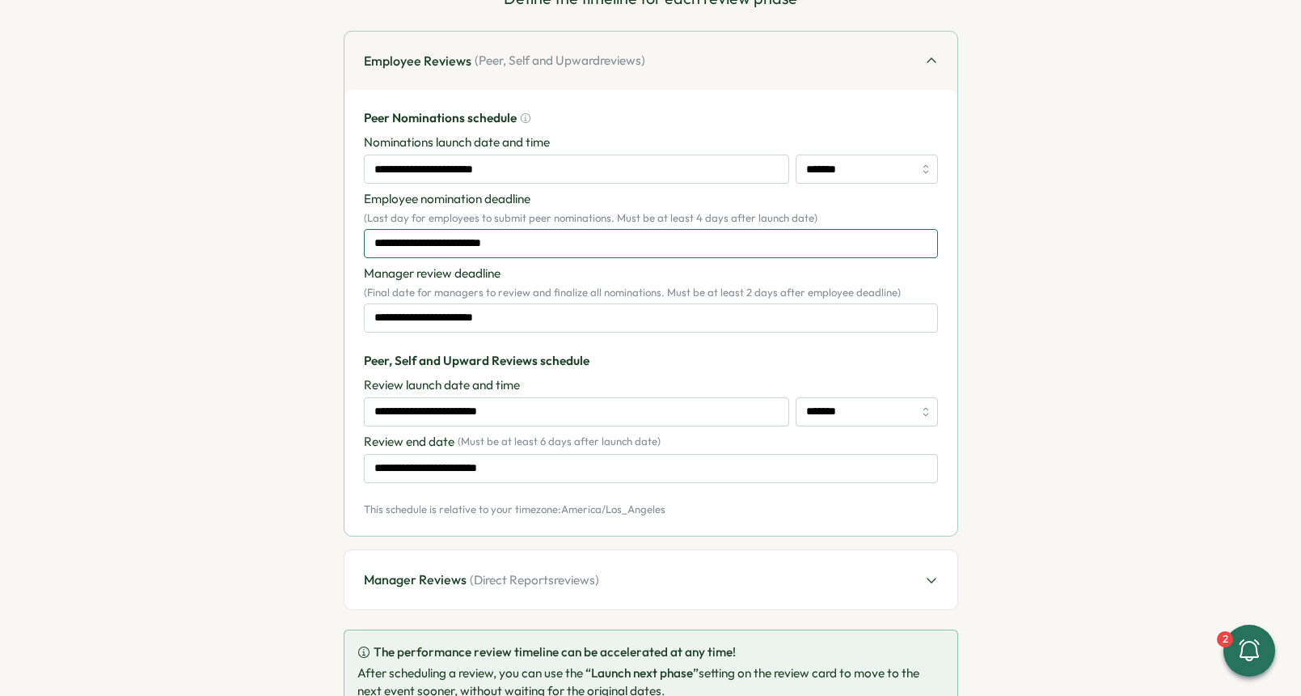
scroll to position [309, 0]
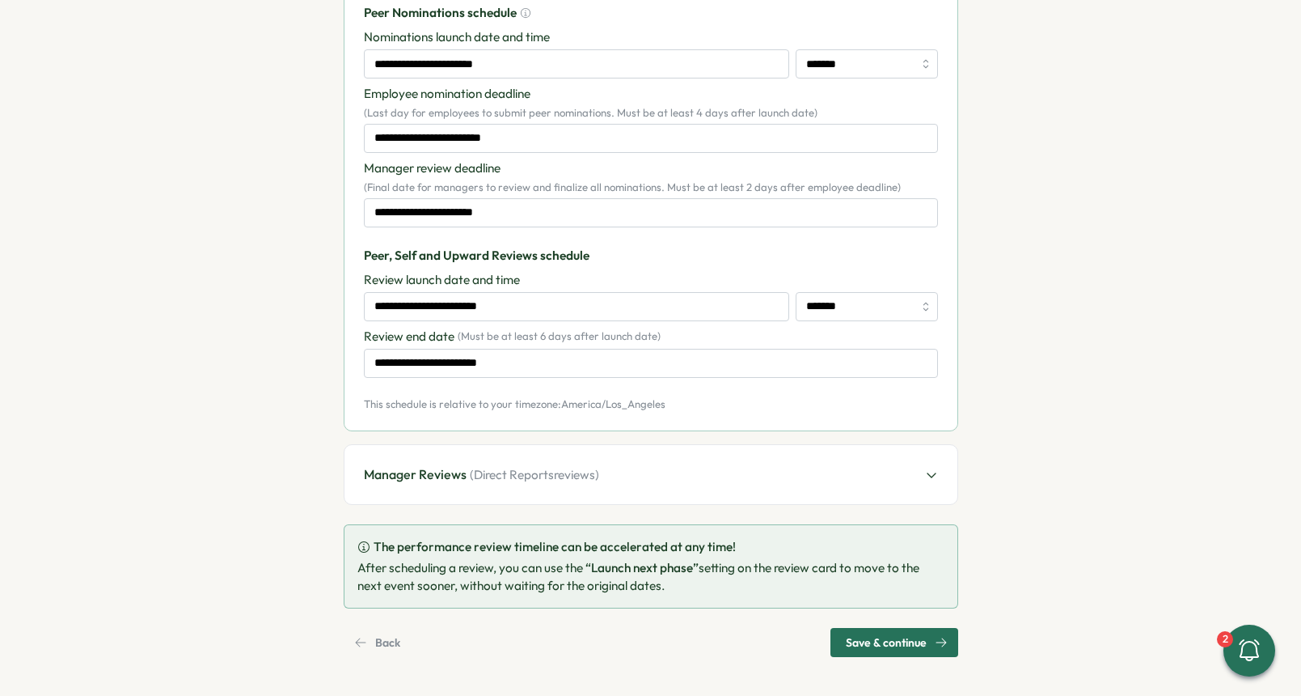
click at [889, 645] on span "Save & continue" at bounding box center [886, 642] width 81 height 28
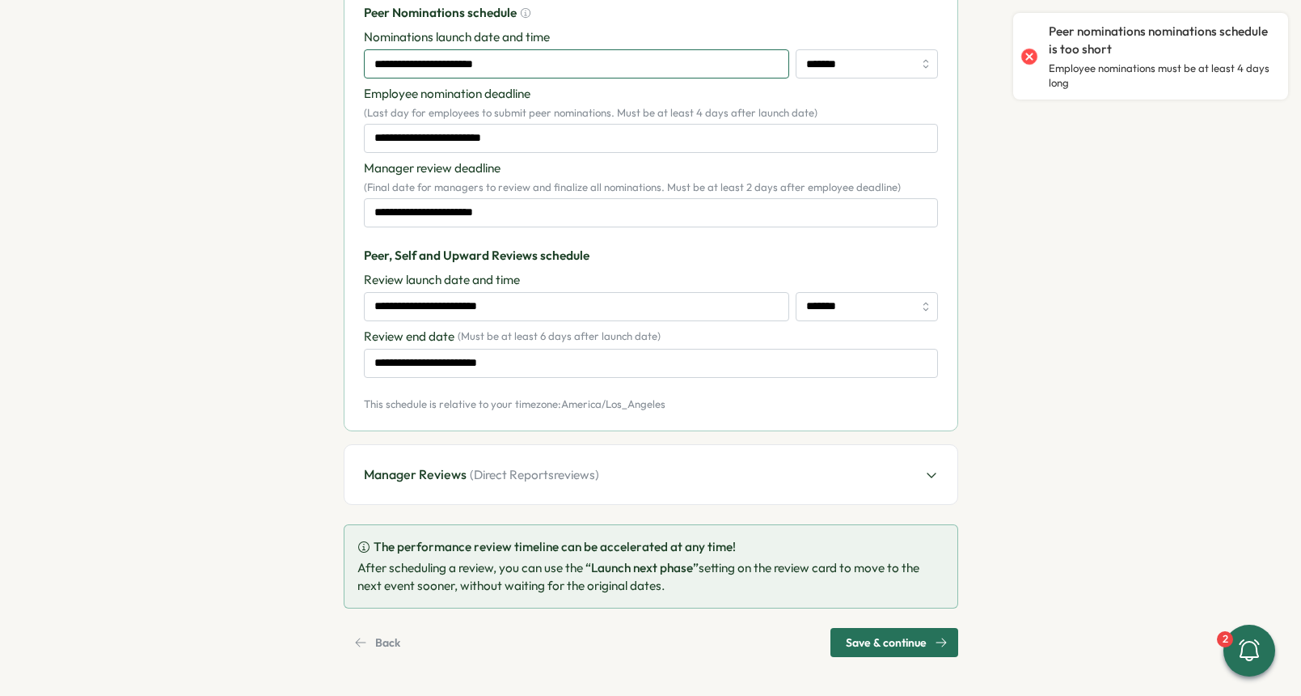
click at [550, 69] on input "**********" at bounding box center [576, 63] width 425 height 29
click at [623, 95] on div "Employee nomination deadline ( Last day for employees to submit peer nomination…" at bounding box center [651, 103] width 574 height 36
click at [606, 141] on input "**********" at bounding box center [651, 138] width 574 height 29
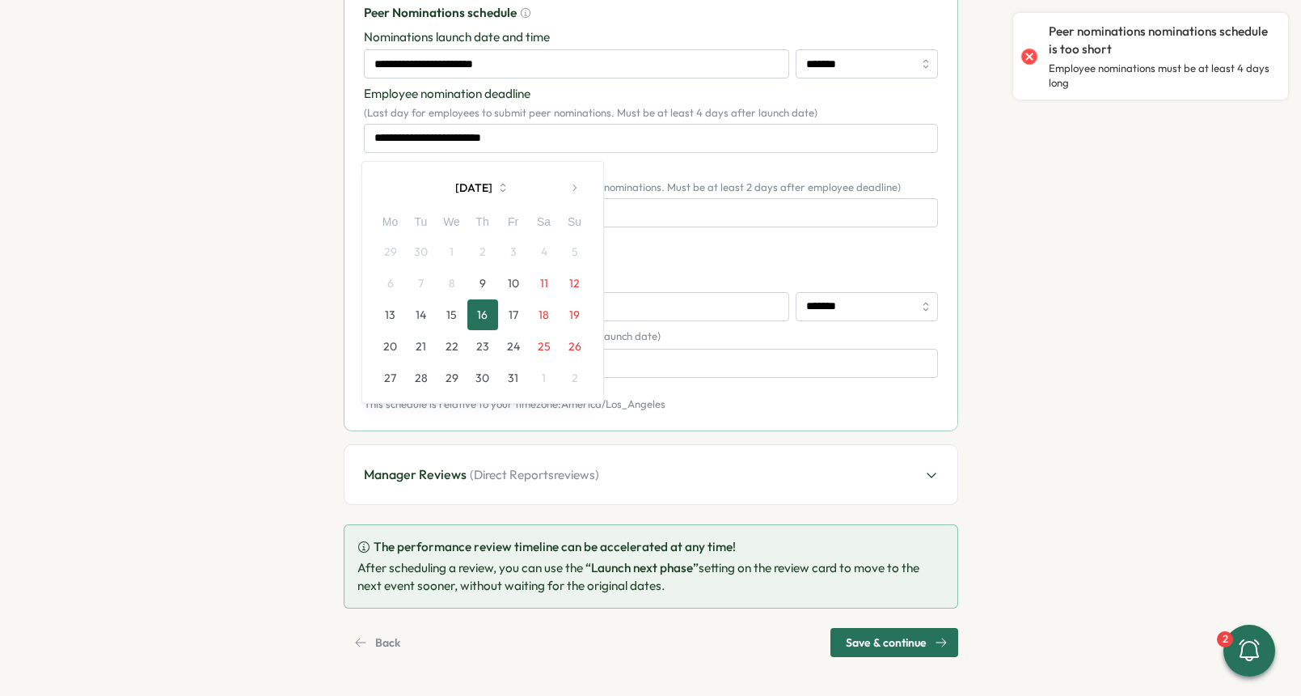
click at [508, 319] on button "17" at bounding box center [513, 314] width 31 height 31
type input "**********"
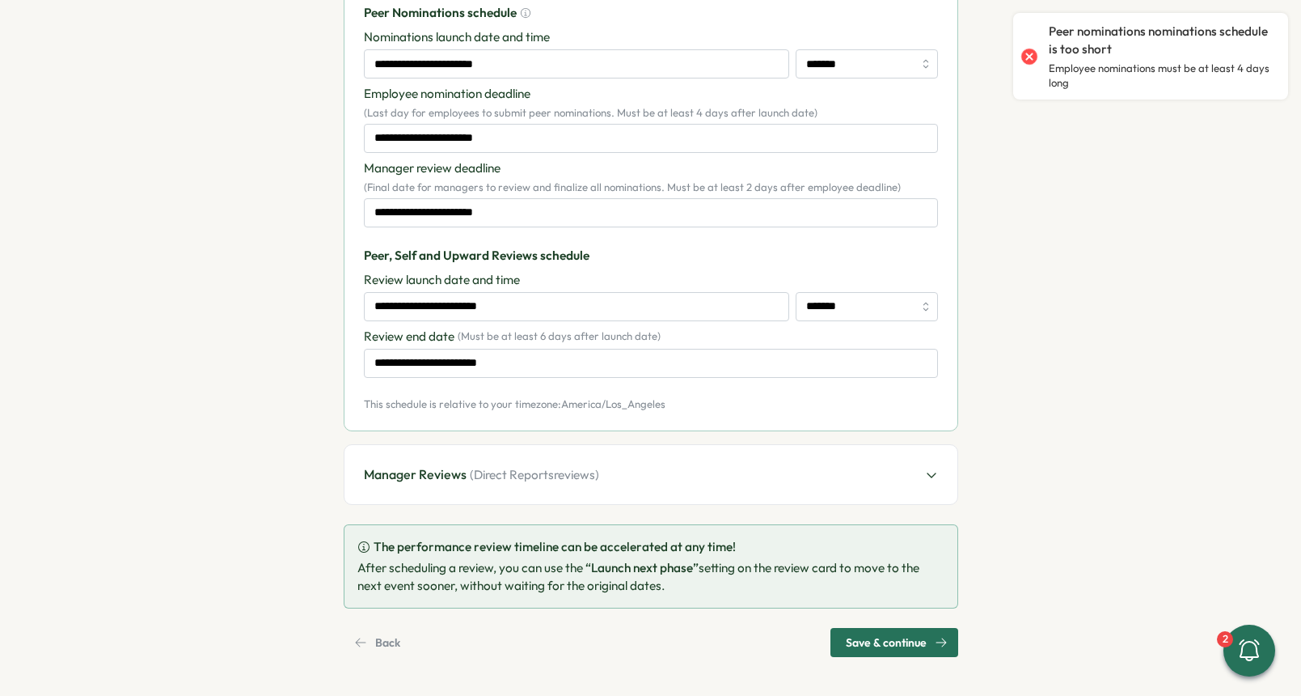
click at [883, 649] on span "Save & continue" at bounding box center [886, 642] width 81 height 28
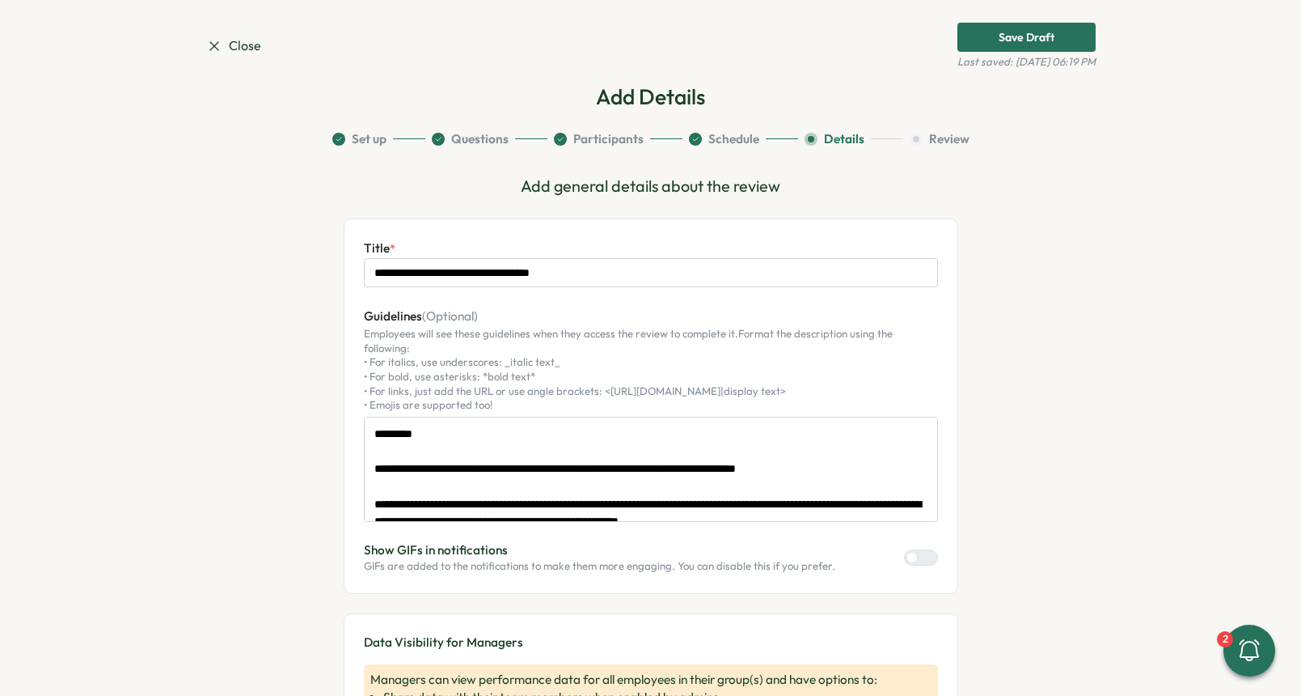
scroll to position [0, 0]
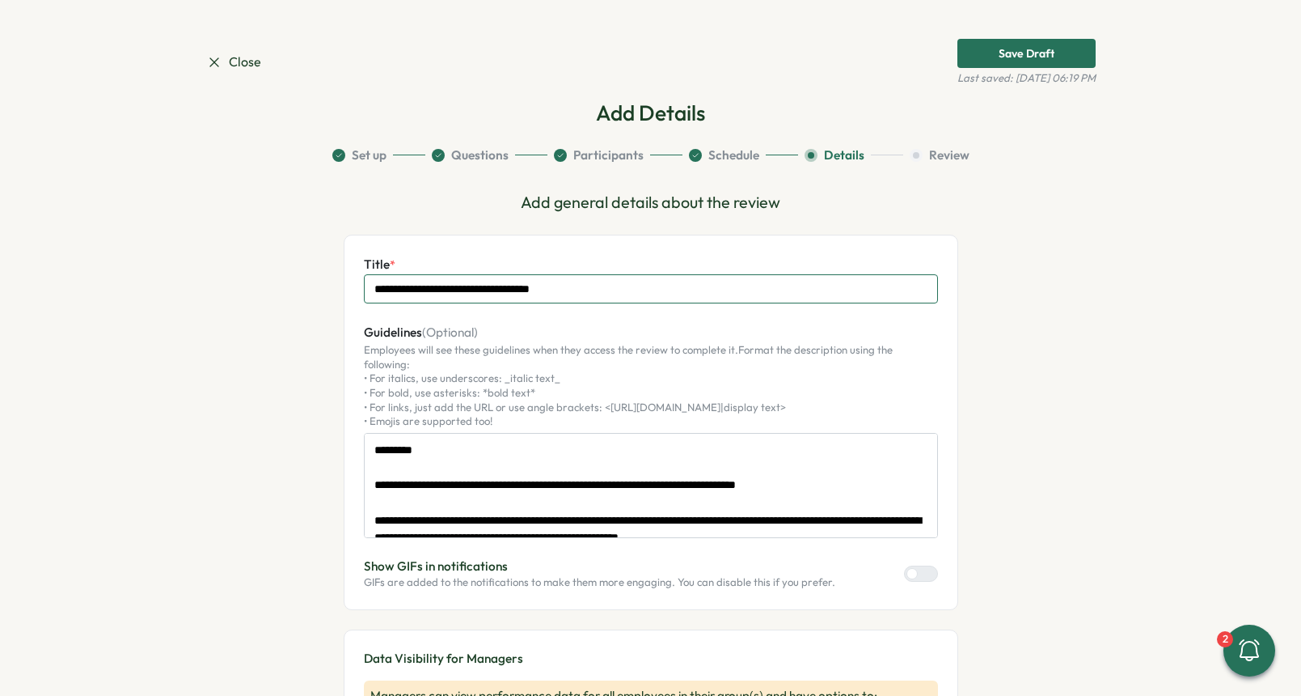
drag, startPoint x: 413, startPoint y: 290, endPoint x: 328, endPoint y: 277, distance: 85.8
click at [398, 290] on input "**********" at bounding box center [651, 288] width 574 height 29
type input "**********"
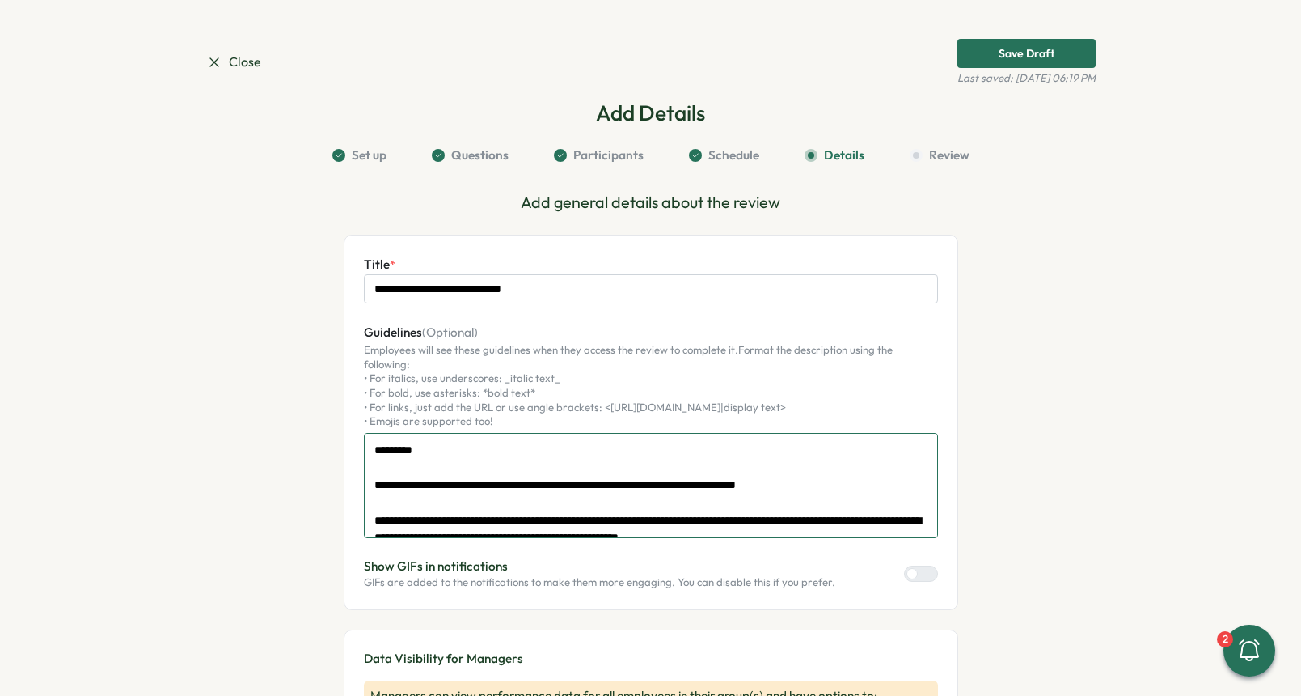
click at [454, 444] on textarea "**********" at bounding box center [651, 485] width 574 height 105
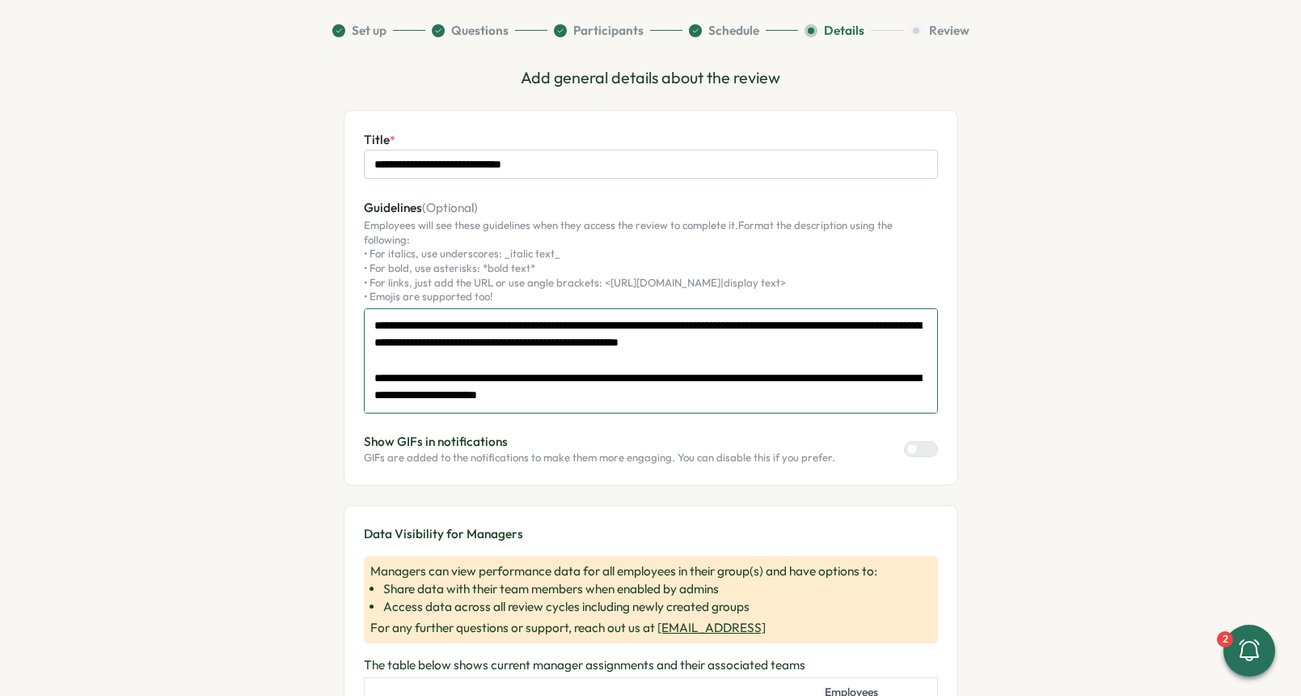
scroll to position [87, 0]
drag, startPoint x: 476, startPoint y: 384, endPoint x: 378, endPoint y: 307, distance: 125.1
click at [378, 308] on textarea "**********" at bounding box center [651, 360] width 574 height 105
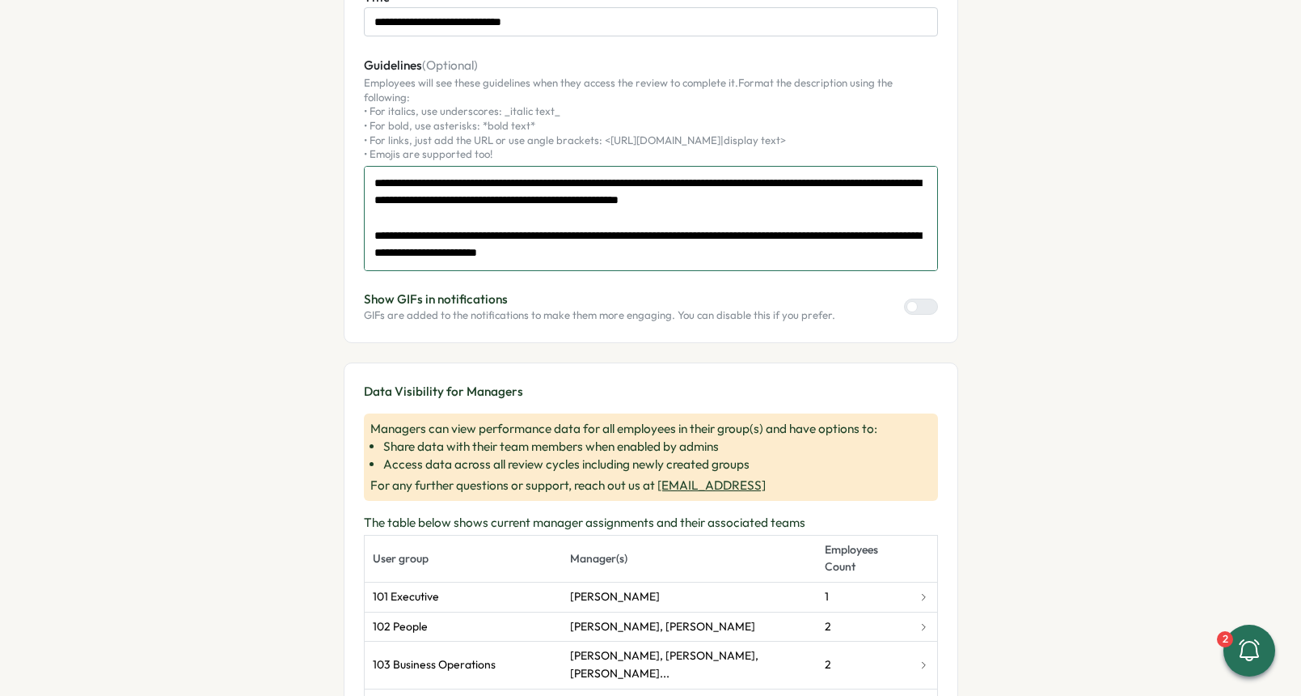
scroll to position [0, 0]
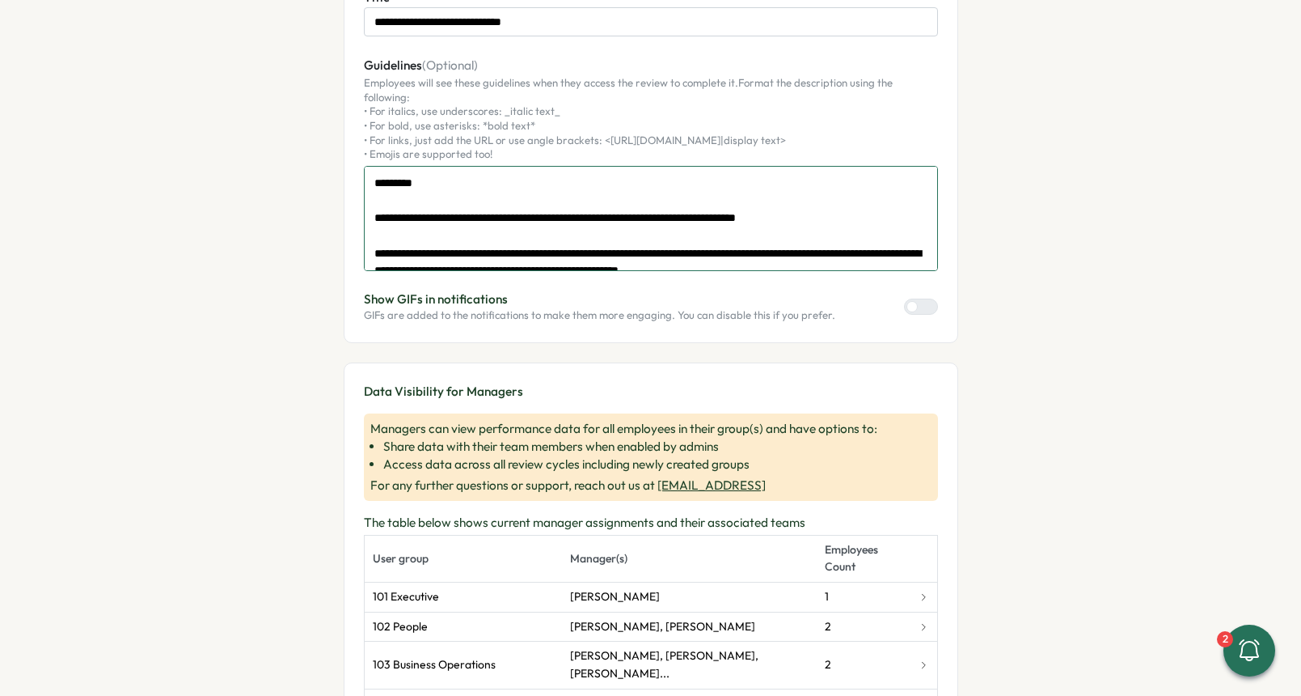
drag, startPoint x: 458, startPoint y: 256, endPoint x: 367, endPoint y: 164, distance: 128.7
click at [367, 166] on textarea "**********" at bounding box center [651, 218] width 574 height 105
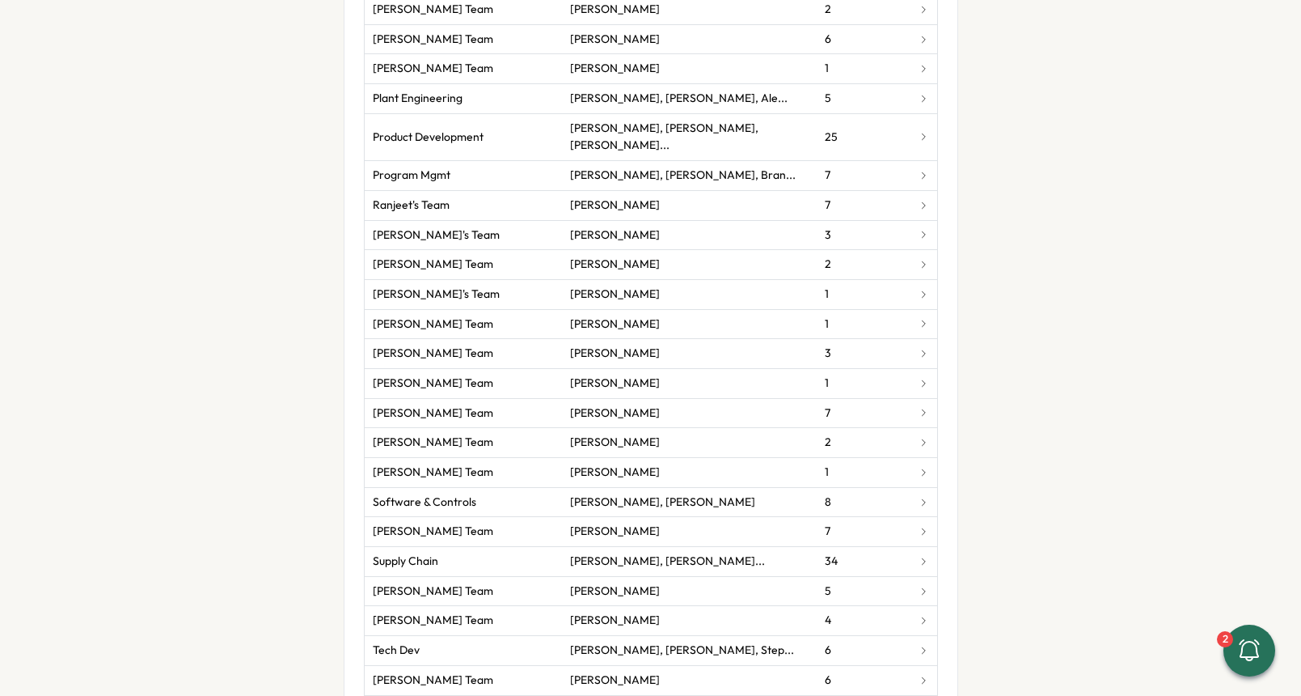
scroll to position [2547, 0]
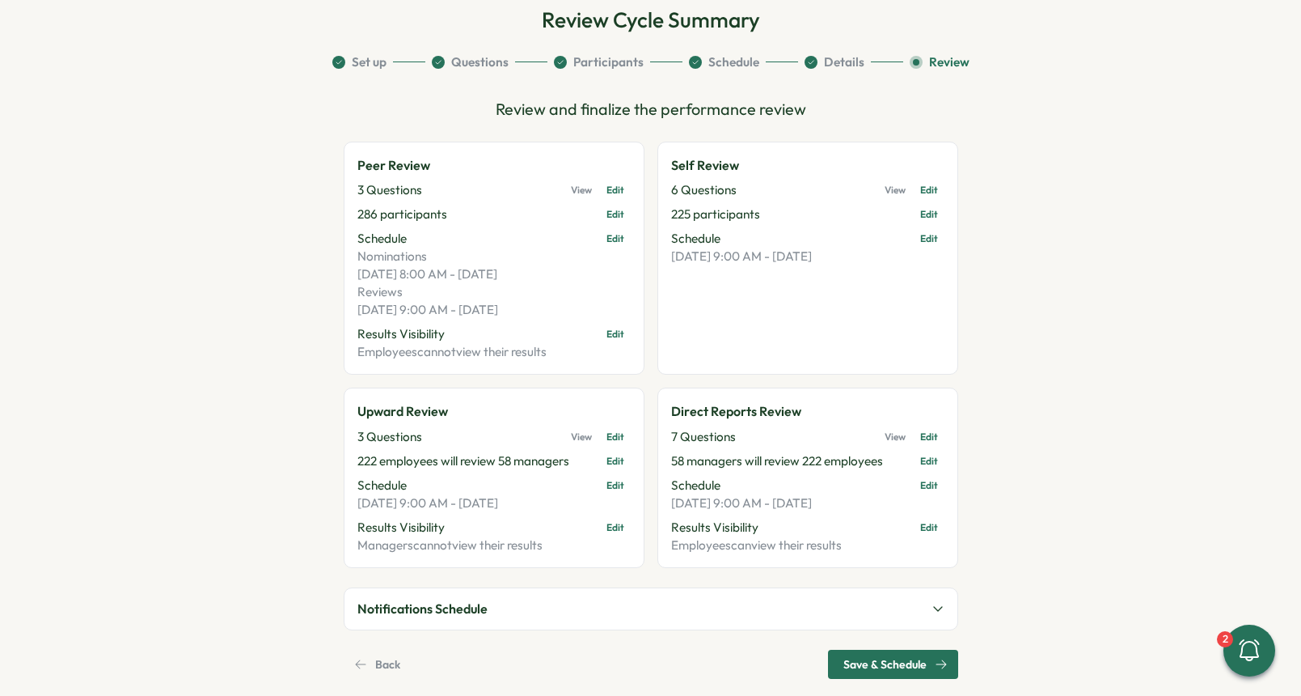
scroll to position [114, 0]
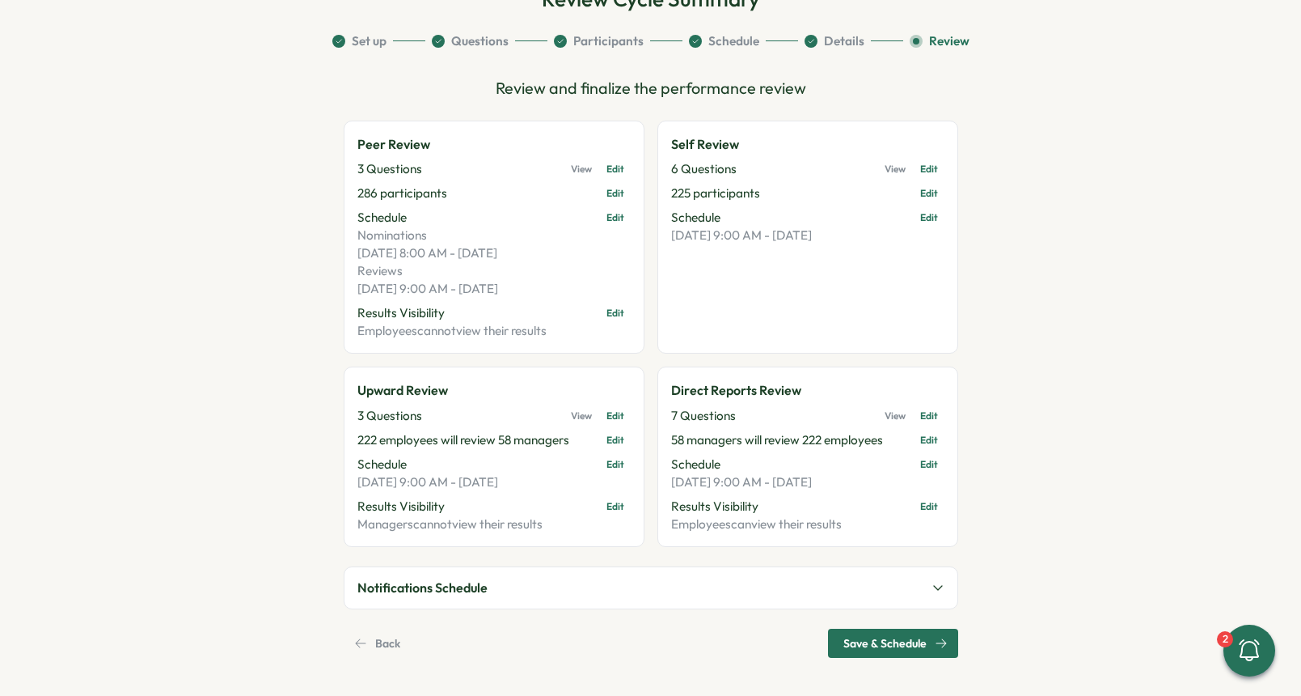
click at [743, 585] on button "Notifications Schedule" at bounding box center [651, 587] width 613 height 40
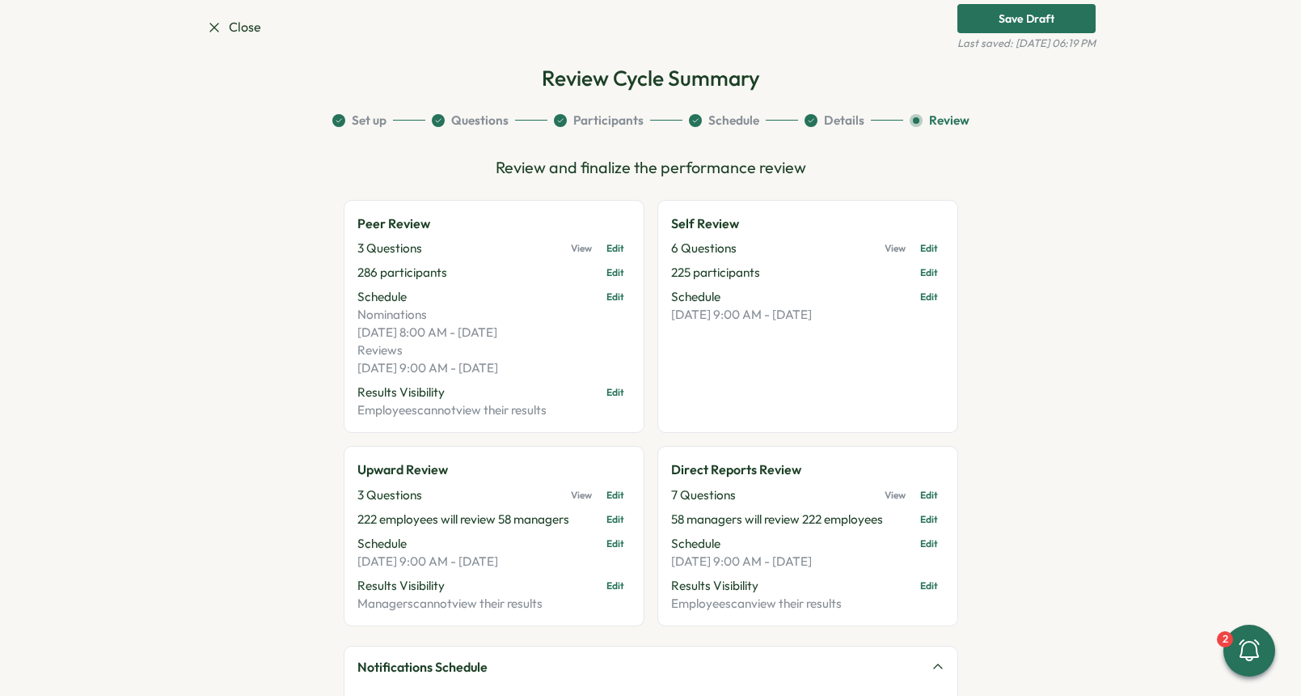
scroll to position [0, 0]
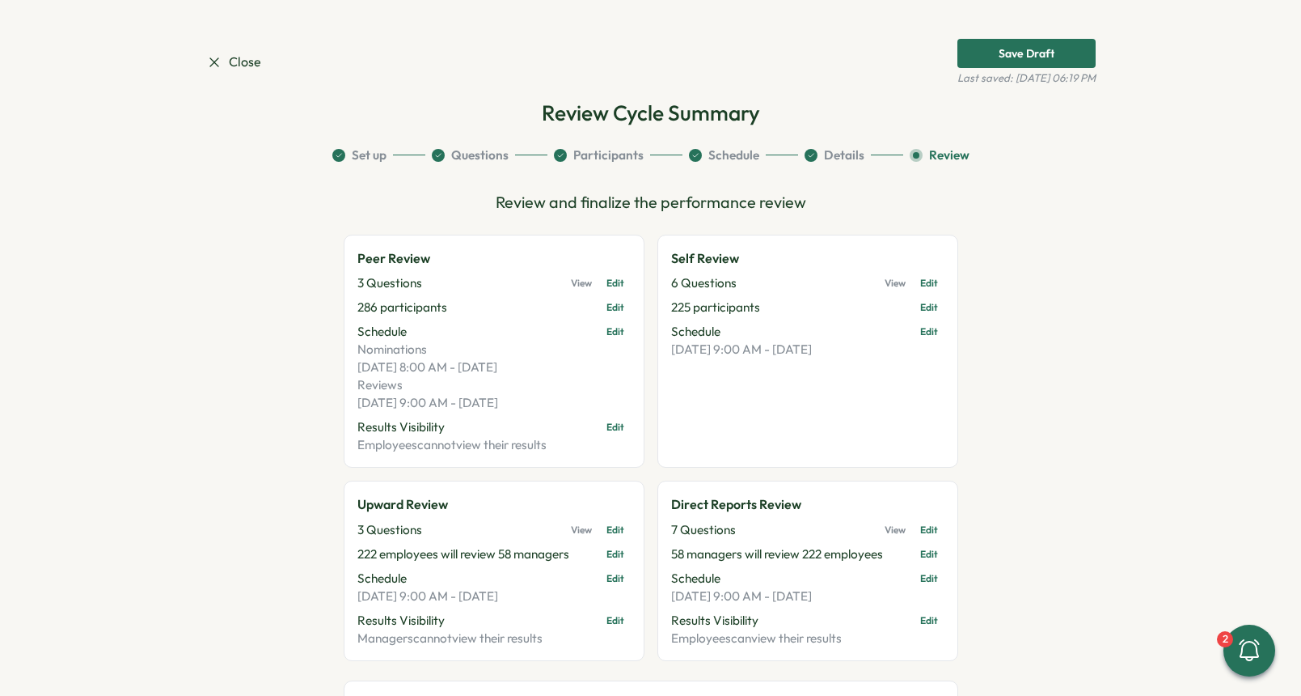
click at [1049, 40] on span "Save Draft" at bounding box center [1027, 54] width 56 height 28
click at [1031, 337] on section "Set up Questions Participants Schedule Details Review Review and finalize the p…" at bounding box center [651, 574] width 890 height 857
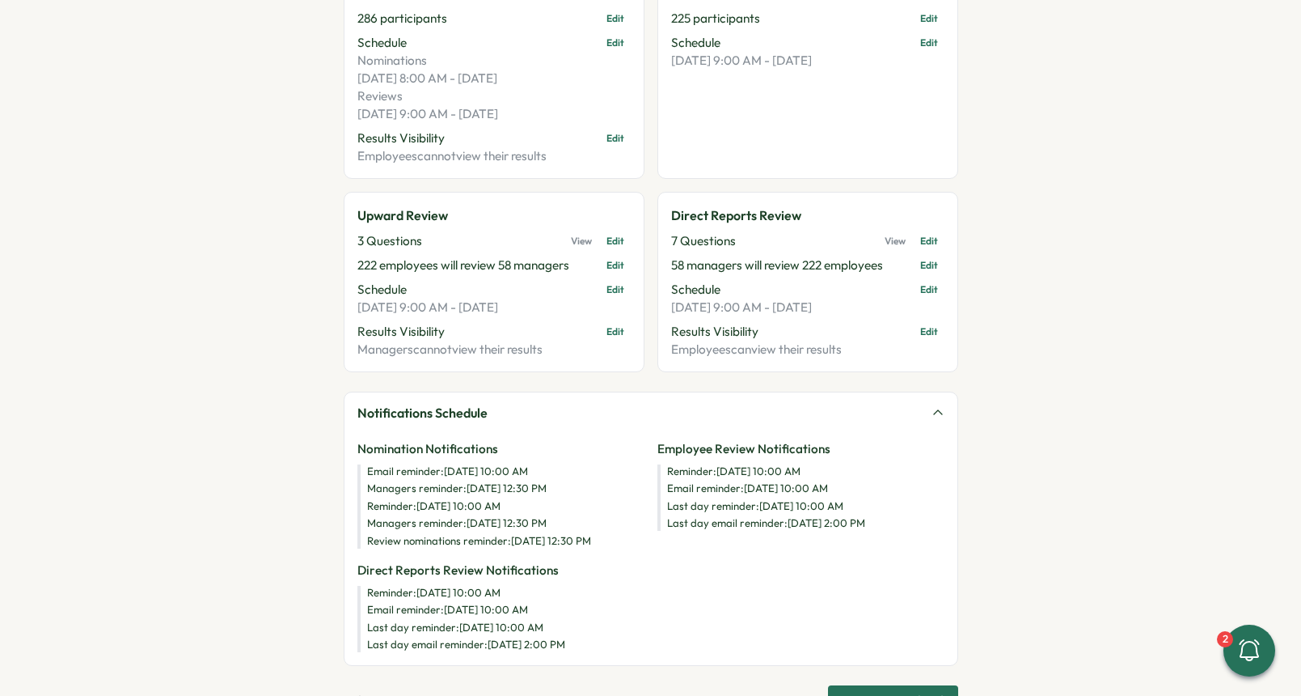
scroll to position [346, 0]
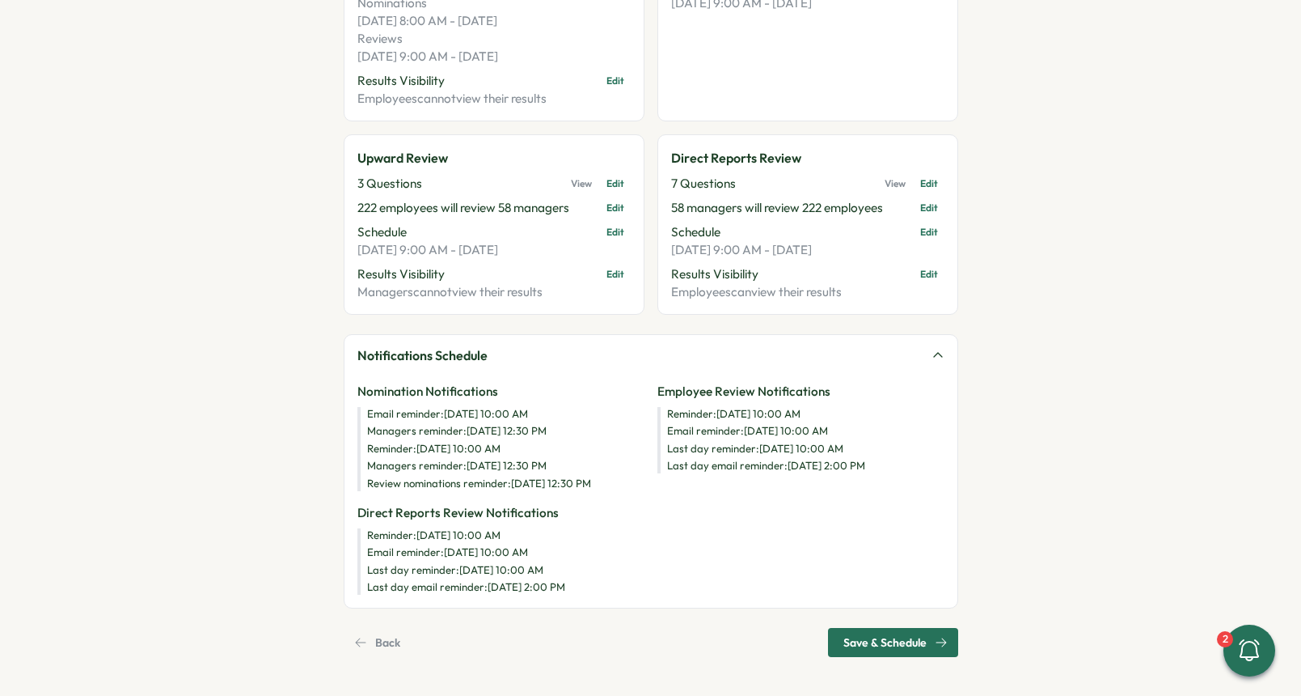
click at [375, 648] on span "Back" at bounding box center [387, 642] width 25 height 28
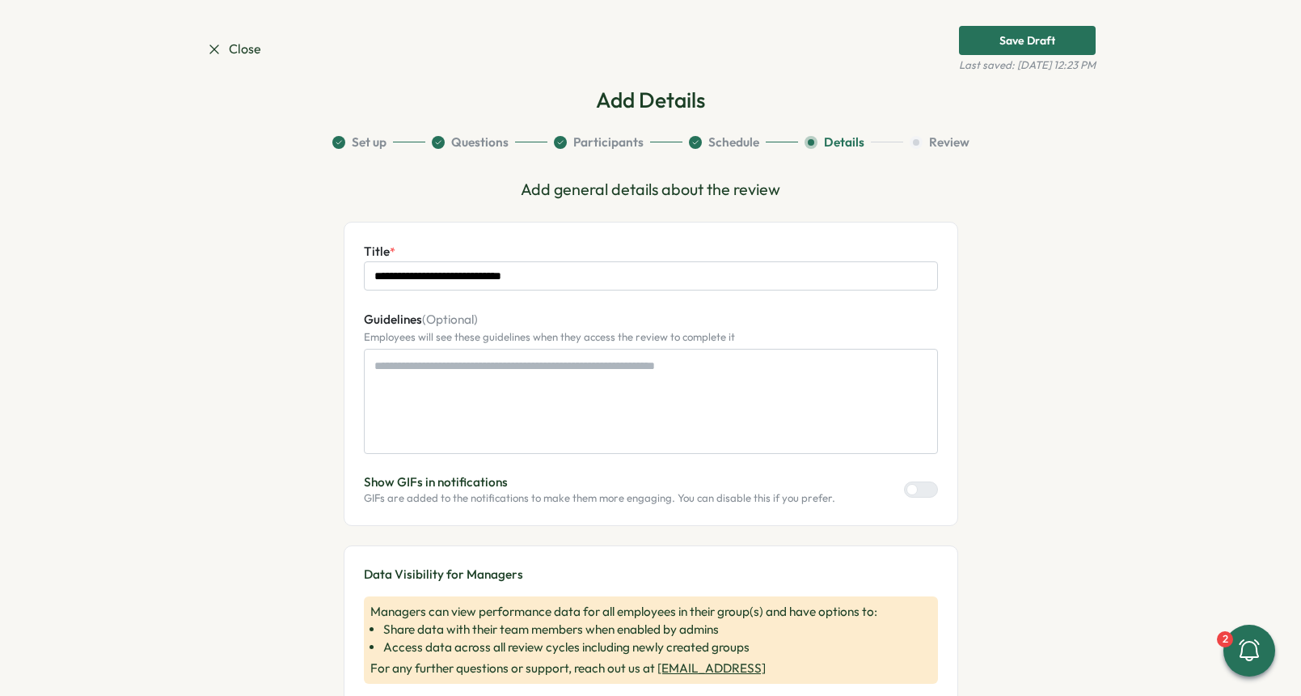
scroll to position [0, 0]
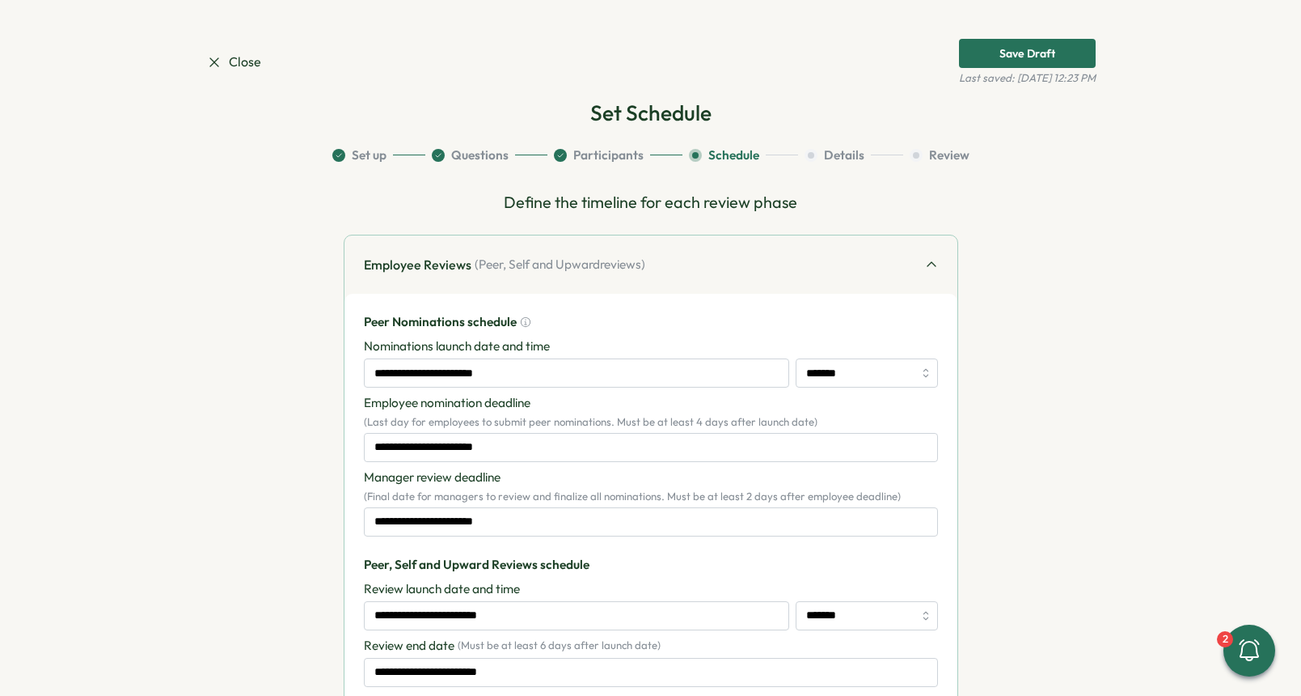
click at [370, 158] on button "Set up" at bounding box center [378, 155] width 93 height 18
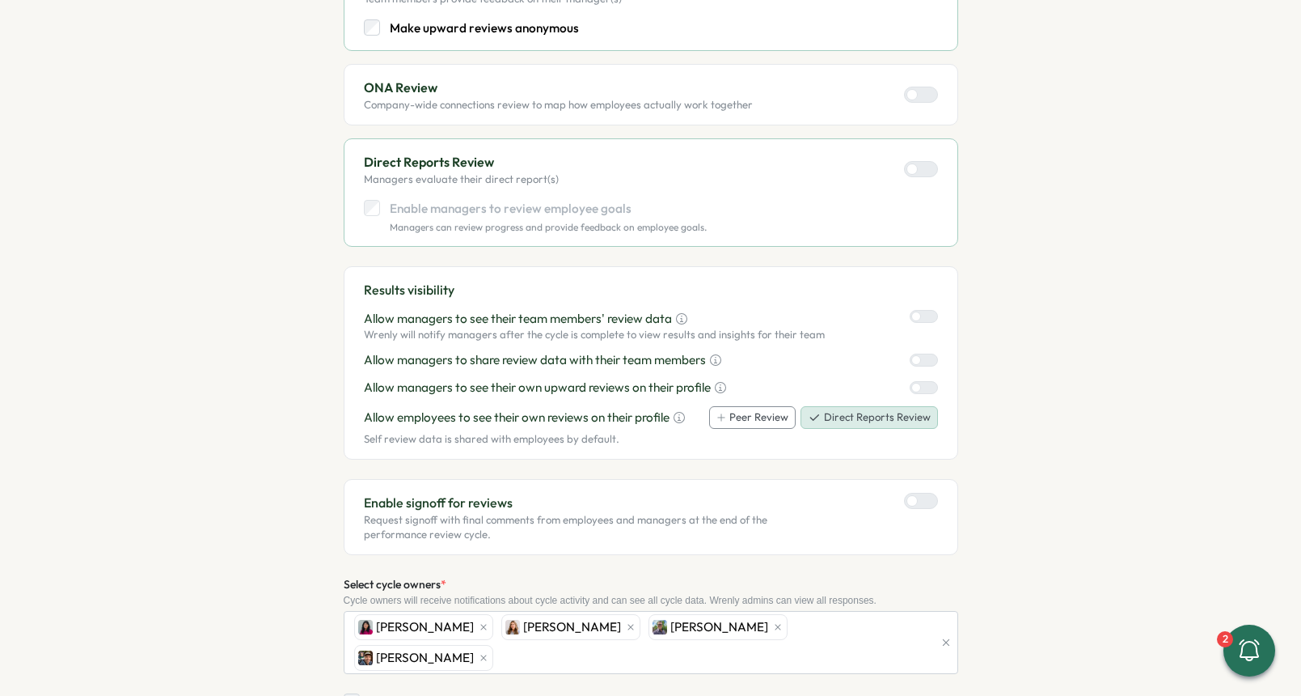
scroll to position [662, 0]
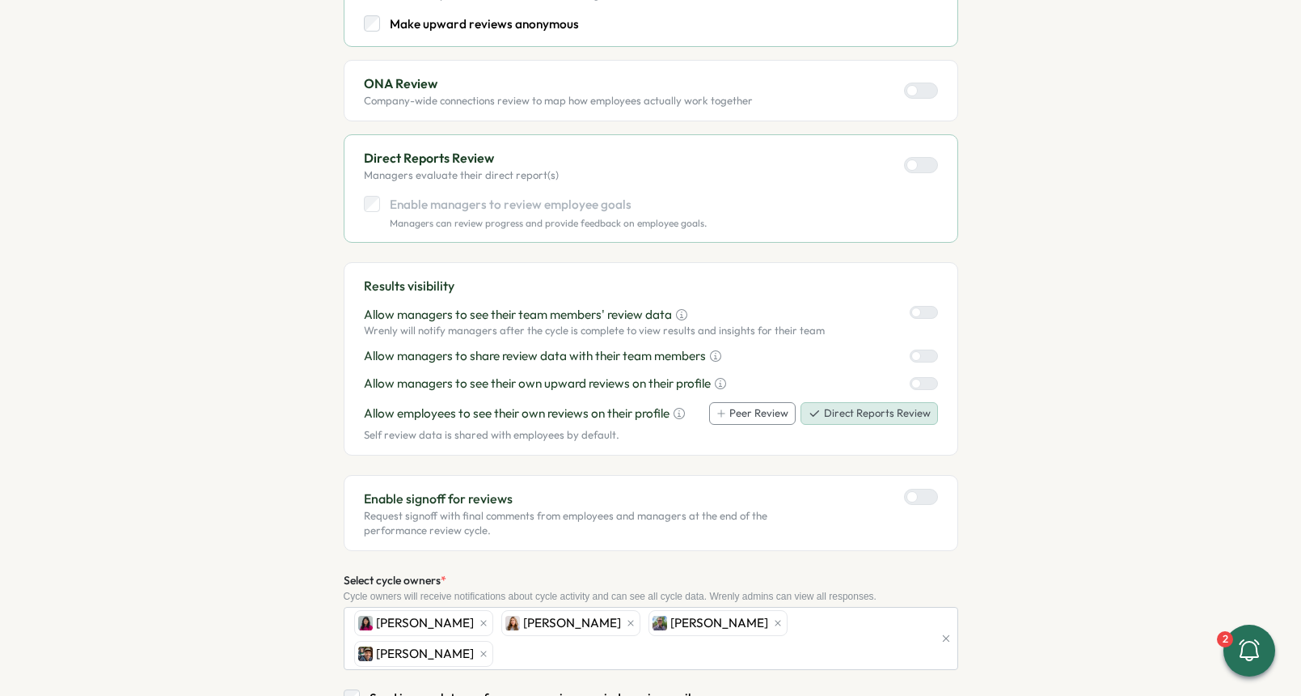
click at [828, 413] on button "Direct Reports Review" at bounding box center [870, 413] width 138 height 23
click at [923, 355] on div at bounding box center [929, 355] width 16 height 11
click at [923, 306] on label at bounding box center [924, 312] width 28 height 13
click at [912, 357] on div at bounding box center [917, 356] width 10 height 10
click at [916, 315] on div at bounding box center [917, 312] width 10 height 10
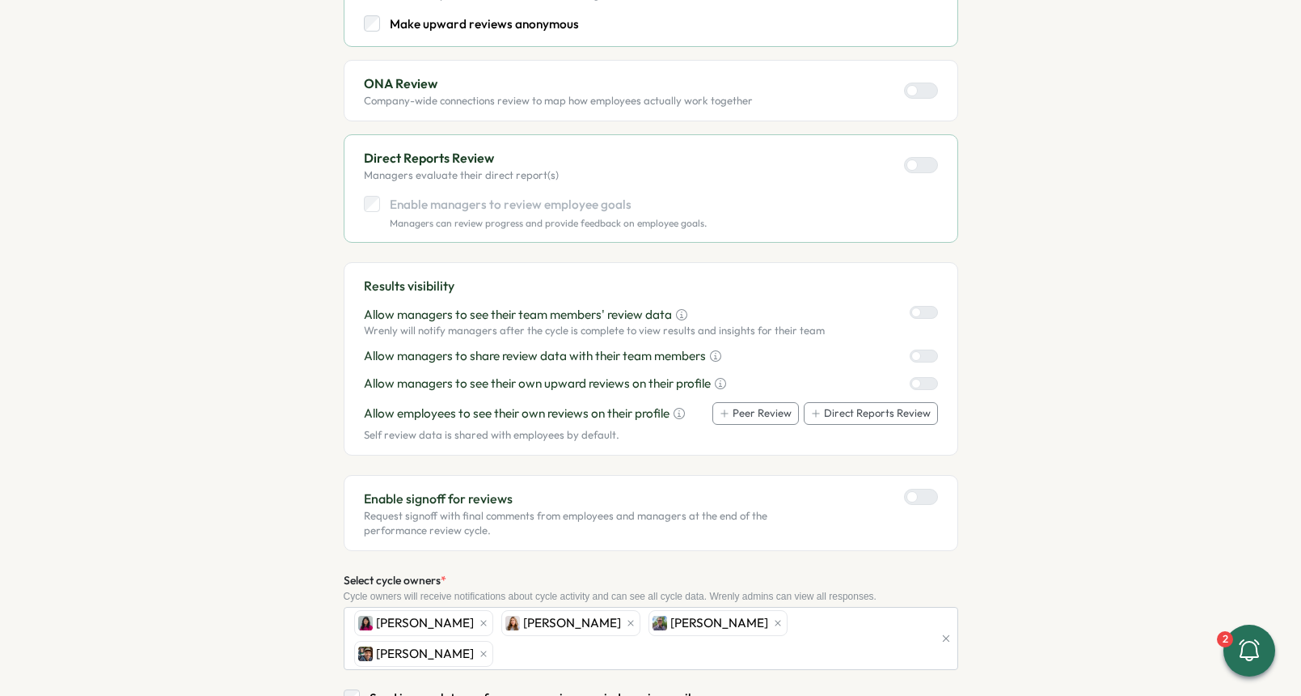
click at [915, 354] on div at bounding box center [917, 356] width 10 height 10
click at [921, 356] on div at bounding box center [929, 355] width 16 height 11
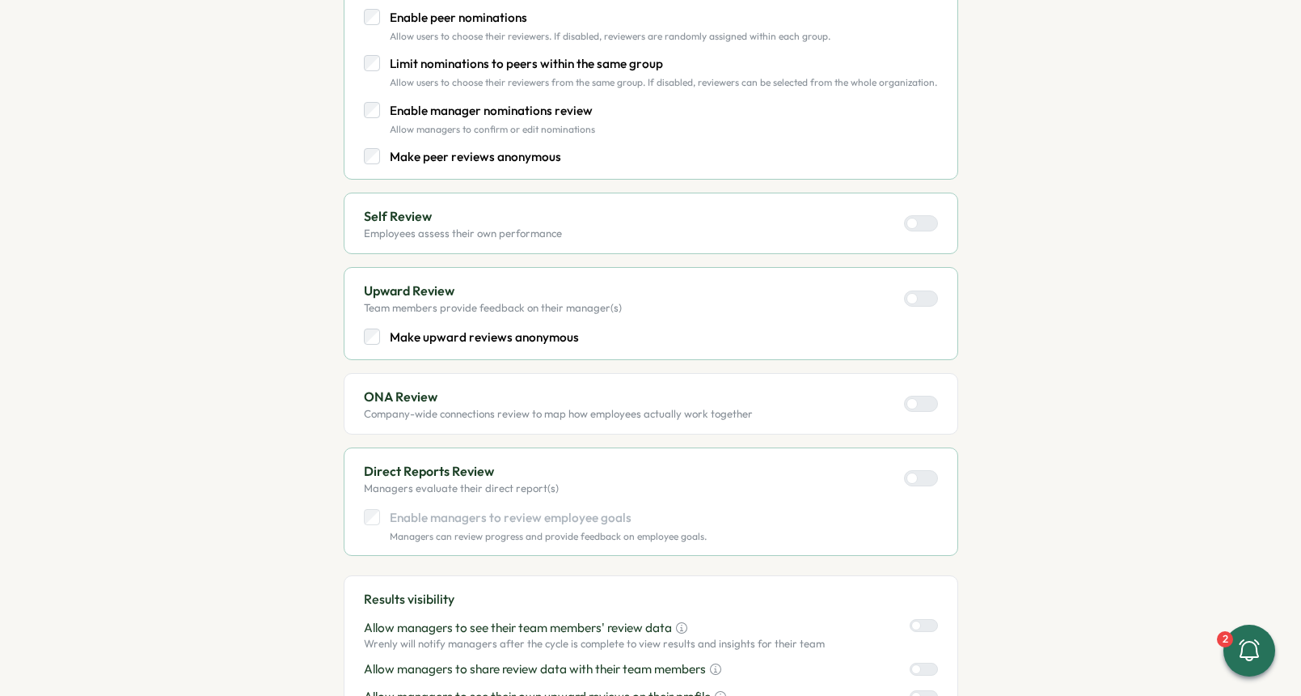
scroll to position [374, 0]
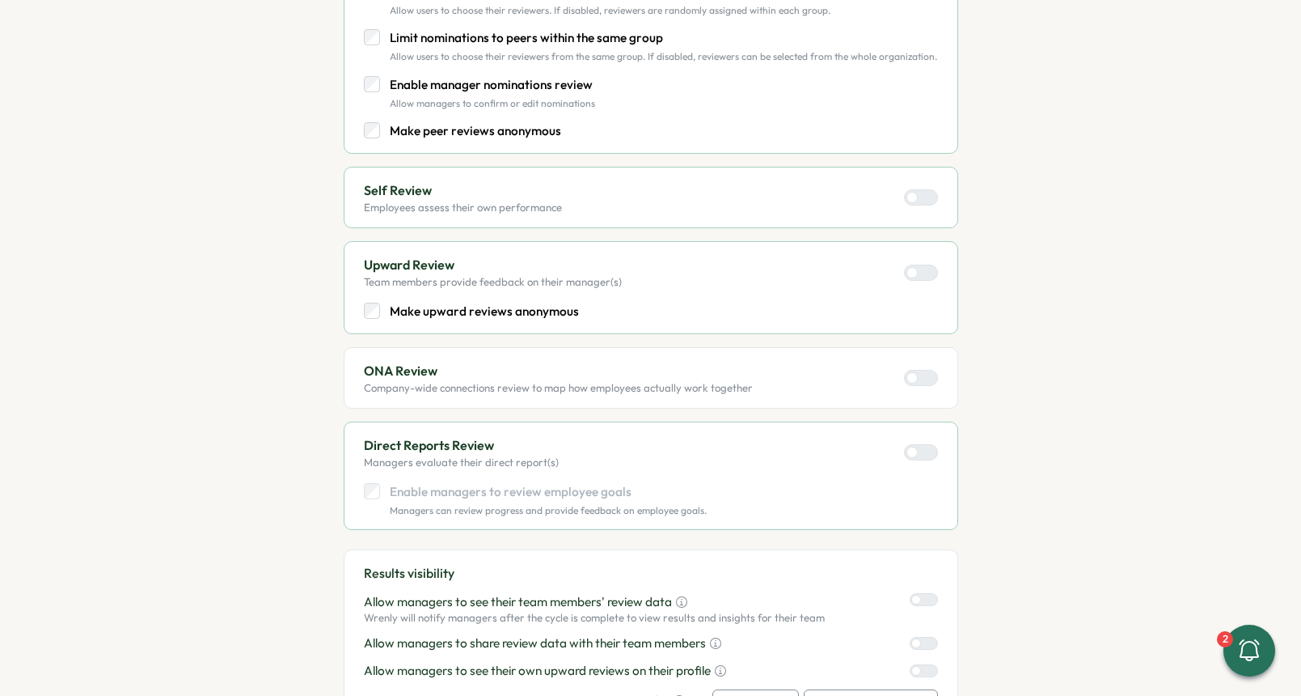
click at [758, 446] on div "Direct Reports Review Managers evaluate their direct report(s)" at bounding box center [651, 452] width 574 height 34
click at [636, 455] on div "Direct Reports Review Managers evaluate their direct report(s)" at bounding box center [651, 452] width 574 height 34
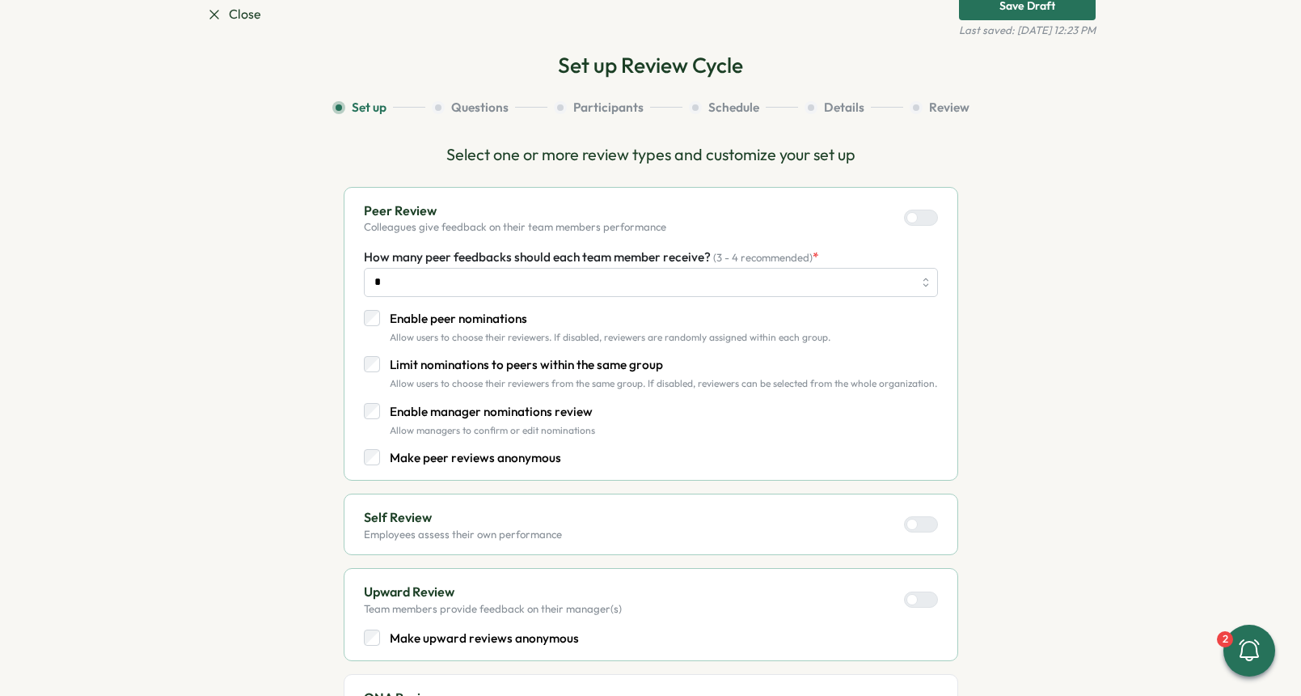
scroll to position [0, 0]
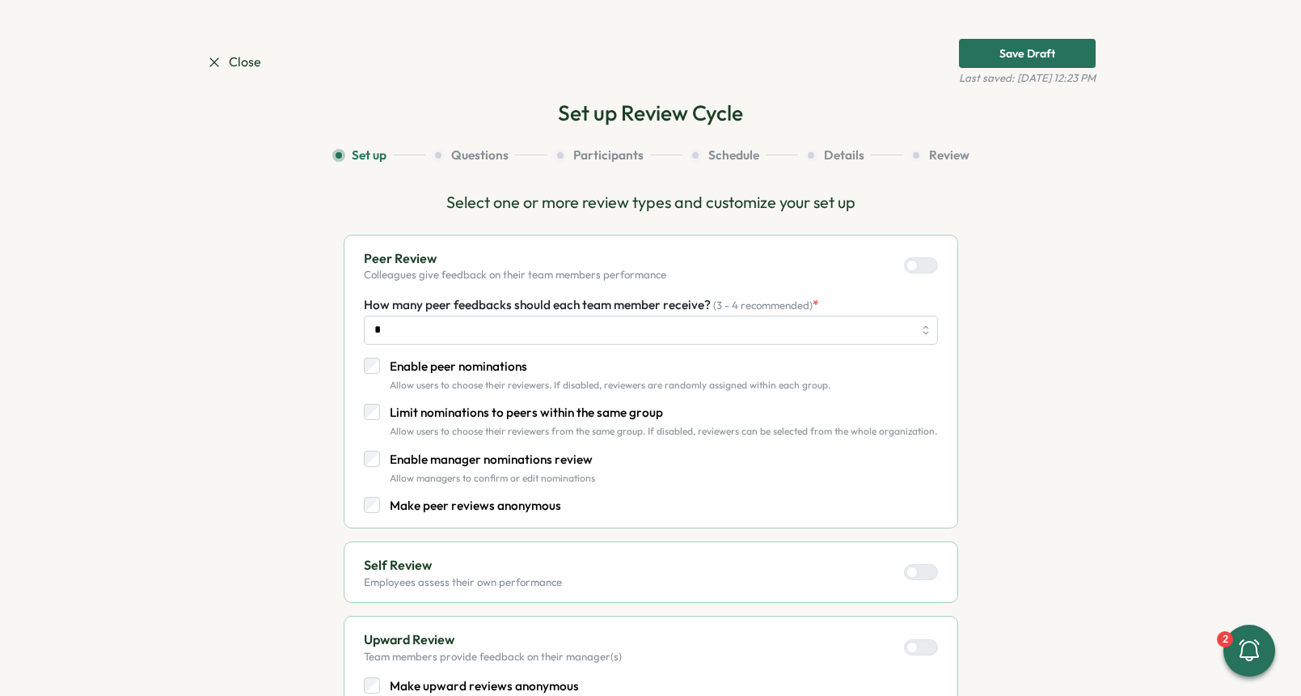
click at [475, 153] on button "Questions" at bounding box center [490, 155] width 116 height 18
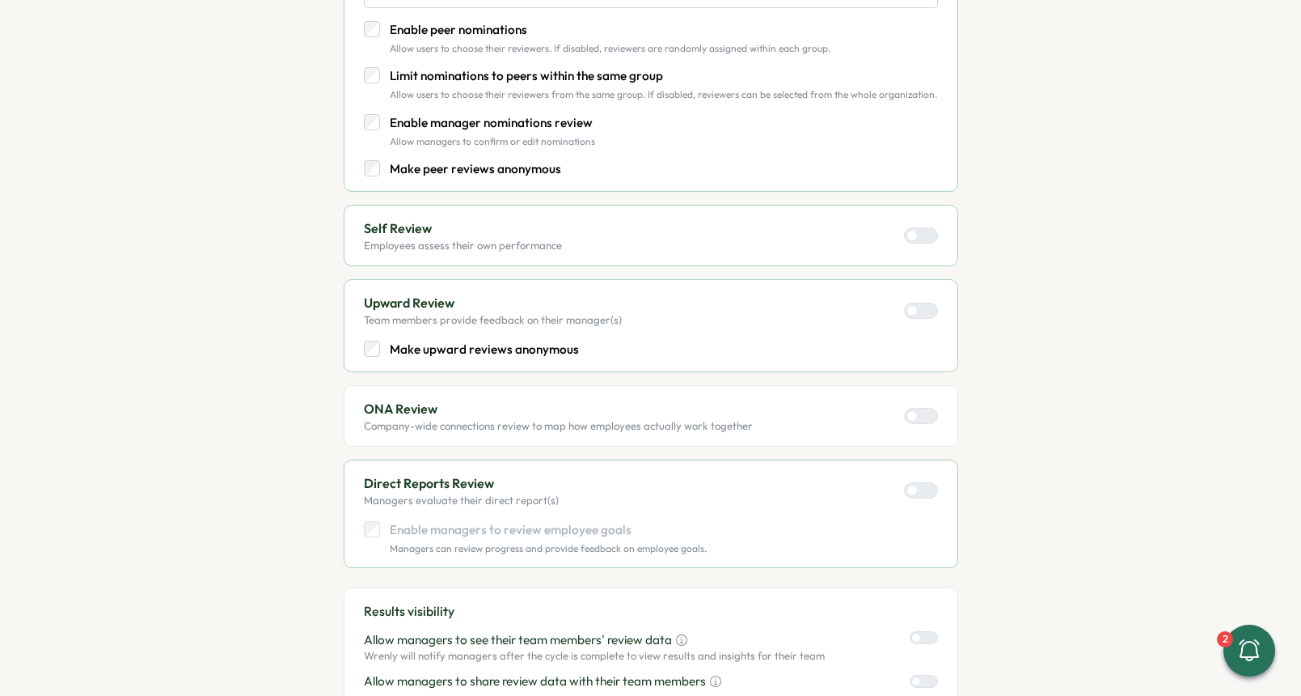
scroll to position [730, 0]
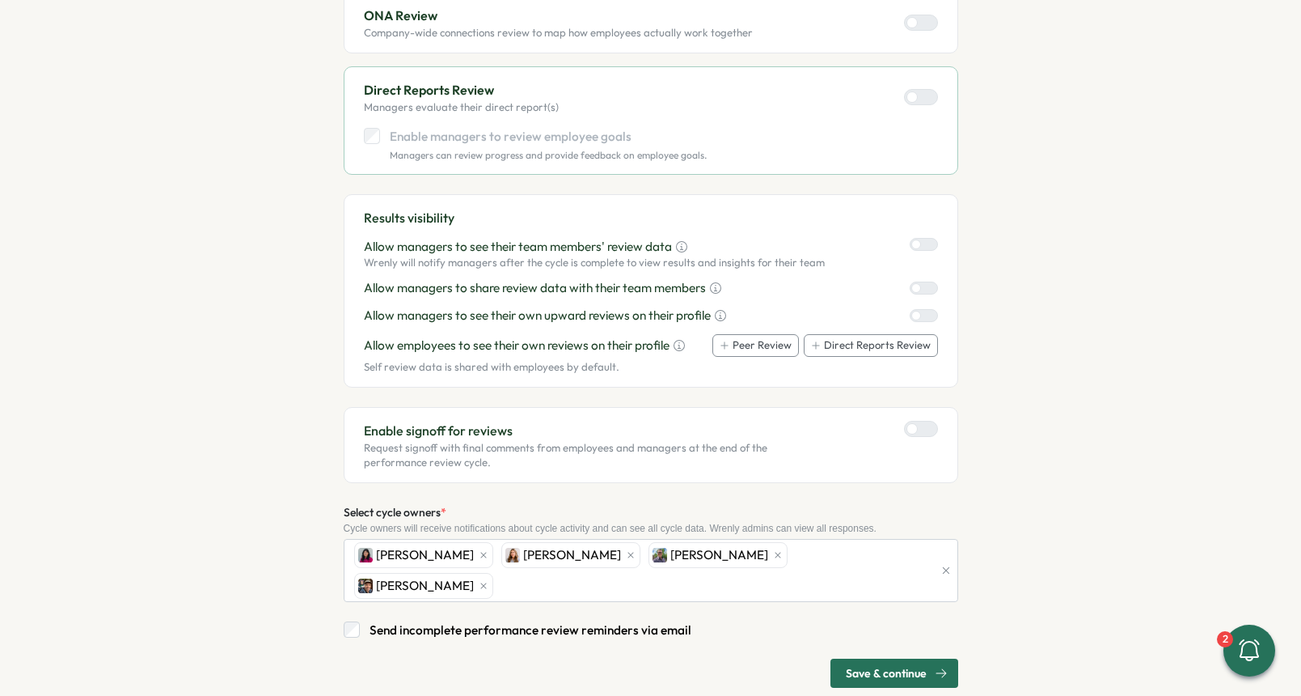
click at [869, 659] on span "Save & continue" at bounding box center [886, 673] width 81 height 28
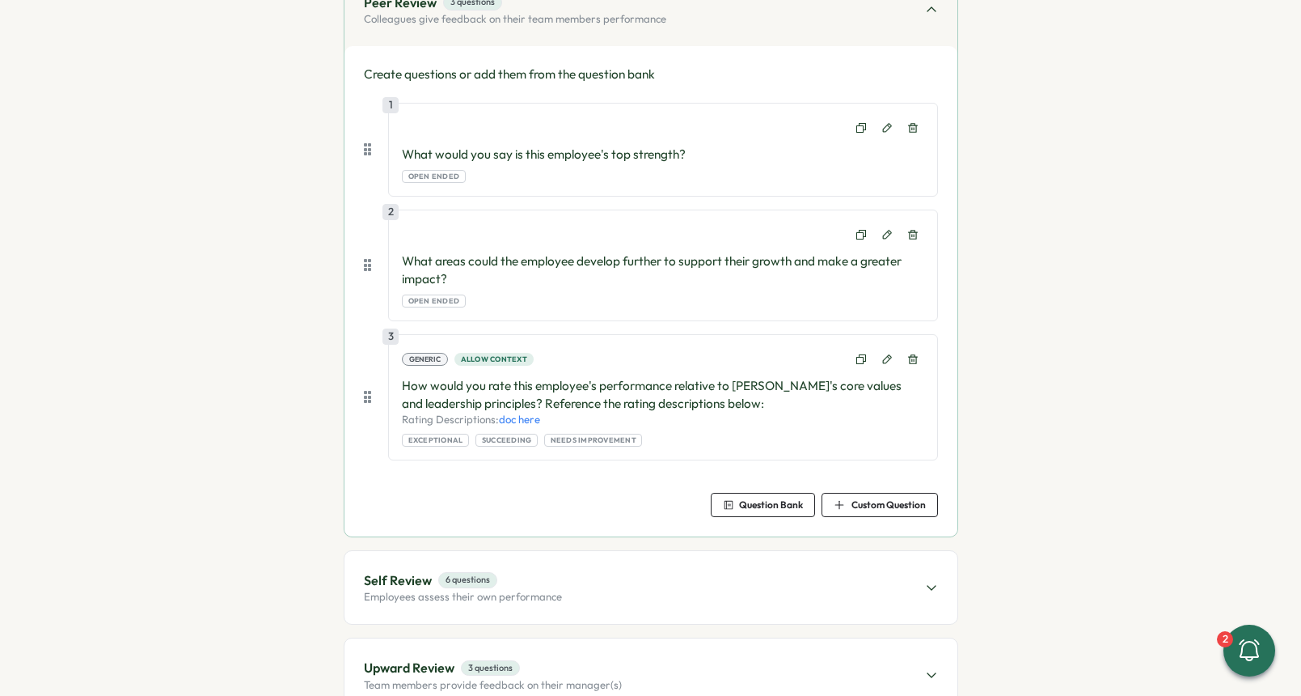
scroll to position [454, 0]
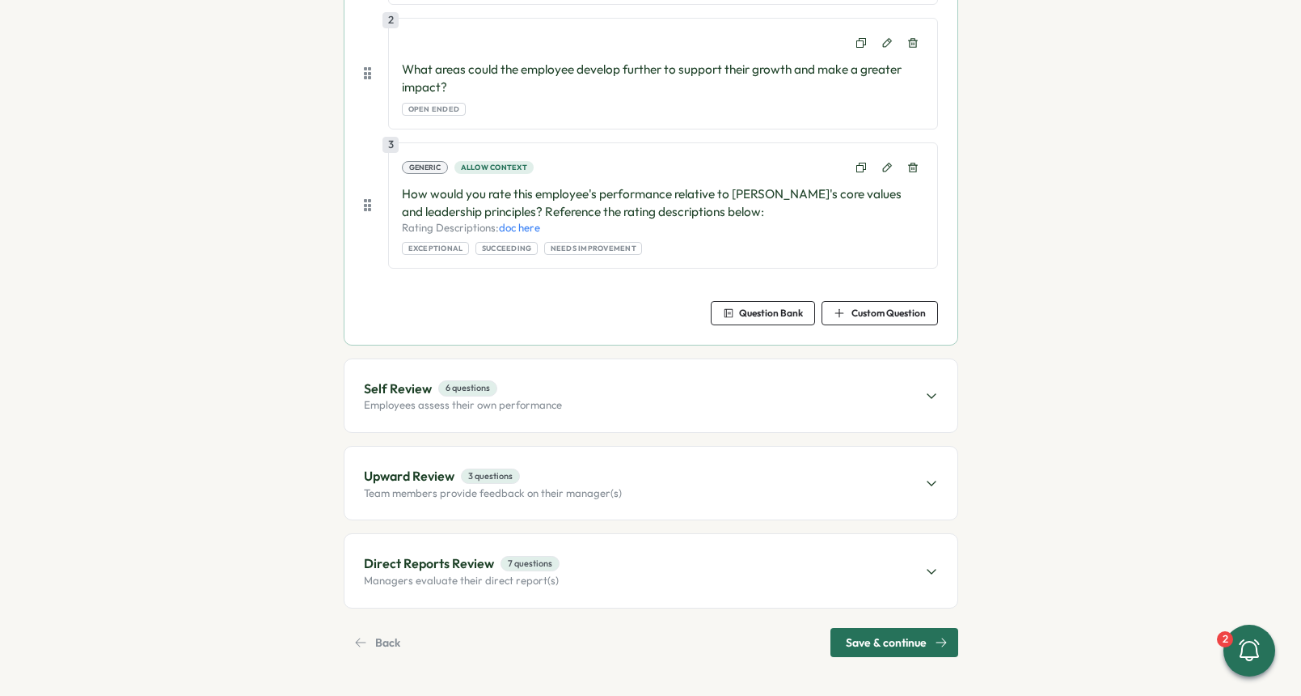
click at [877, 649] on span "Save & continue" at bounding box center [886, 642] width 81 height 28
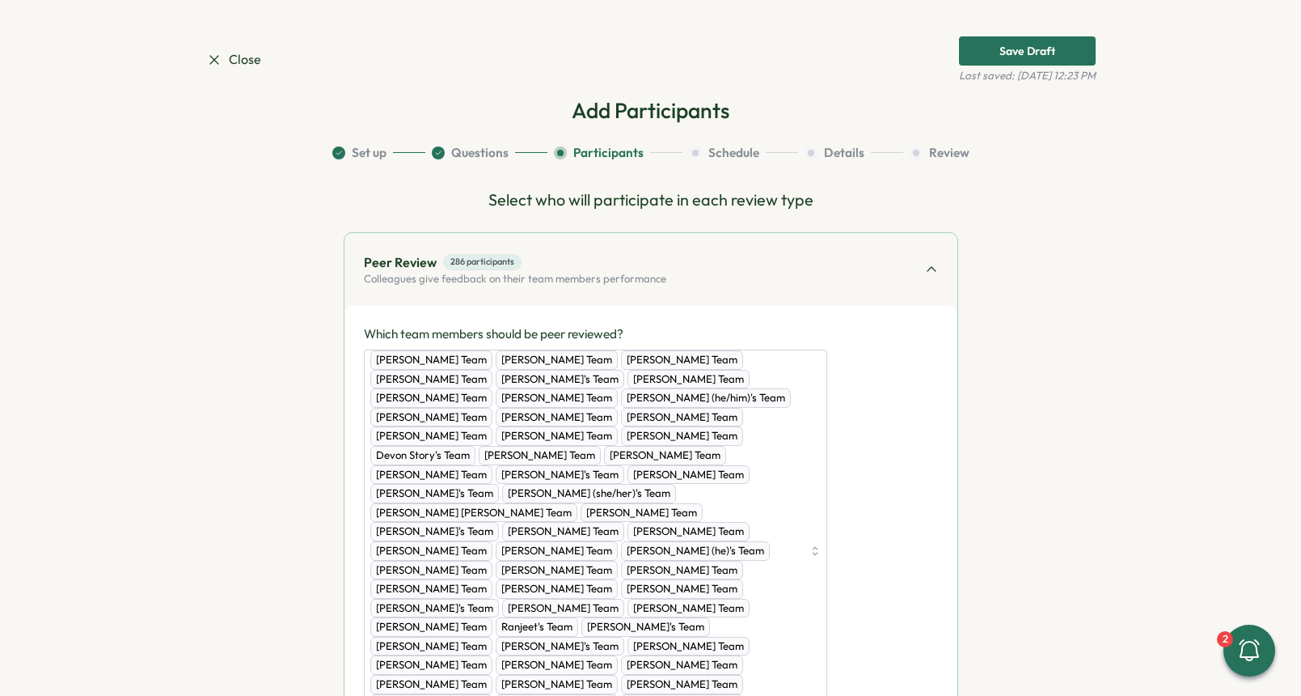
scroll to position [0, 0]
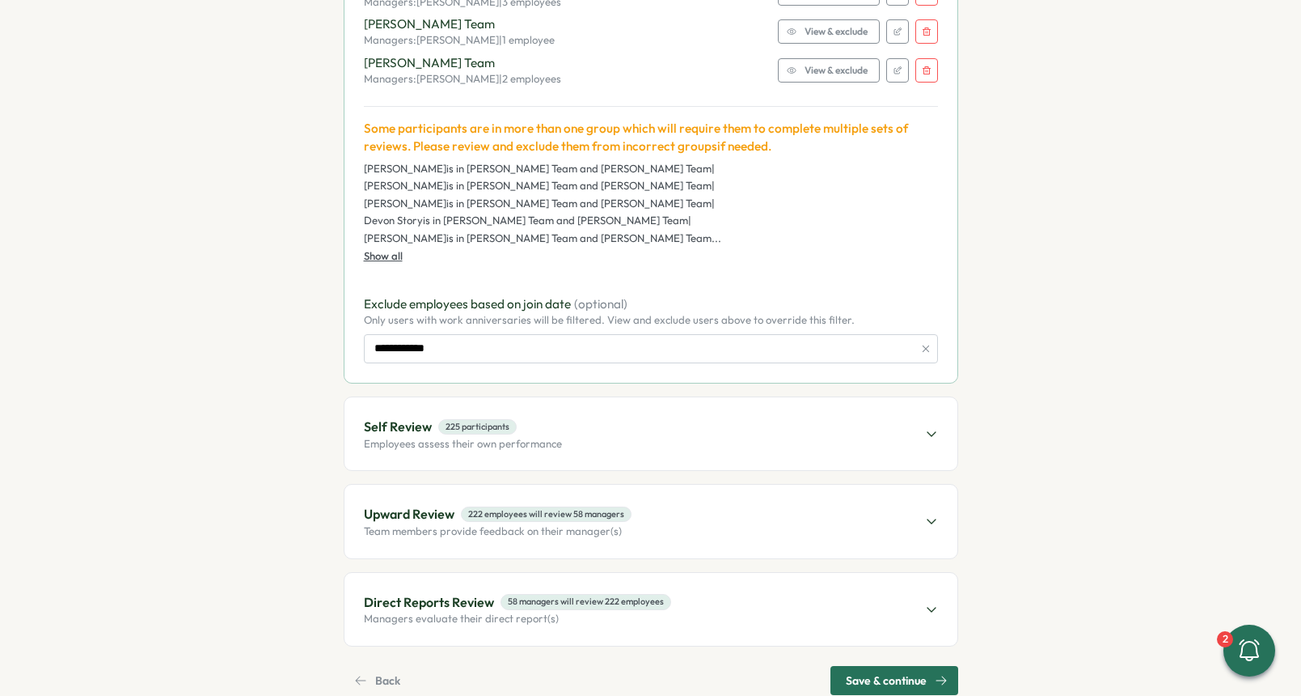
click at [855, 666] on span "Save & continue" at bounding box center [886, 680] width 81 height 28
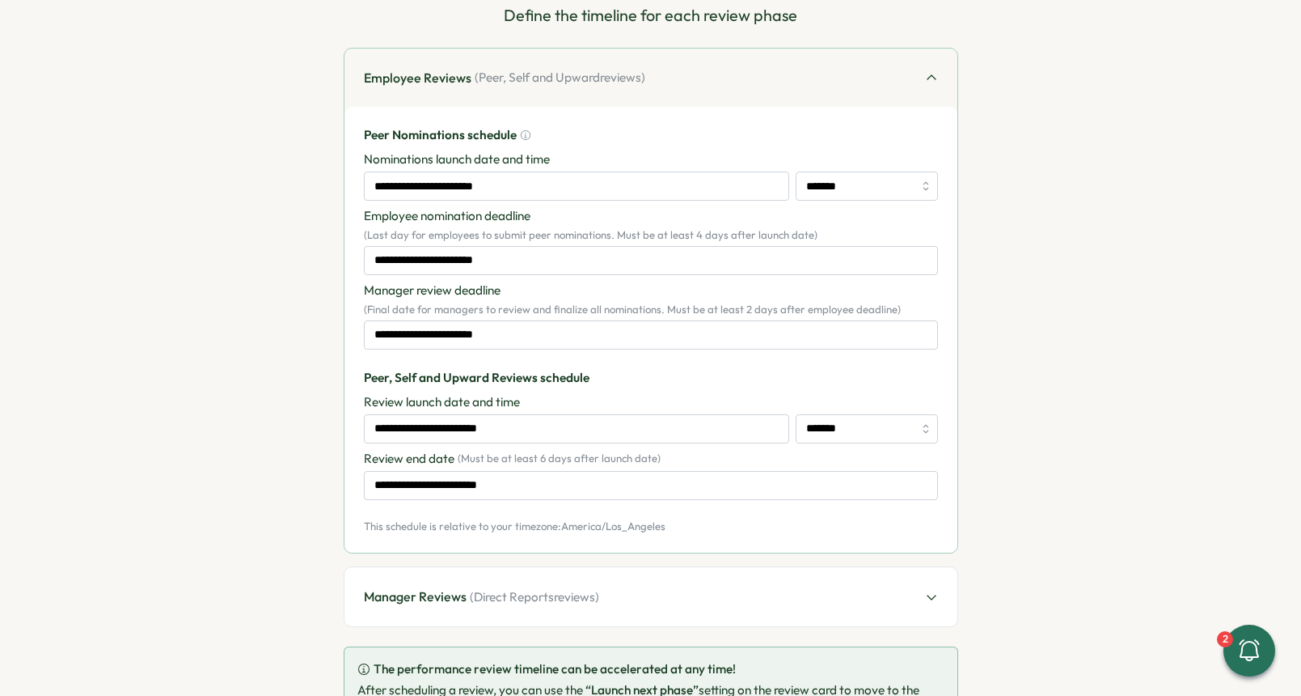
scroll to position [309, 0]
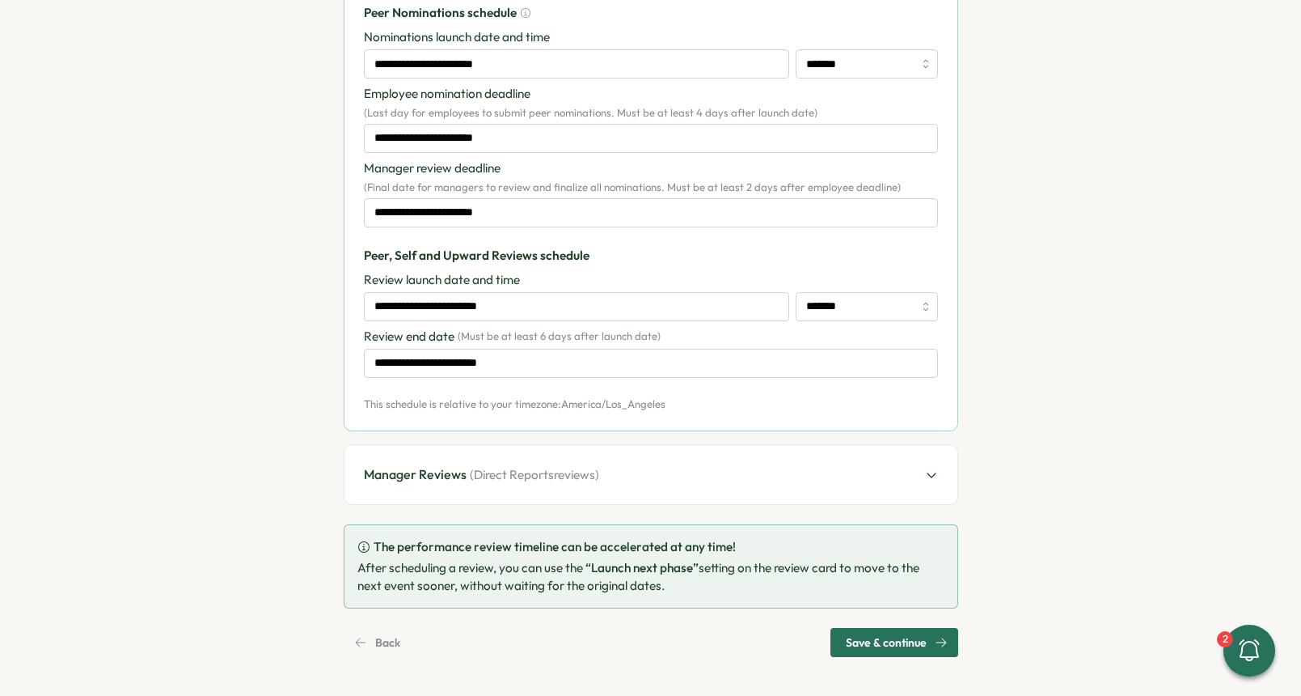
click at [861, 634] on span "Save & continue" at bounding box center [886, 642] width 81 height 28
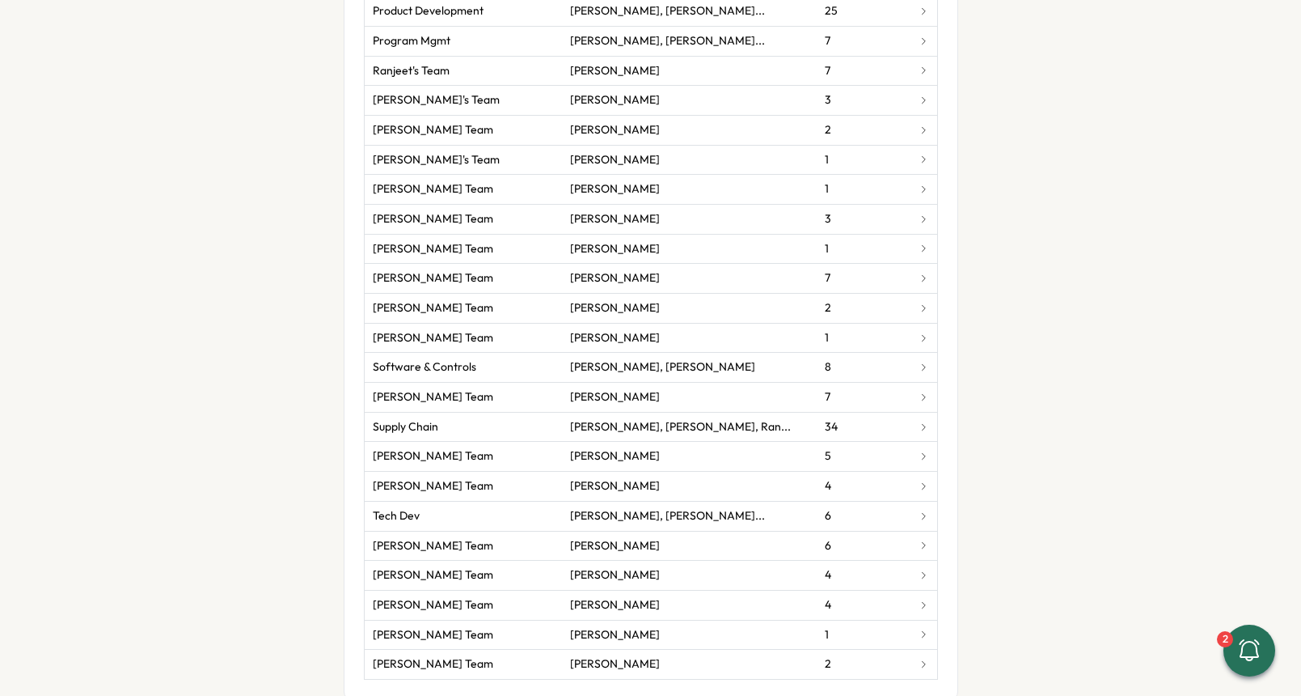
scroll to position [2547, 0]
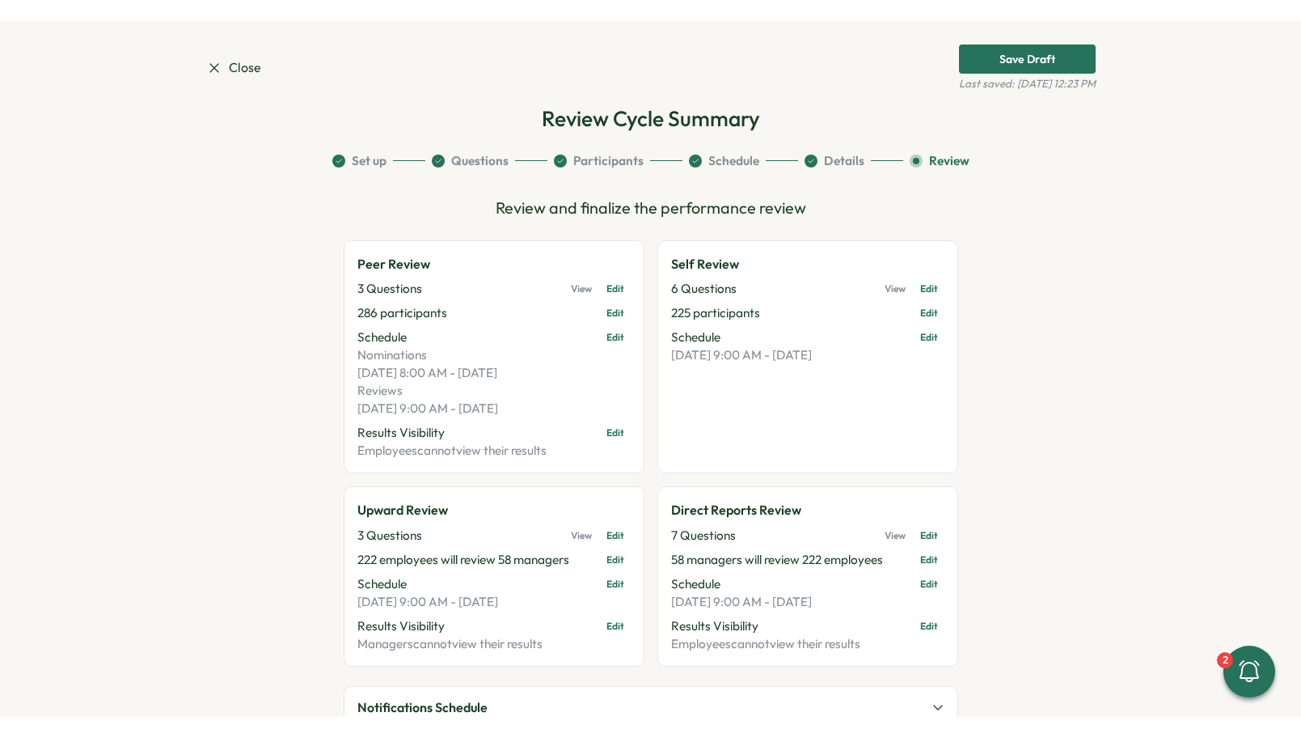
scroll to position [0, 0]
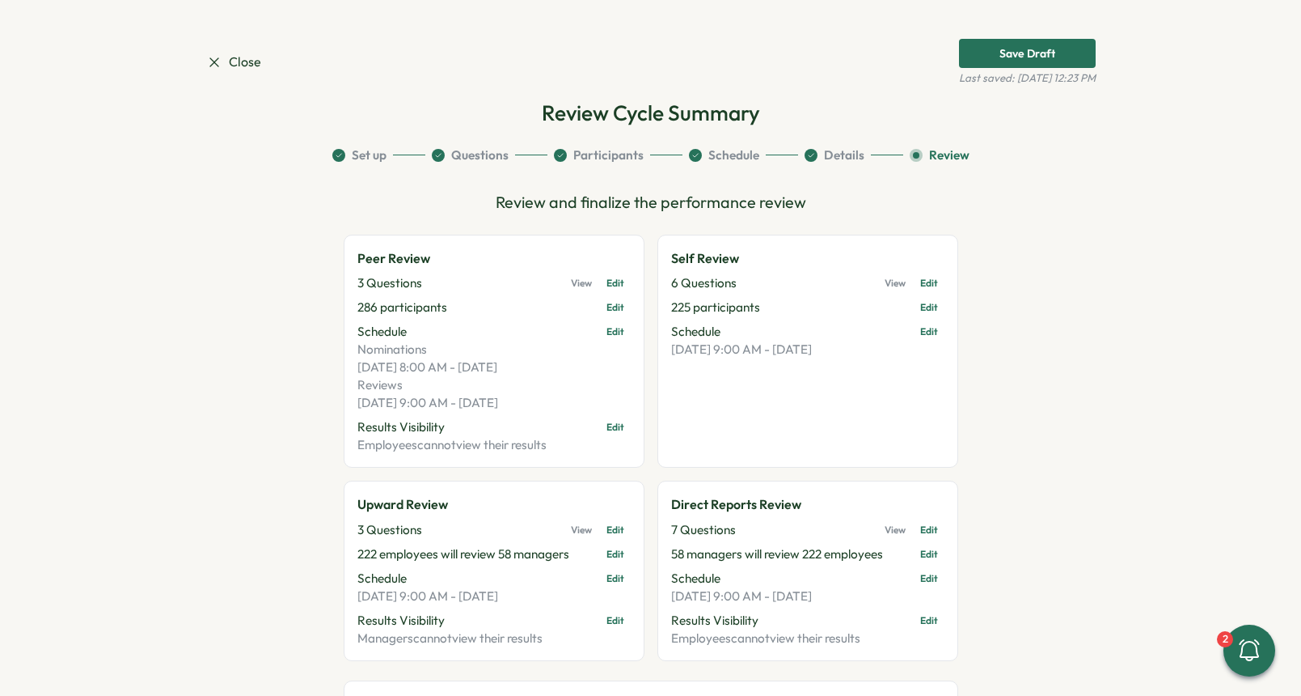
click at [1035, 57] on div "Save Draft" at bounding box center [1028, 53] width 56 height 11
